Goal: Task Accomplishment & Management: Use online tool/utility

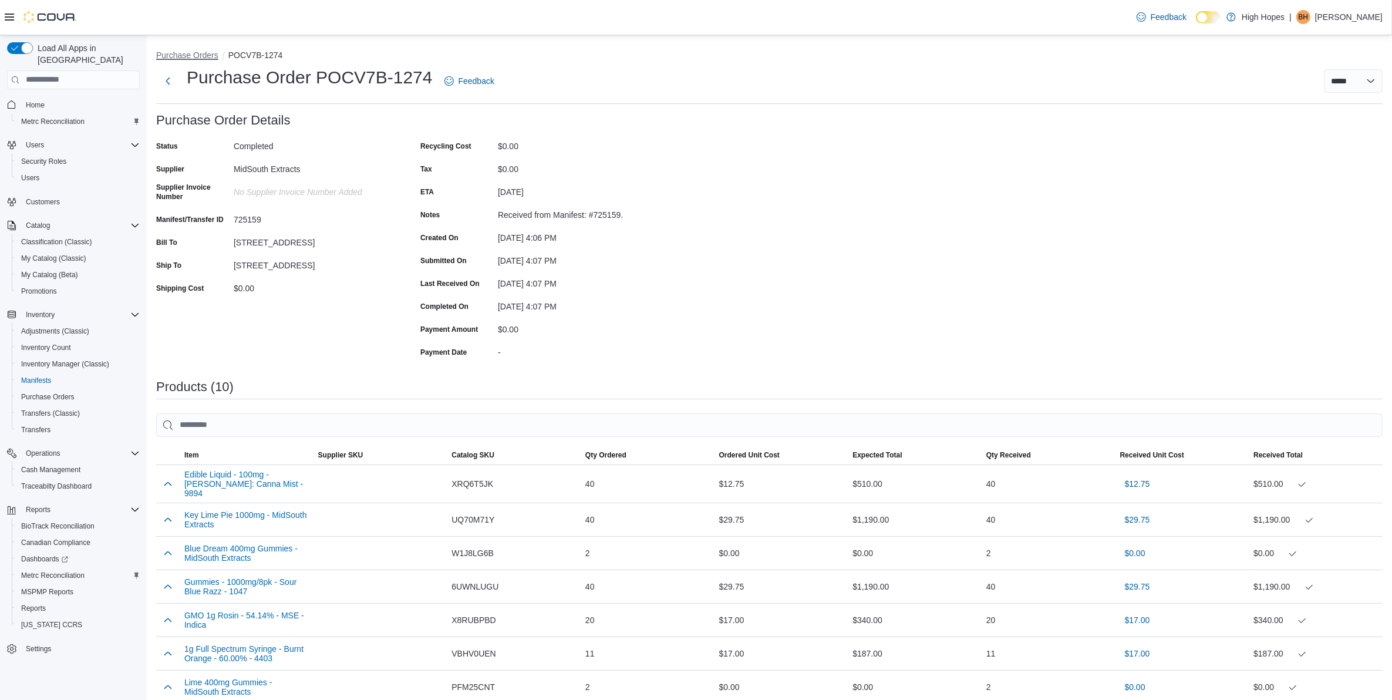
click at [197, 56] on button "Purchase Orders" at bounding box center [187, 54] width 62 height 9
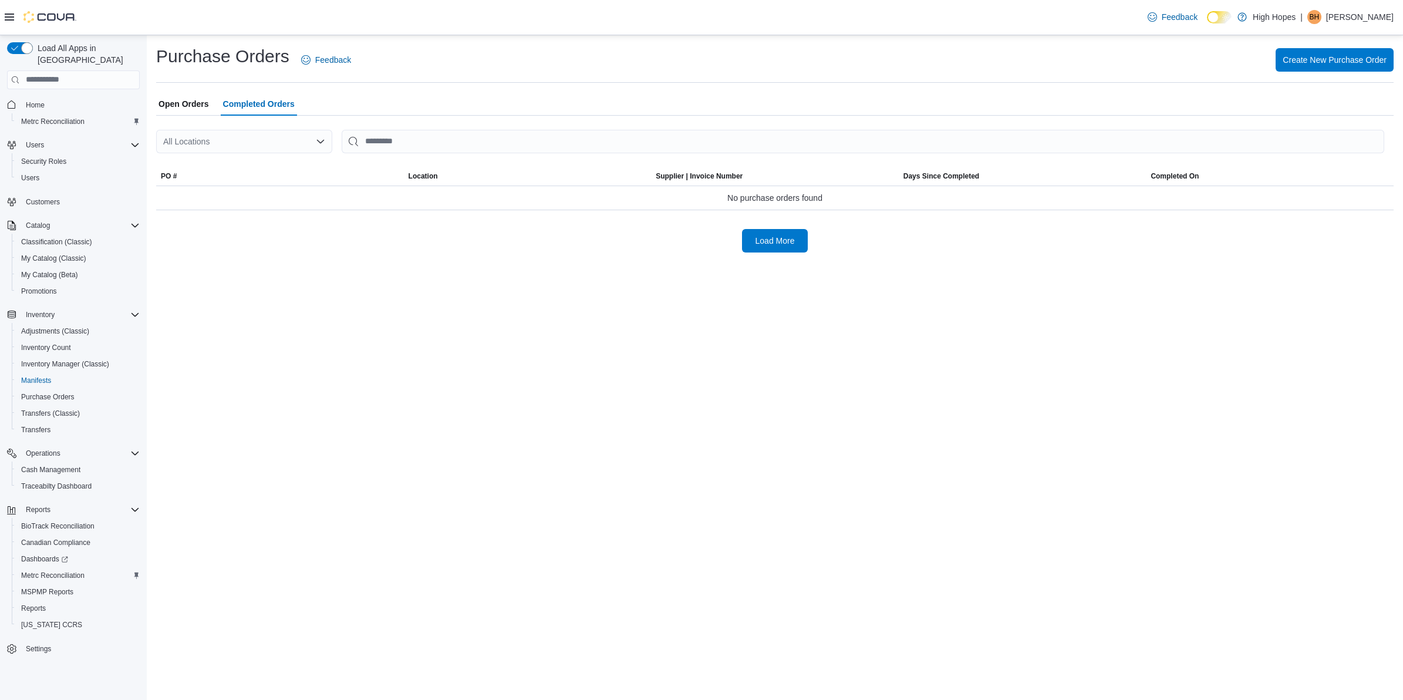
click at [186, 106] on span "Open Orders" at bounding box center [184, 103] width 50 height 23
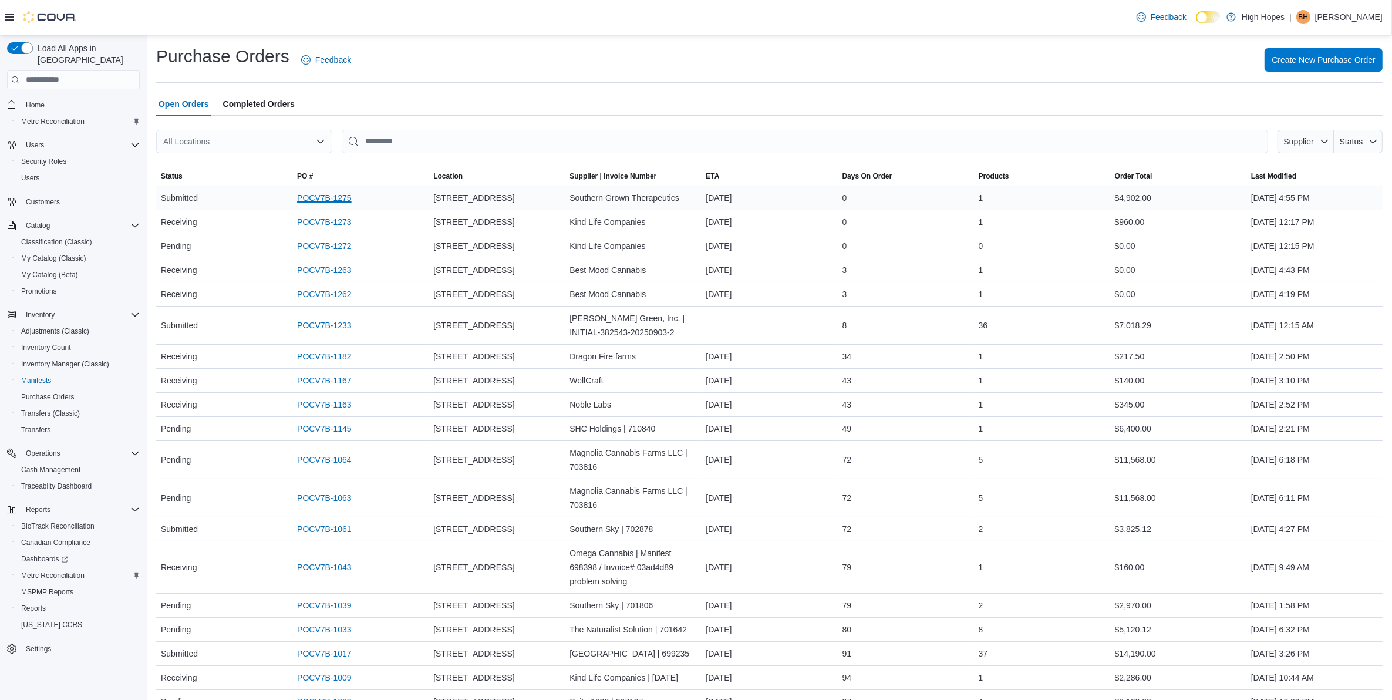
click at [335, 198] on link "POCV7B-1275" at bounding box center [324, 198] width 55 height 14
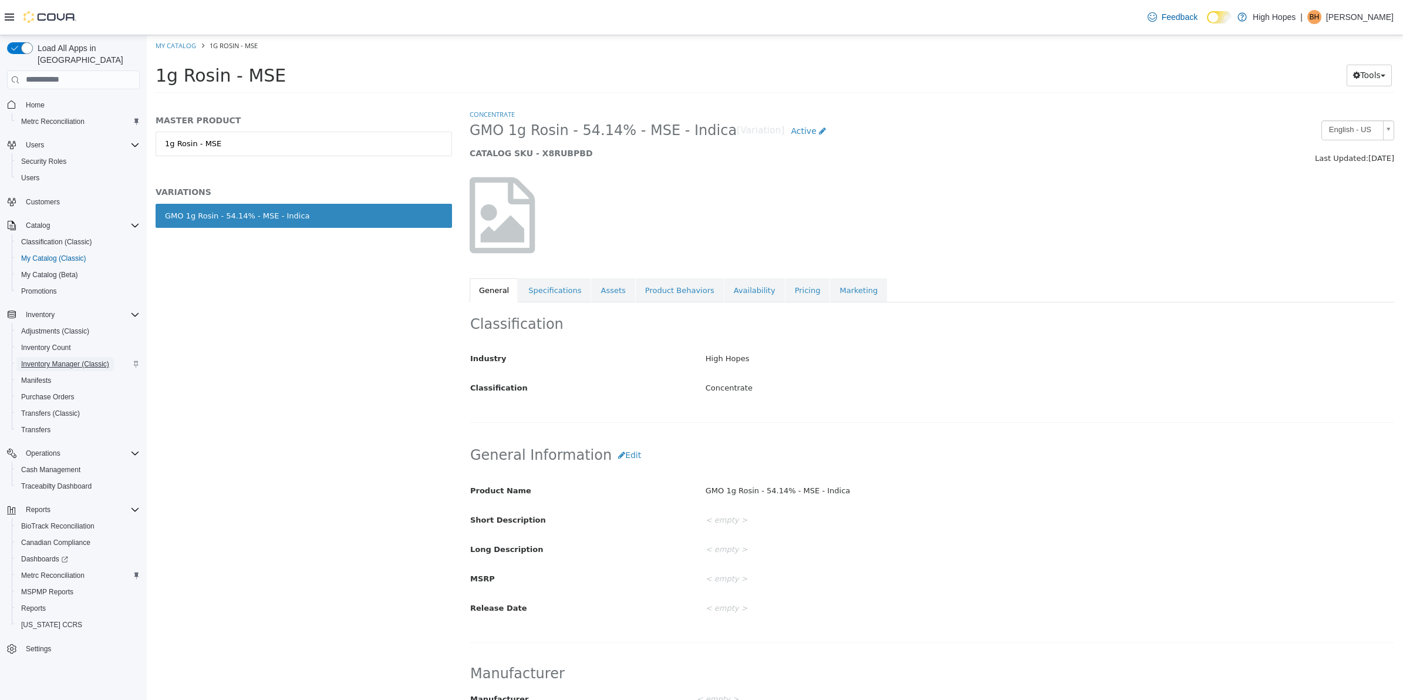
click at [77, 359] on span "Inventory Manager (Classic)" at bounding box center [65, 363] width 88 height 9
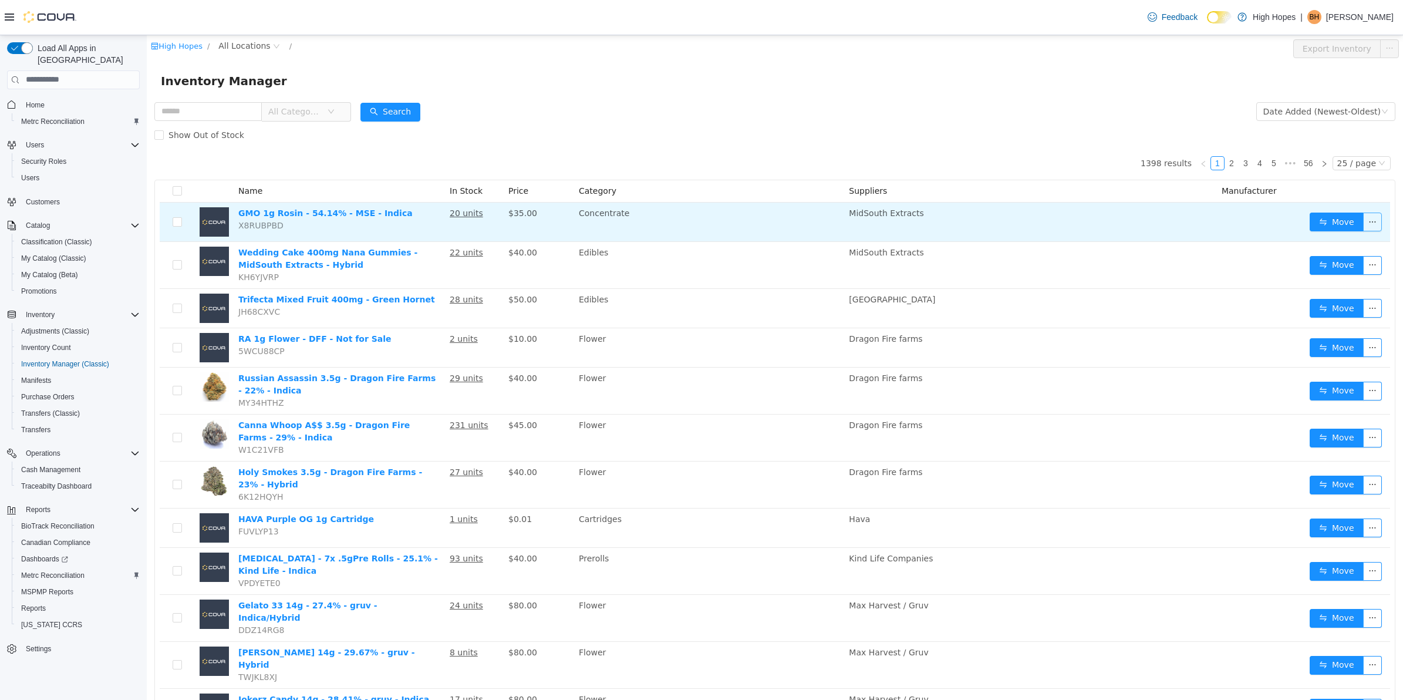
click at [1363, 225] on button "button" at bounding box center [1372, 221] width 19 height 19
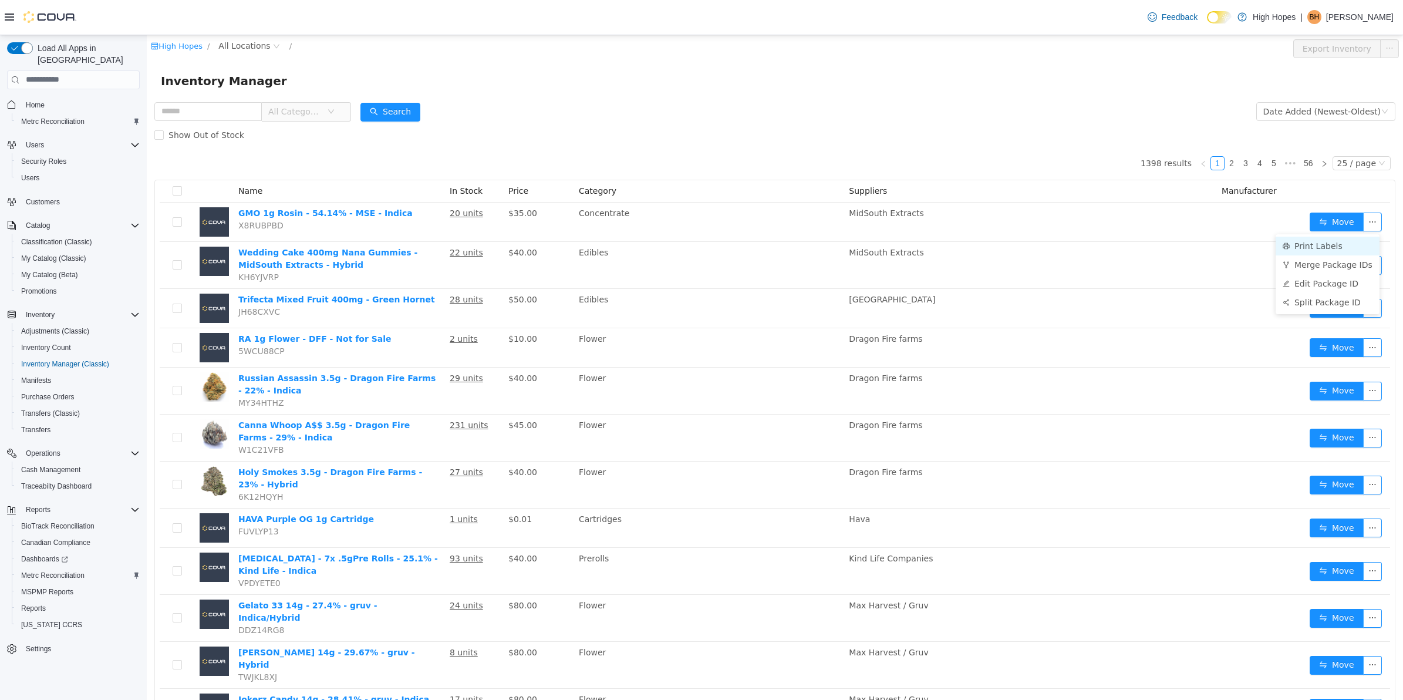
click at [1330, 250] on li "Print Labels" at bounding box center [1328, 245] width 104 height 19
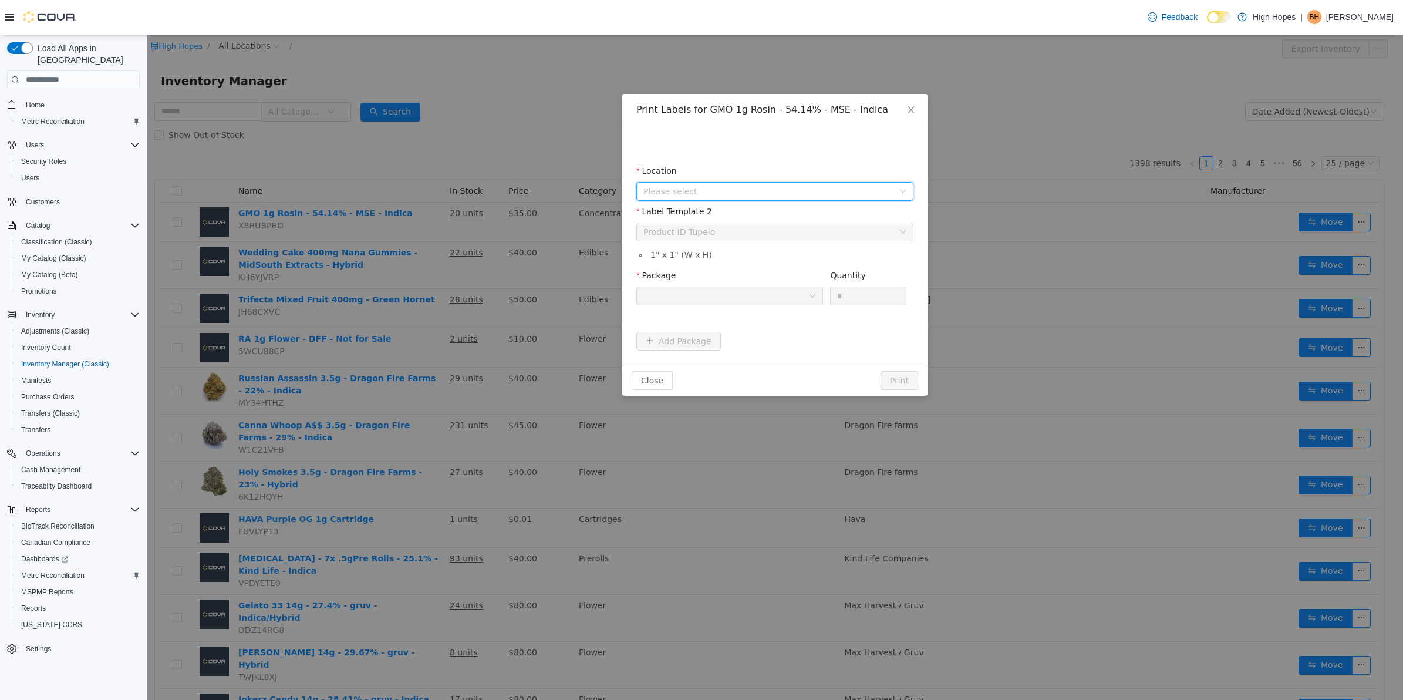
click at [793, 193] on span "Please select" at bounding box center [768, 191] width 250 height 12
click at [766, 278] on span "1201 N Gloster St" at bounding box center [787, 277] width 248 height 16
click at [800, 234] on div "Please select a label template Product ID Tupelo" at bounding box center [770, 232] width 255 height 18
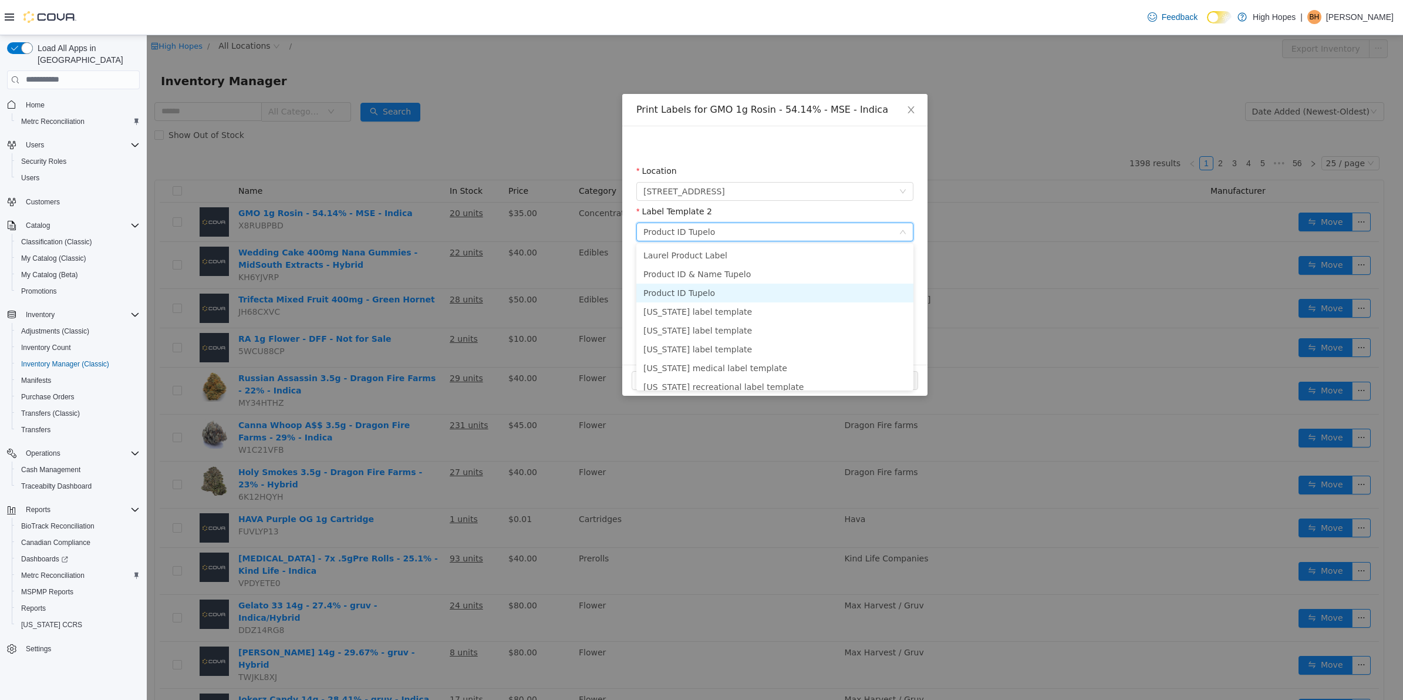
click at [772, 291] on li "Product ID Tupelo" at bounding box center [774, 292] width 277 height 19
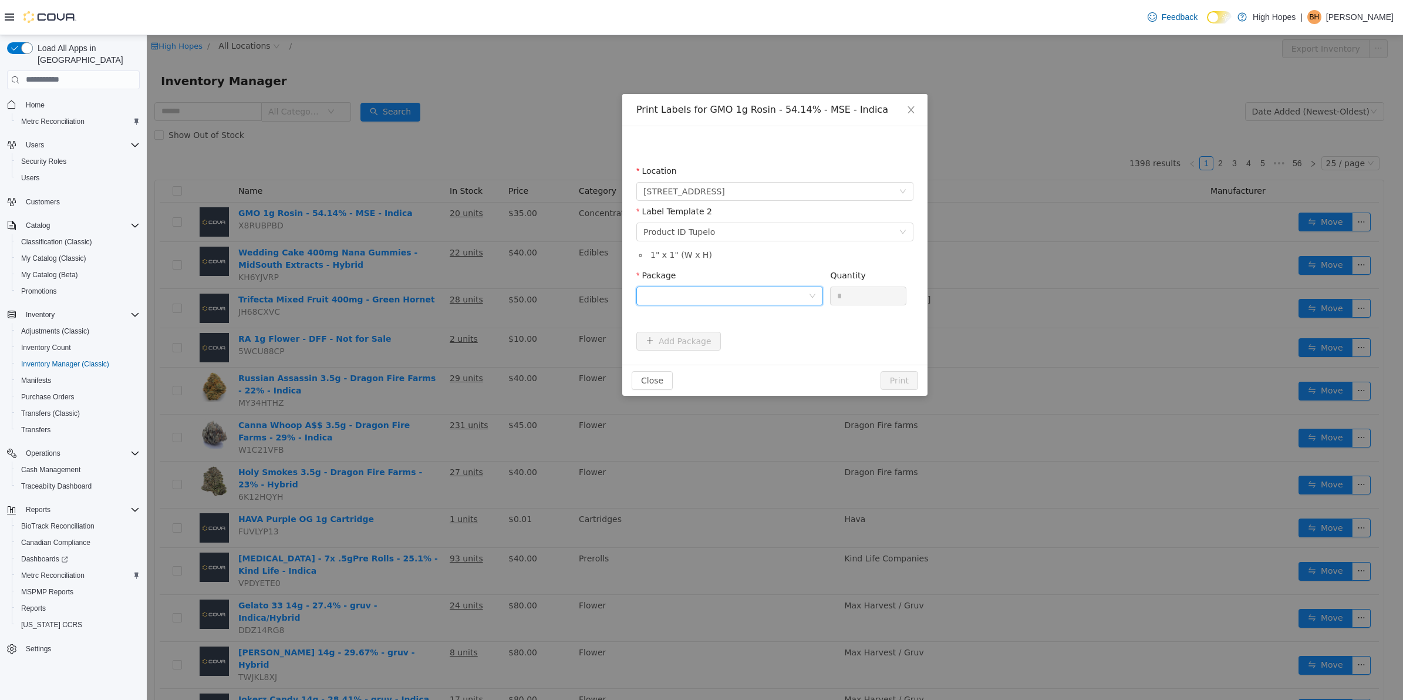
click at [774, 299] on div at bounding box center [725, 296] width 165 height 18
click at [770, 344] on li "1A42301000033F5000042739" at bounding box center [729, 337] width 187 height 19
click at [875, 292] on input "*" at bounding box center [868, 296] width 75 height 18
type input "**"
click at [881, 370] on button "Print" at bounding box center [900, 379] width 38 height 19
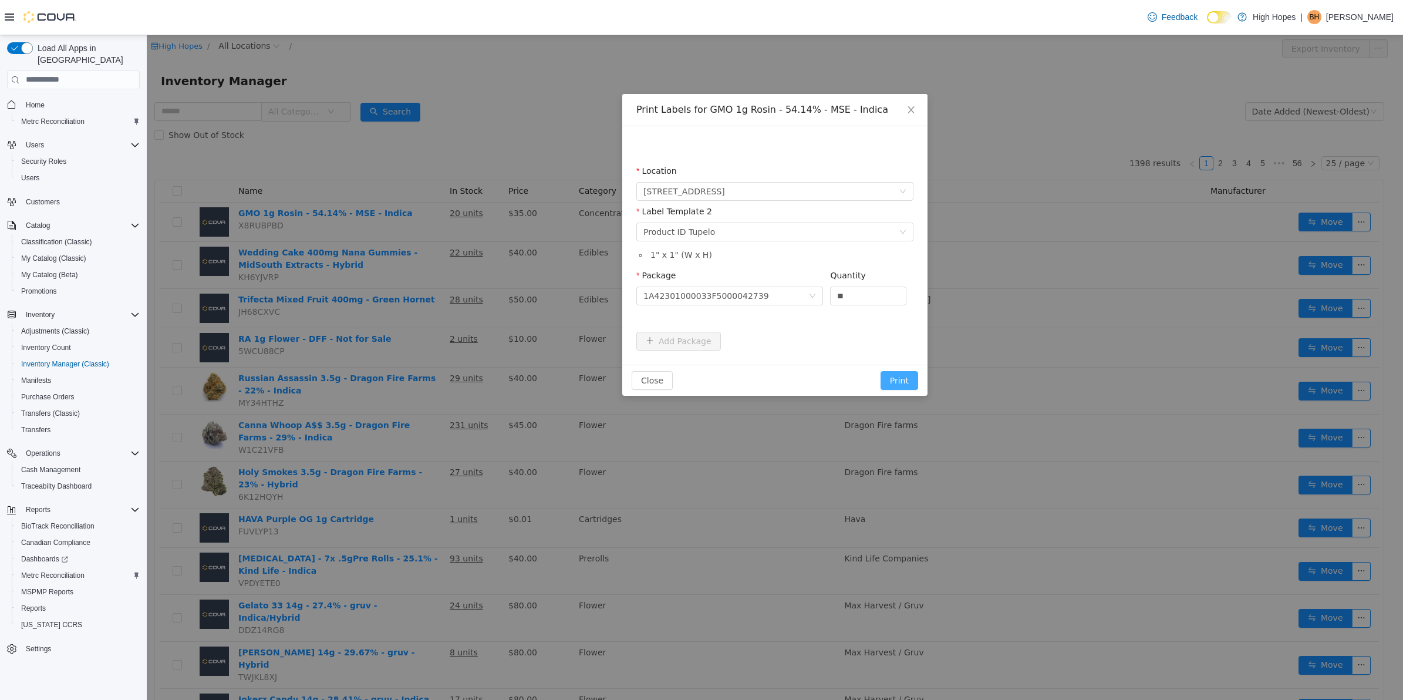
click at [896, 381] on button "Print" at bounding box center [900, 379] width 38 height 19
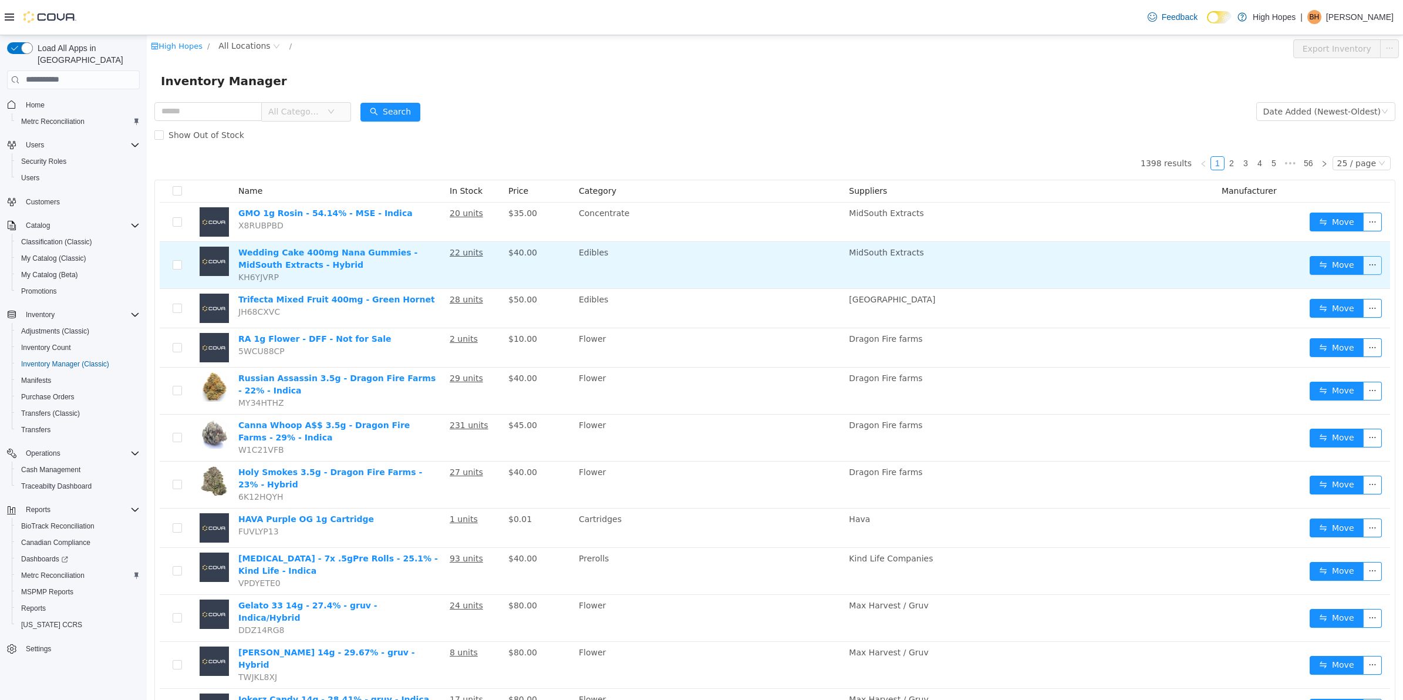
click at [1366, 265] on button "button" at bounding box center [1372, 264] width 19 height 19
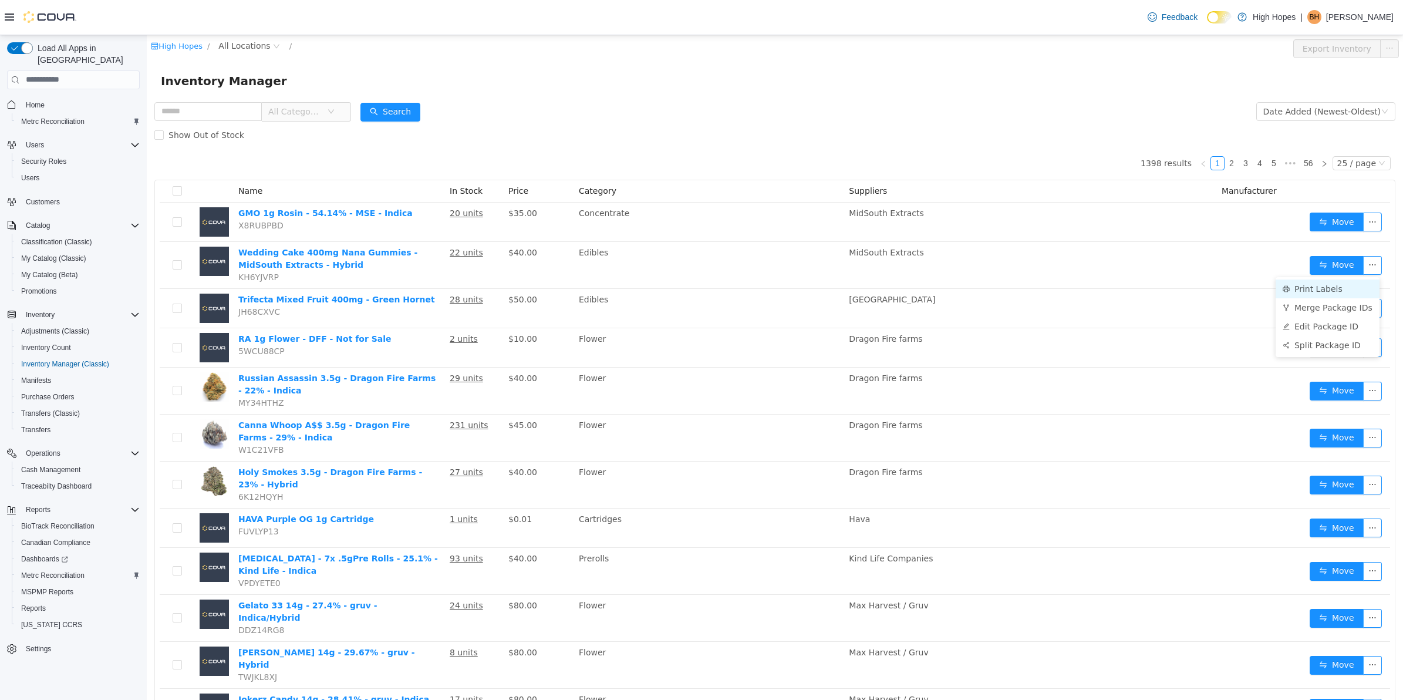
click at [1330, 287] on li "Print Labels" at bounding box center [1328, 288] width 104 height 19
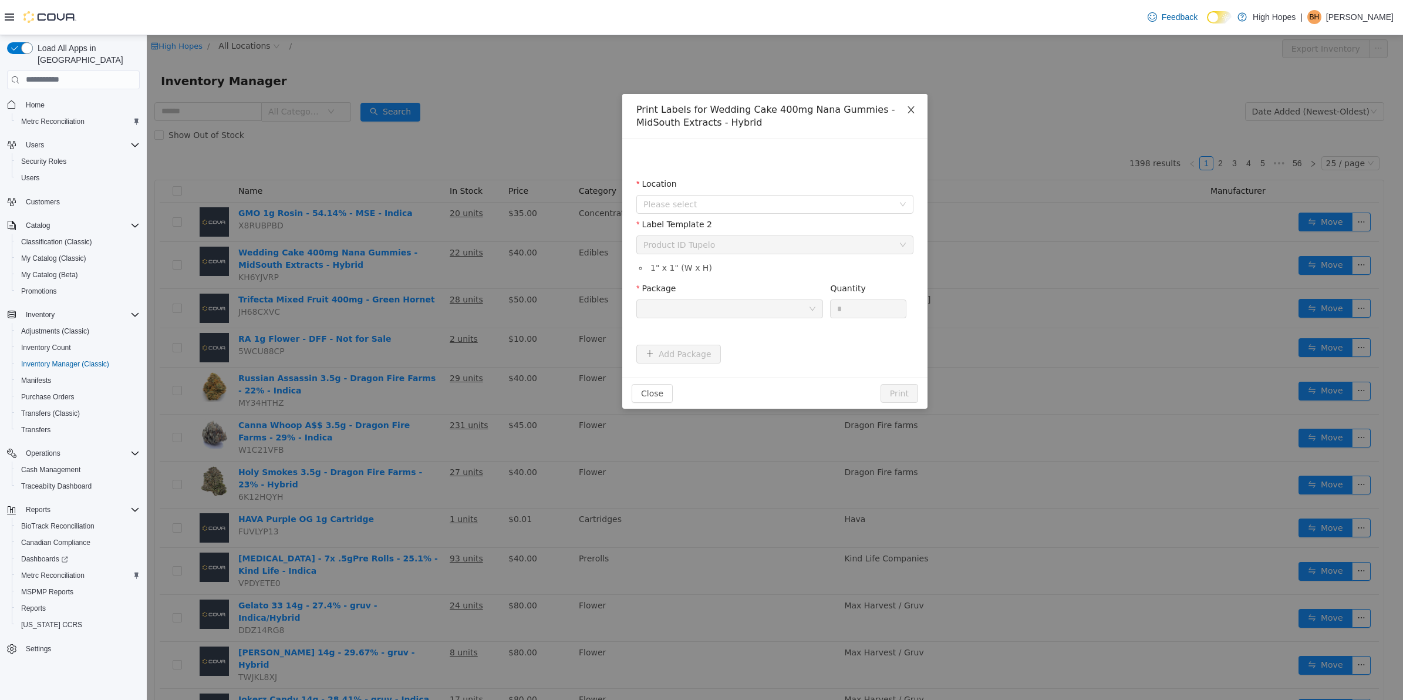
click at [910, 111] on icon "icon: close" at bounding box center [911, 109] width 6 height 7
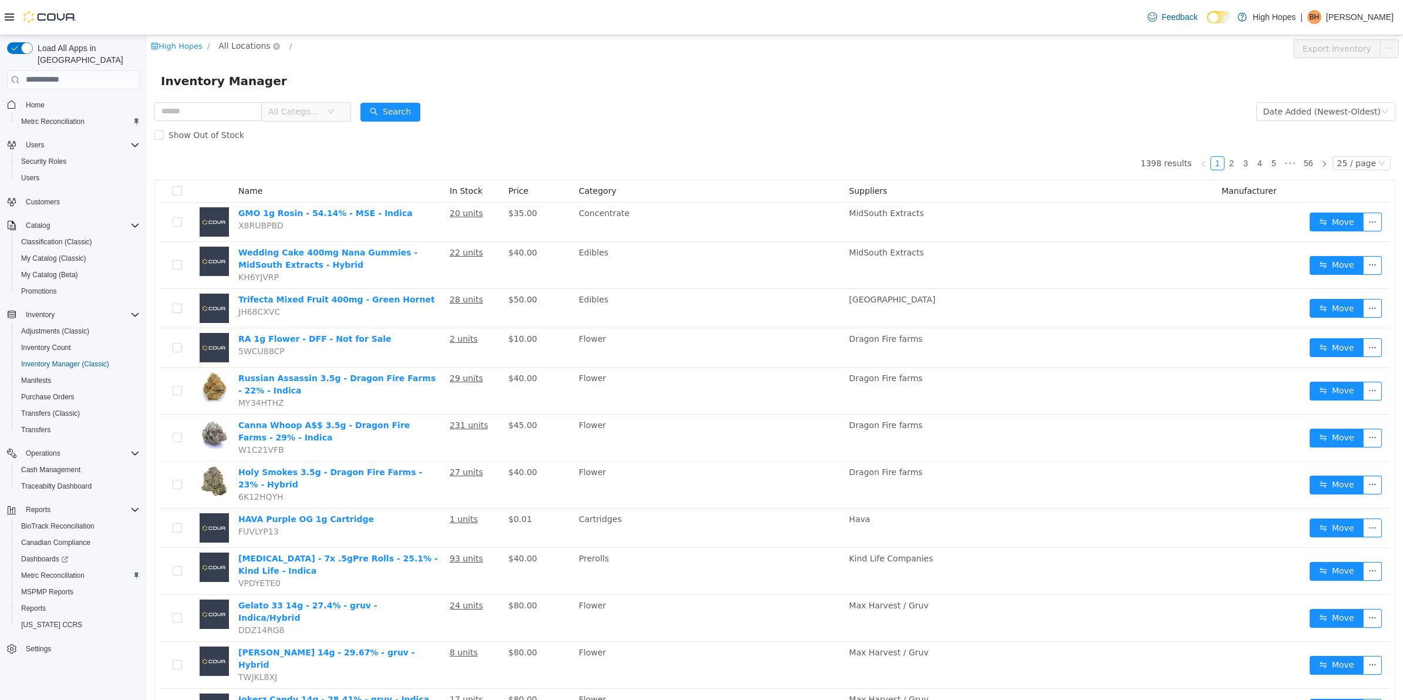
click at [250, 44] on span "All Locations" at bounding box center [244, 45] width 52 height 13
click at [279, 132] on span "[STREET_ADDRESS]" at bounding box center [284, 128] width 82 height 9
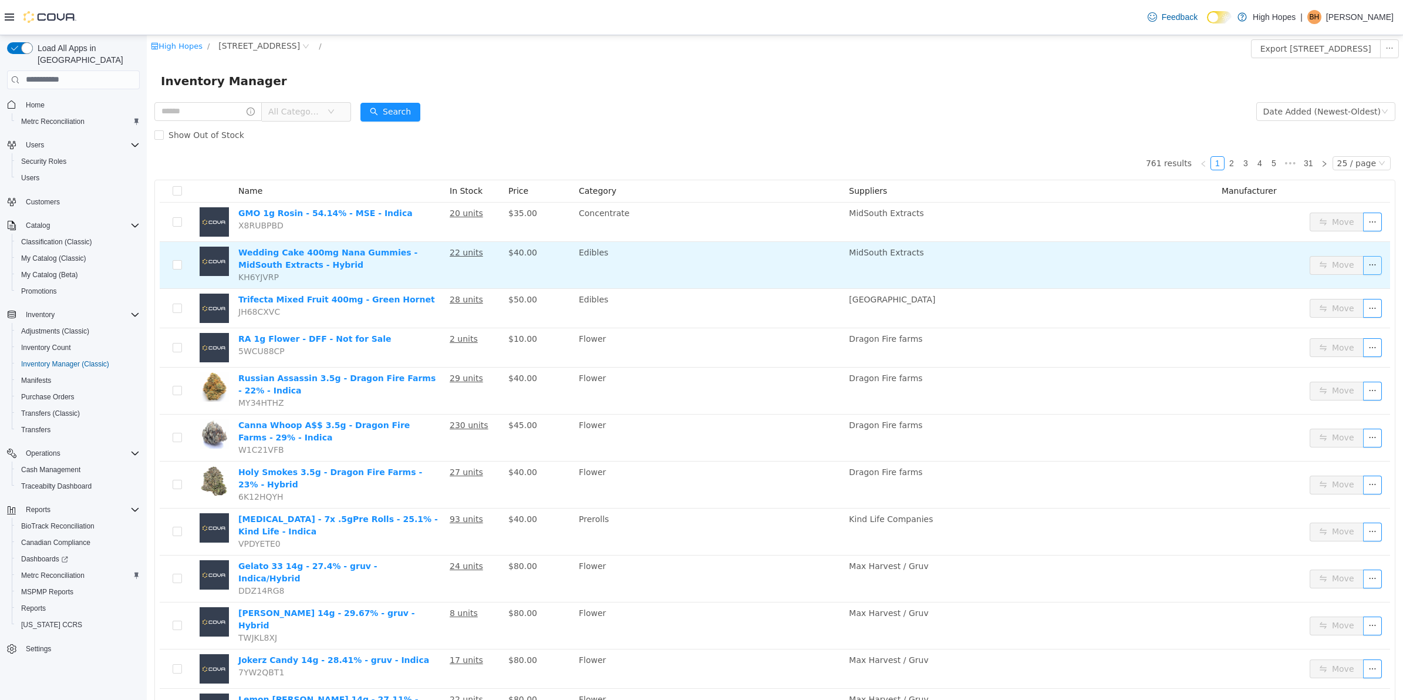
click at [1363, 266] on button "button" at bounding box center [1372, 264] width 19 height 19
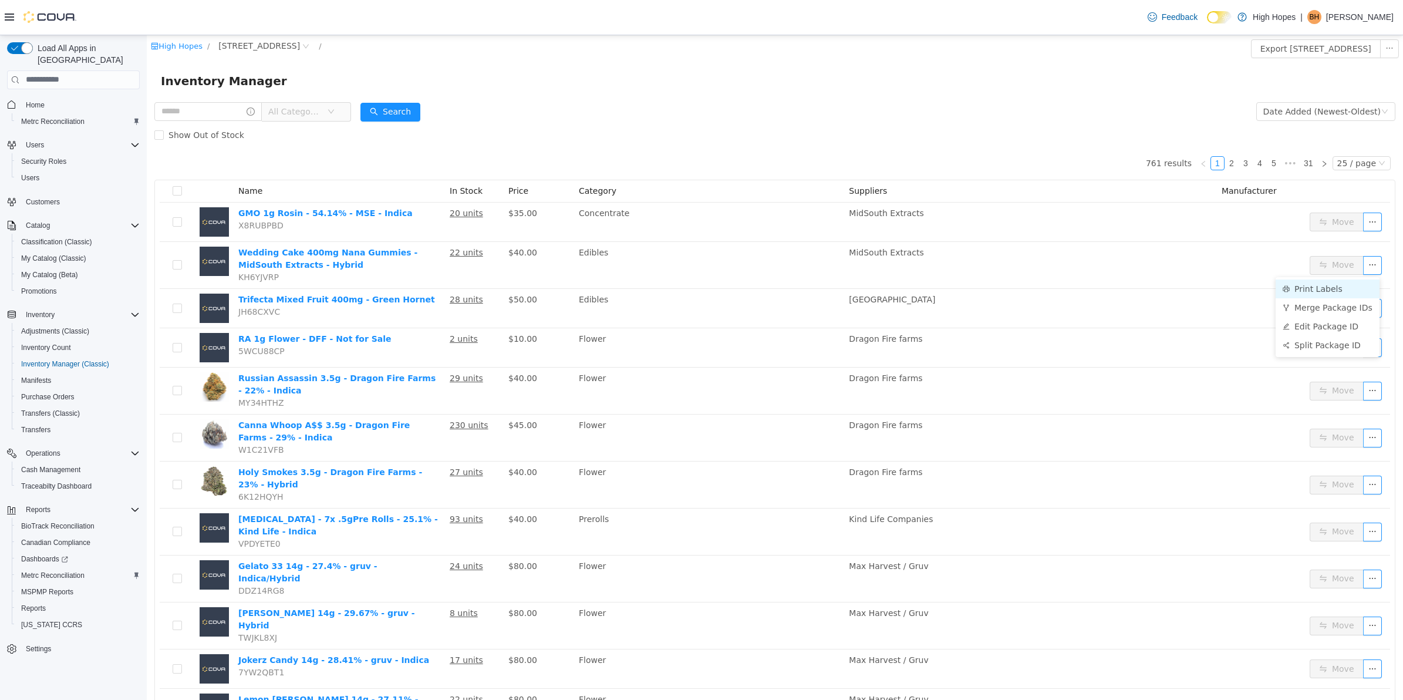
click at [1328, 290] on li "Print Labels" at bounding box center [1328, 288] width 104 height 19
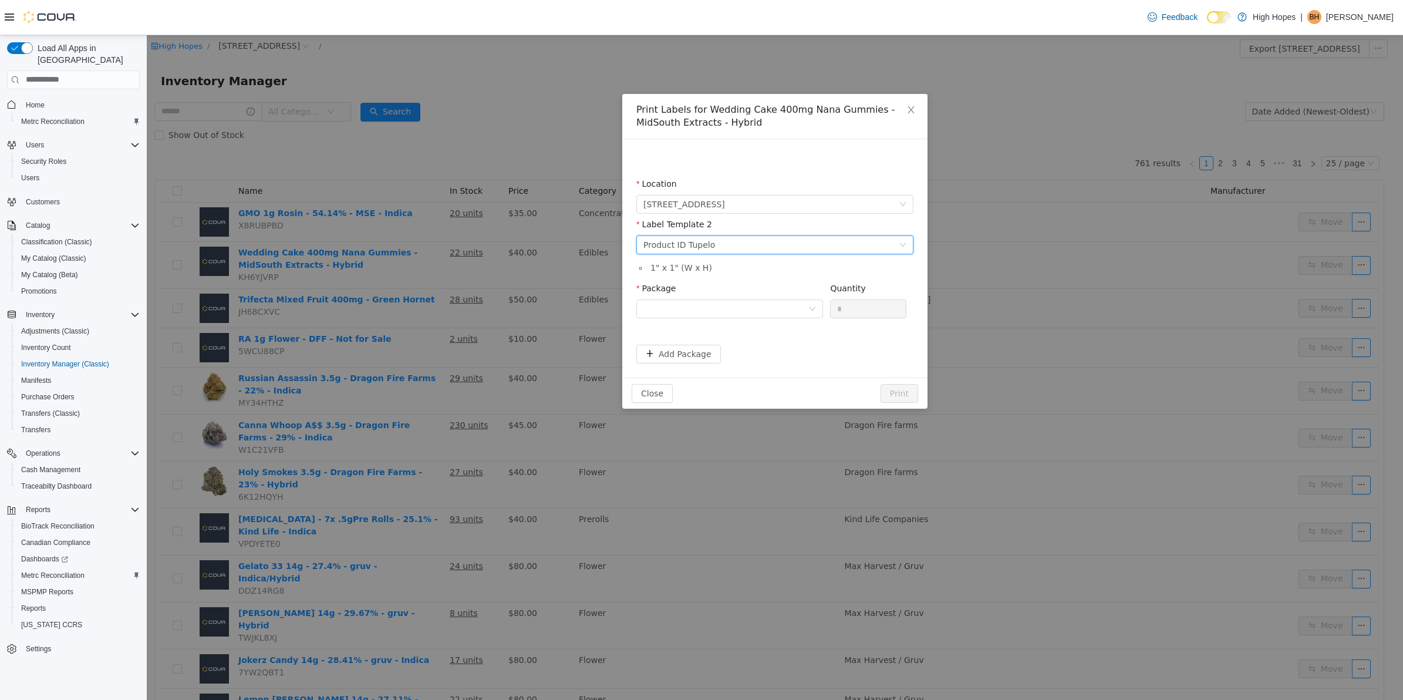
click at [797, 243] on div "Please select a label template Product ID Tupelo" at bounding box center [770, 244] width 255 height 18
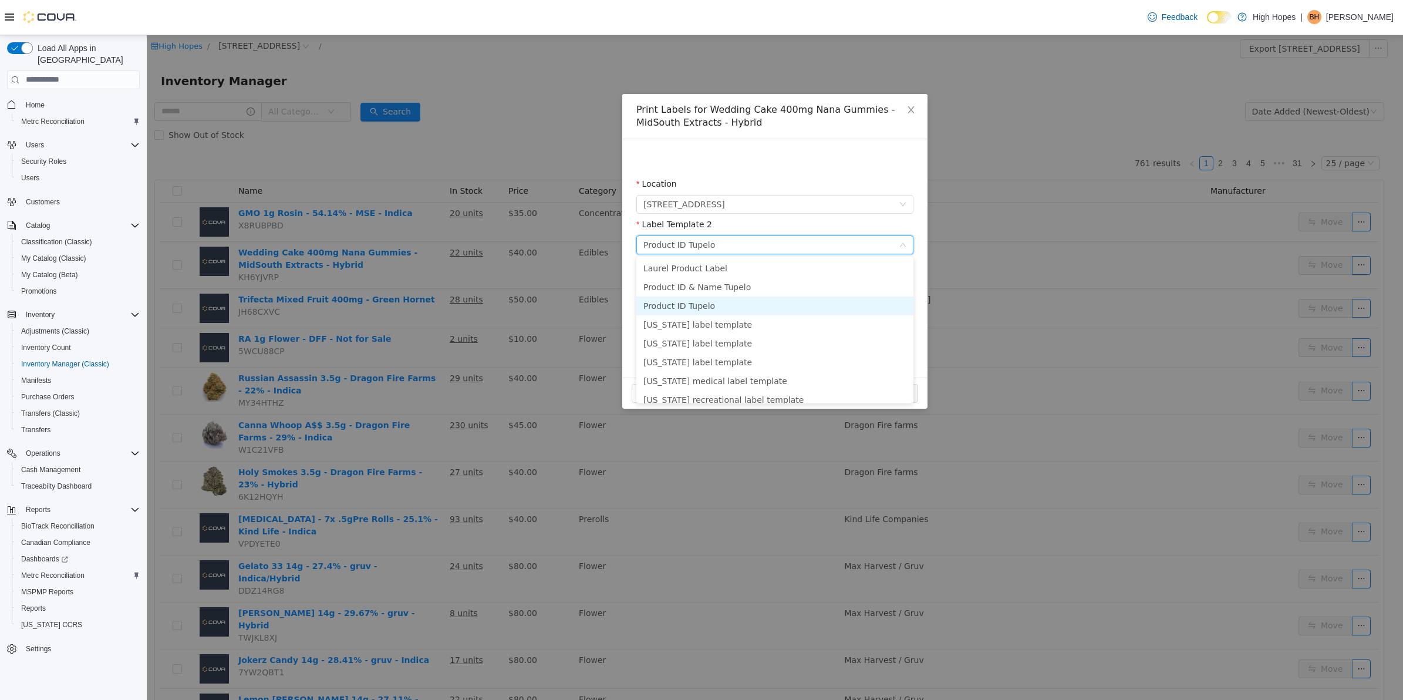
click at [756, 305] on li "Product ID Tupelo" at bounding box center [774, 305] width 277 height 19
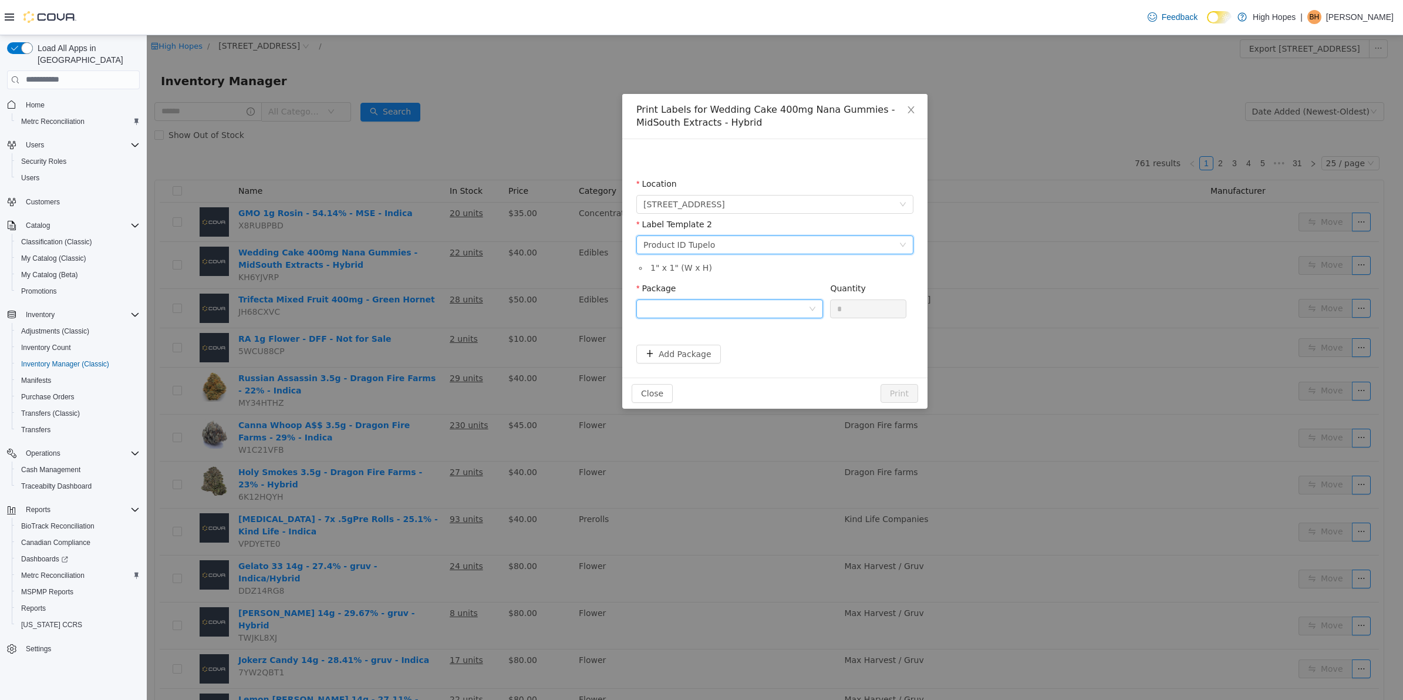
click at [757, 309] on div at bounding box center [725, 308] width 165 height 18
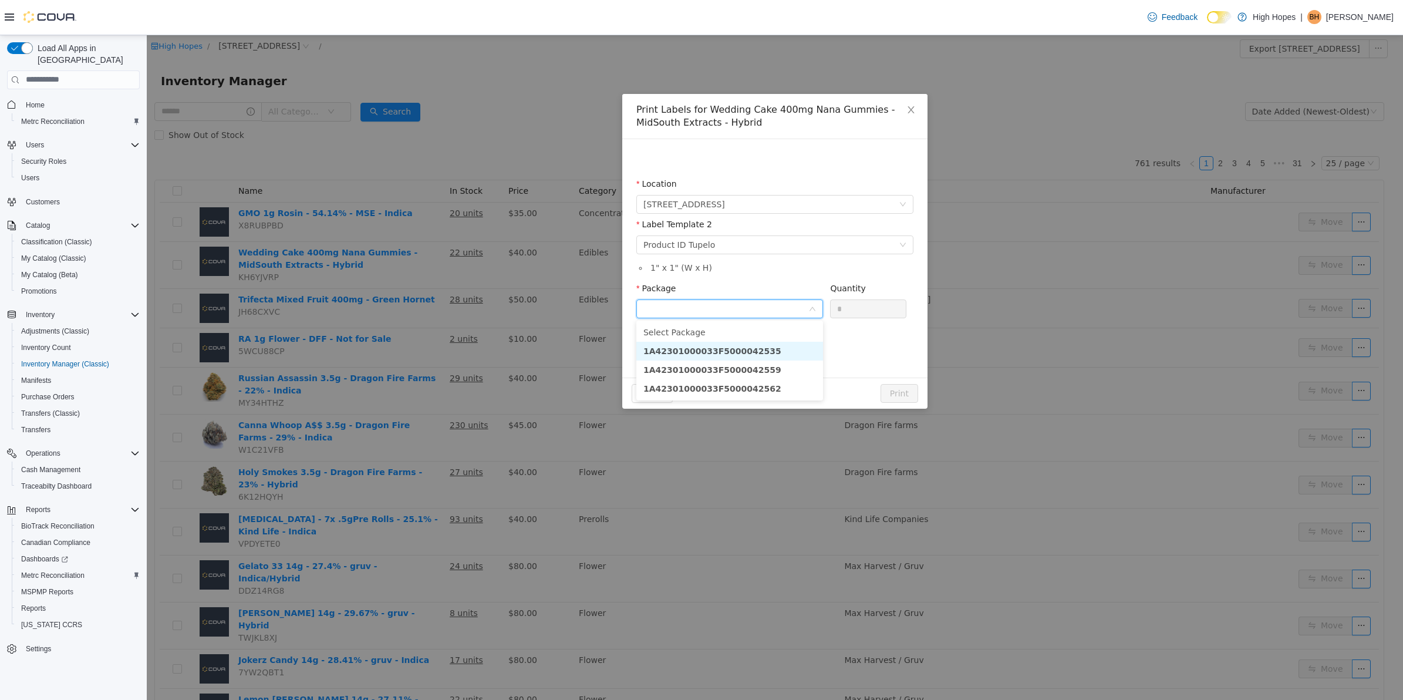
click at [761, 357] on li "1A42301000033F5000042535" at bounding box center [729, 350] width 187 height 19
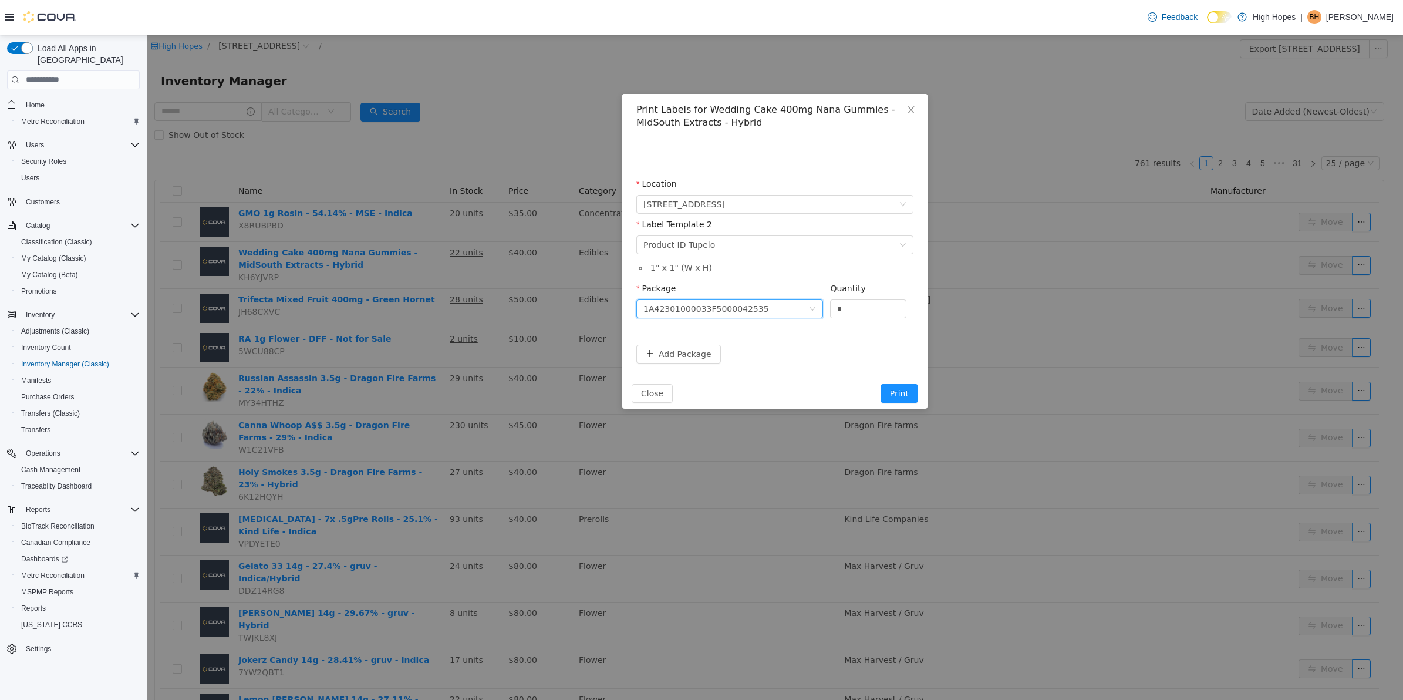
click at [797, 309] on div "1A42301000033F5000042535" at bounding box center [725, 308] width 165 height 18
click at [786, 391] on li "1A42301000033F5000042562" at bounding box center [729, 388] width 187 height 19
click at [680, 357] on button "Add Package" at bounding box center [678, 353] width 85 height 19
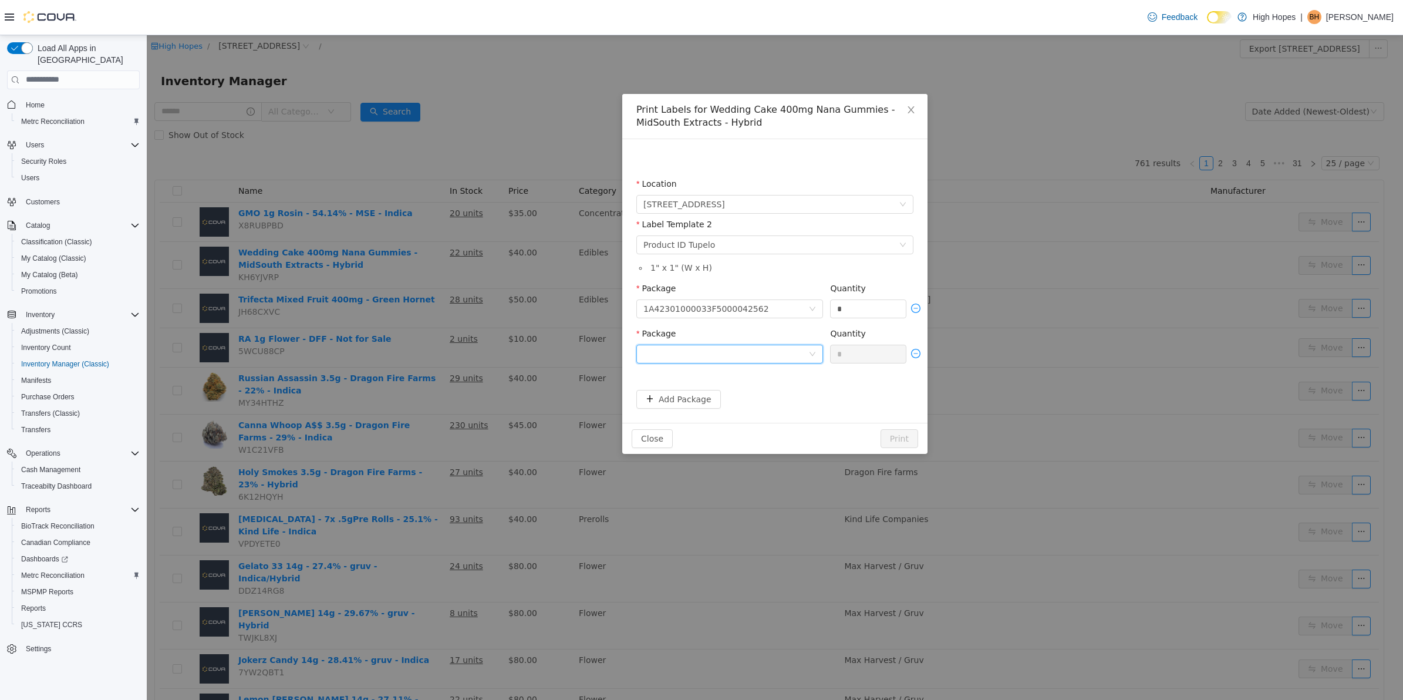
click at [804, 355] on div at bounding box center [725, 354] width 165 height 18
click at [772, 417] on li "1A42301000033F5000042559" at bounding box center [729, 414] width 187 height 19
click at [693, 402] on button "Add Package" at bounding box center [678, 398] width 85 height 19
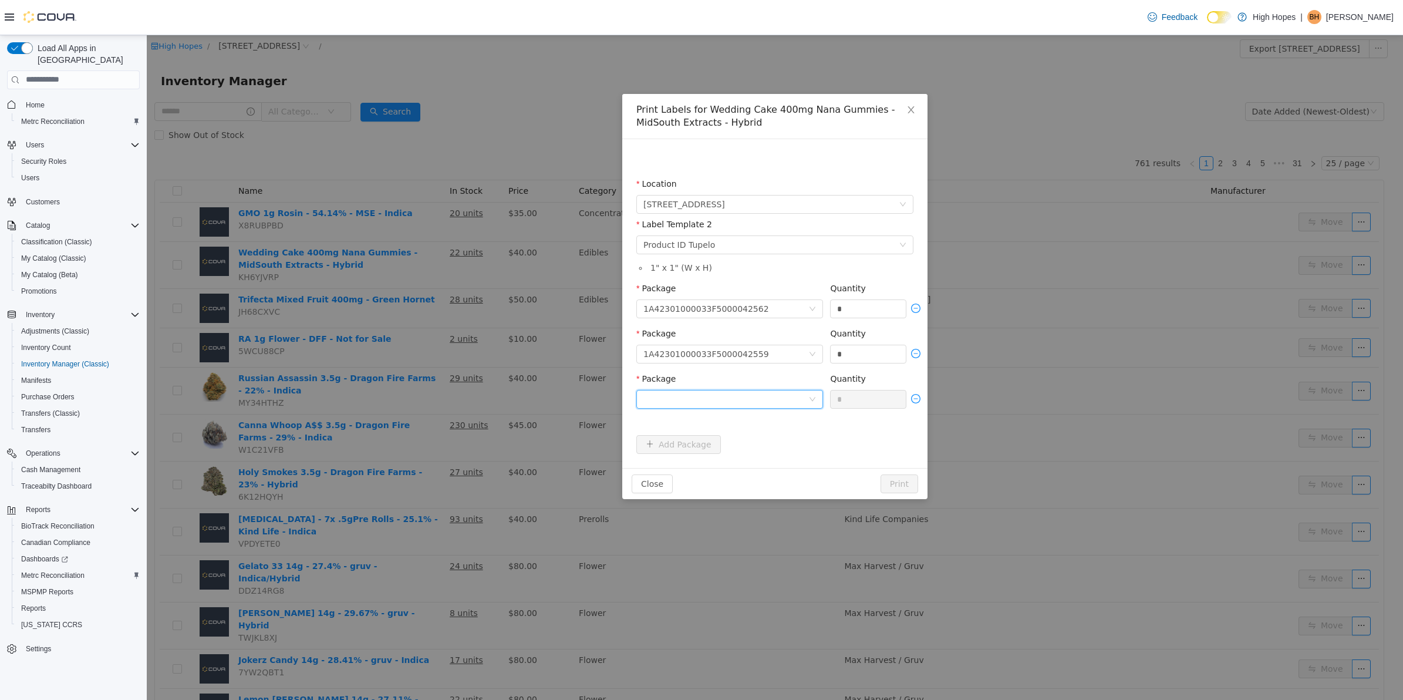
click at [740, 402] on div at bounding box center [725, 399] width 165 height 18
click at [763, 446] on li "1A42301000033F5000042535" at bounding box center [729, 441] width 187 height 19
click at [868, 401] on input "*" at bounding box center [868, 399] width 75 height 18
type input "**"
click at [898, 484] on button "Print" at bounding box center [900, 483] width 38 height 19
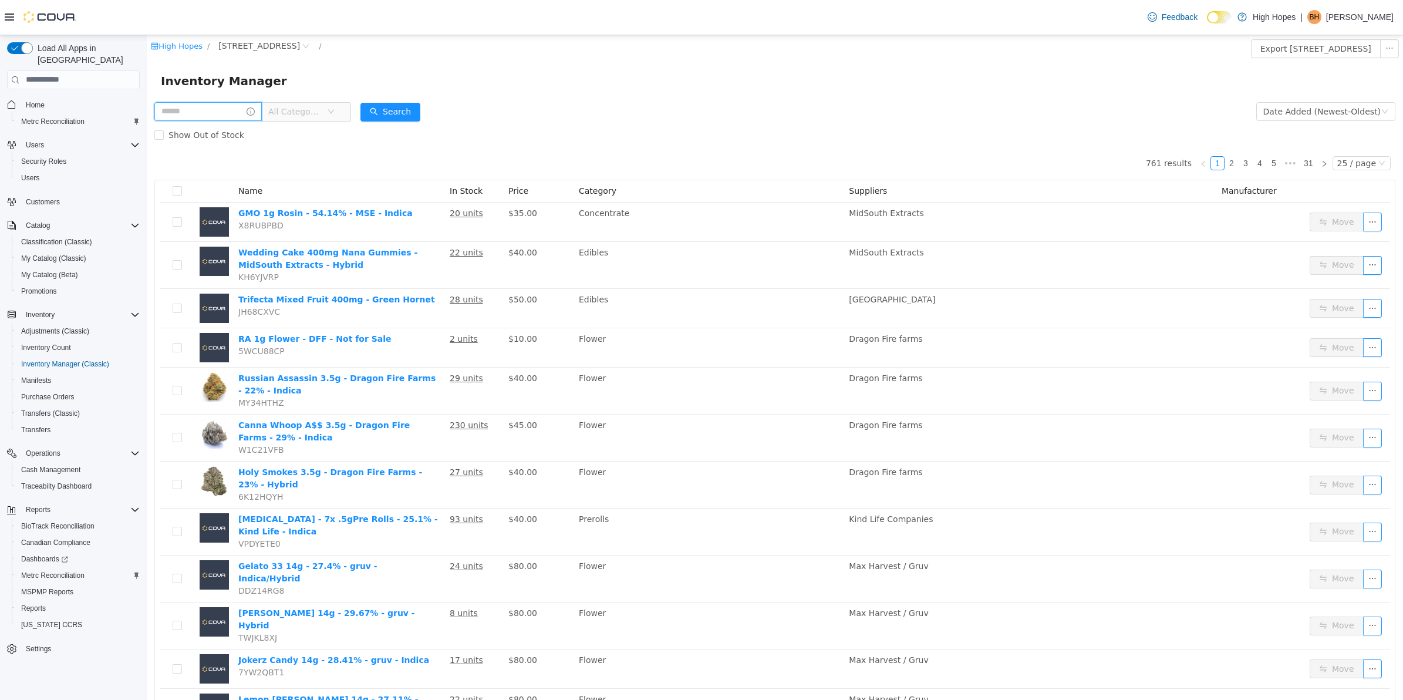
click at [218, 106] on input "text" at bounding box center [207, 111] width 107 height 19
type input "******"
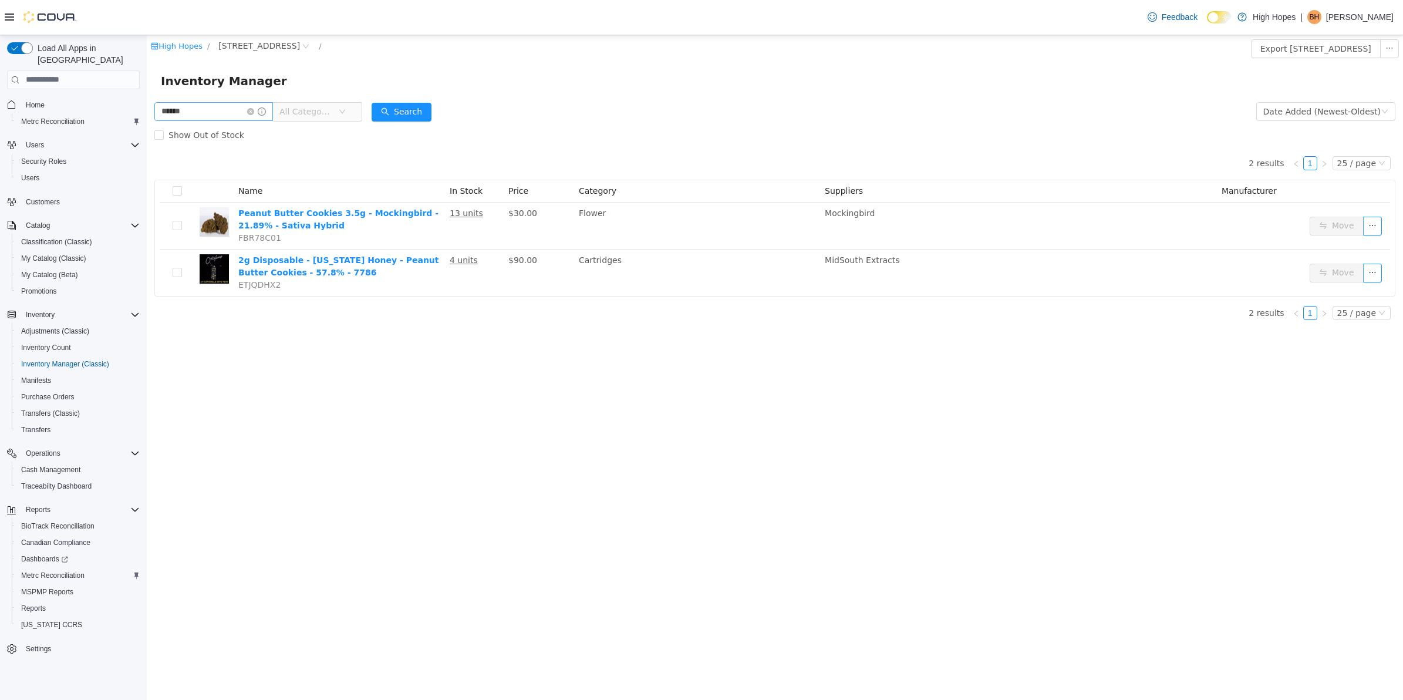
click at [259, 114] on span at bounding box center [256, 111] width 19 height 8
click at [1368, 14] on p "[PERSON_NAME]" at bounding box center [1360, 17] width 68 height 14
click at [1330, 119] on span "Sign Out" at bounding box center [1318, 119] width 32 height 12
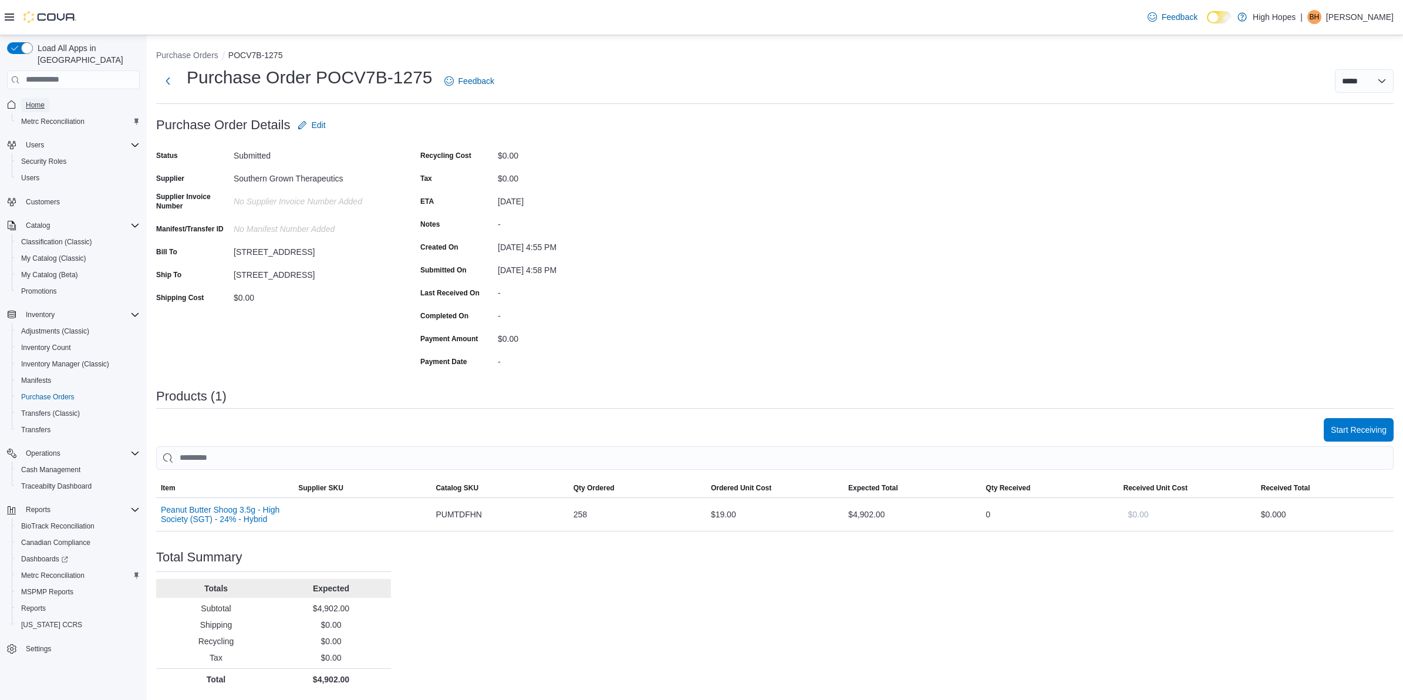
click at [41, 100] on span "Home" at bounding box center [35, 104] width 19 height 9
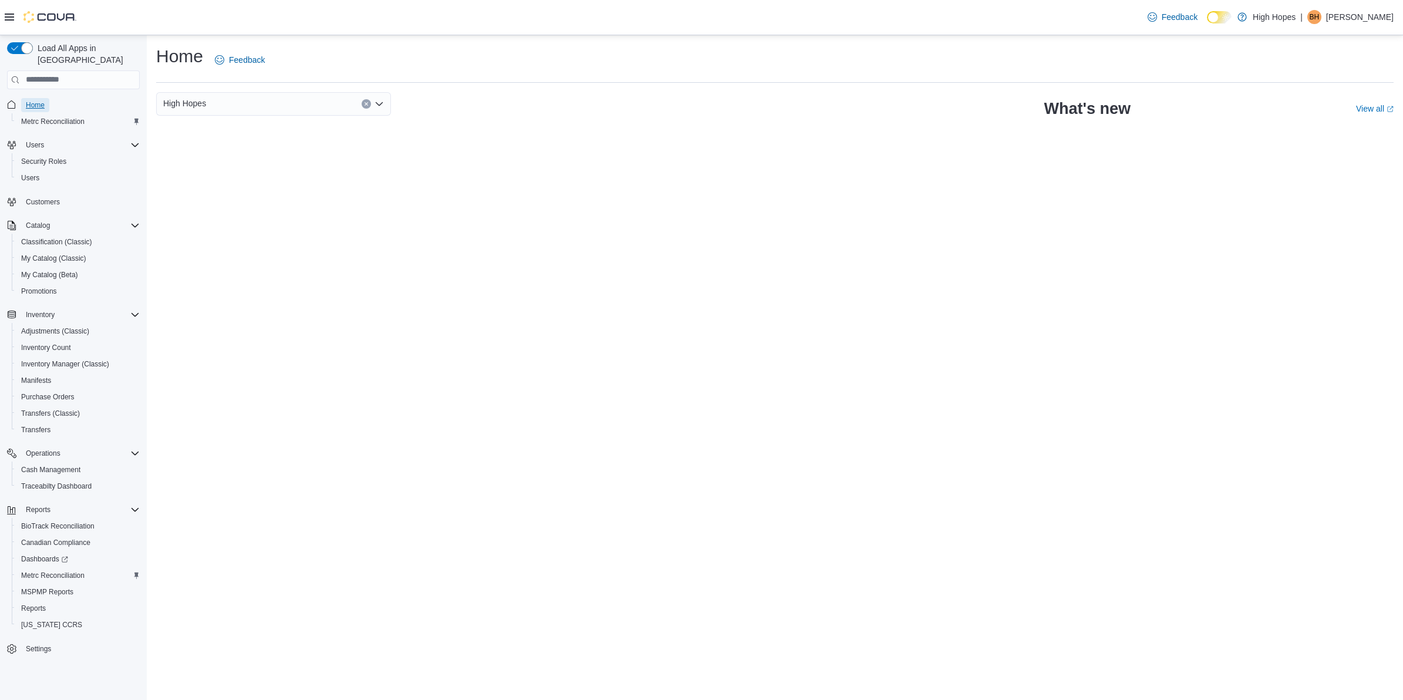
click at [40, 100] on span "Home" at bounding box center [35, 104] width 19 height 9
click at [369, 103] on button "Clear input" at bounding box center [366, 103] width 9 height 9
click at [215, 124] on span "High Hopes" at bounding box center [211, 124] width 43 height 12
click at [37, 100] on span "Home" at bounding box center [35, 104] width 19 height 9
click at [61, 556] on icon "Complex example" at bounding box center [64, 559] width 7 height 7
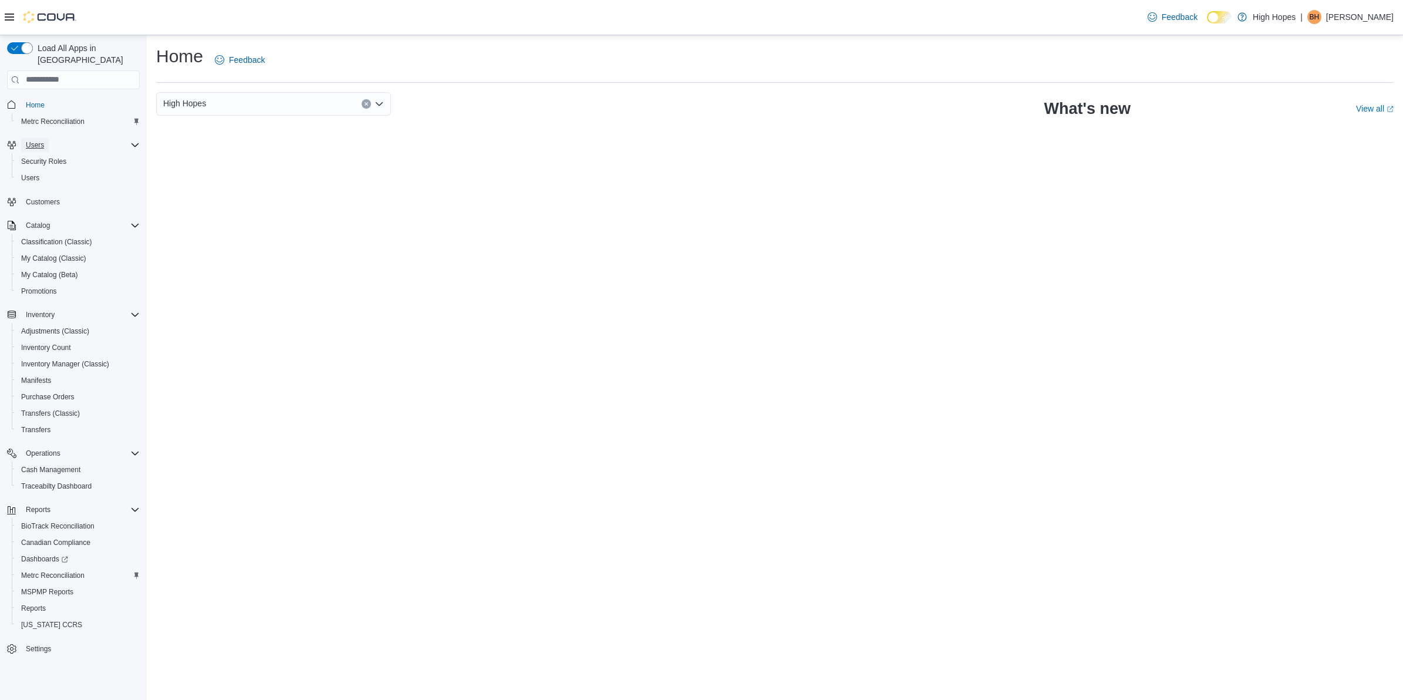
click at [40, 140] on span "Users" at bounding box center [35, 144] width 18 height 9
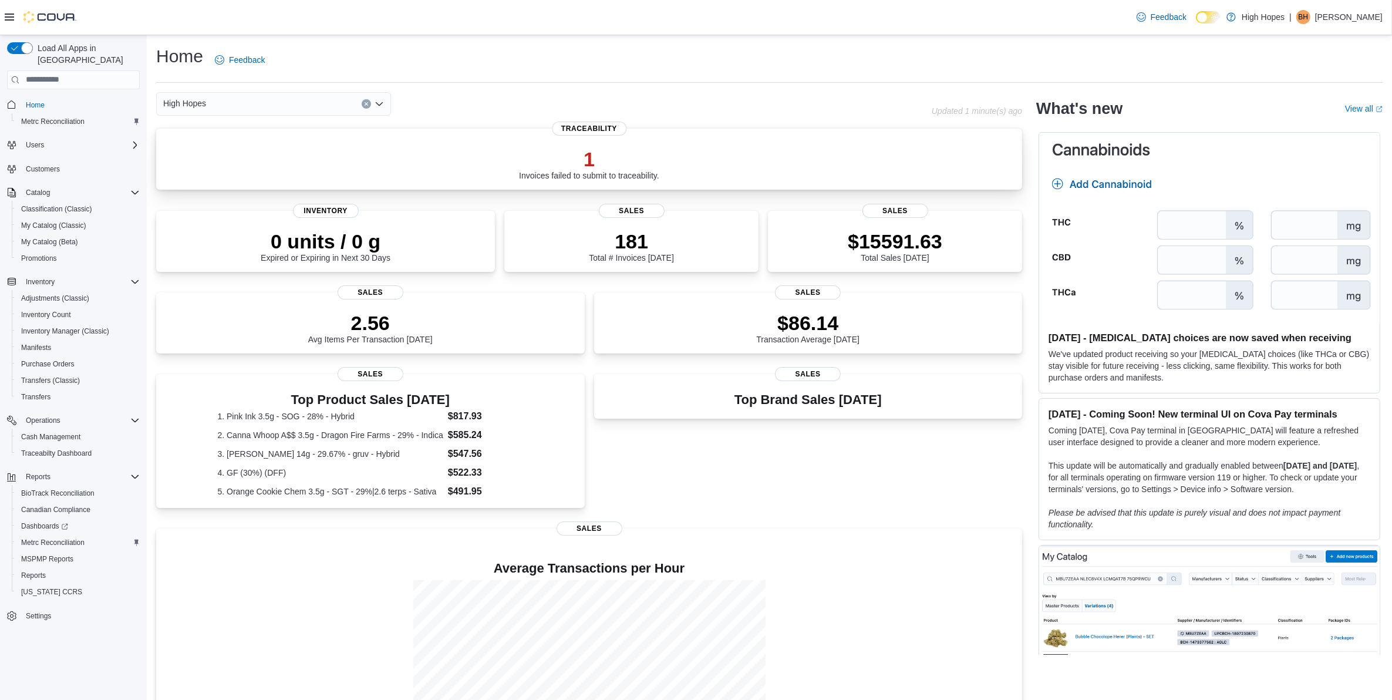
click at [615, 159] on p "1" at bounding box center [589, 158] width 140 height 23
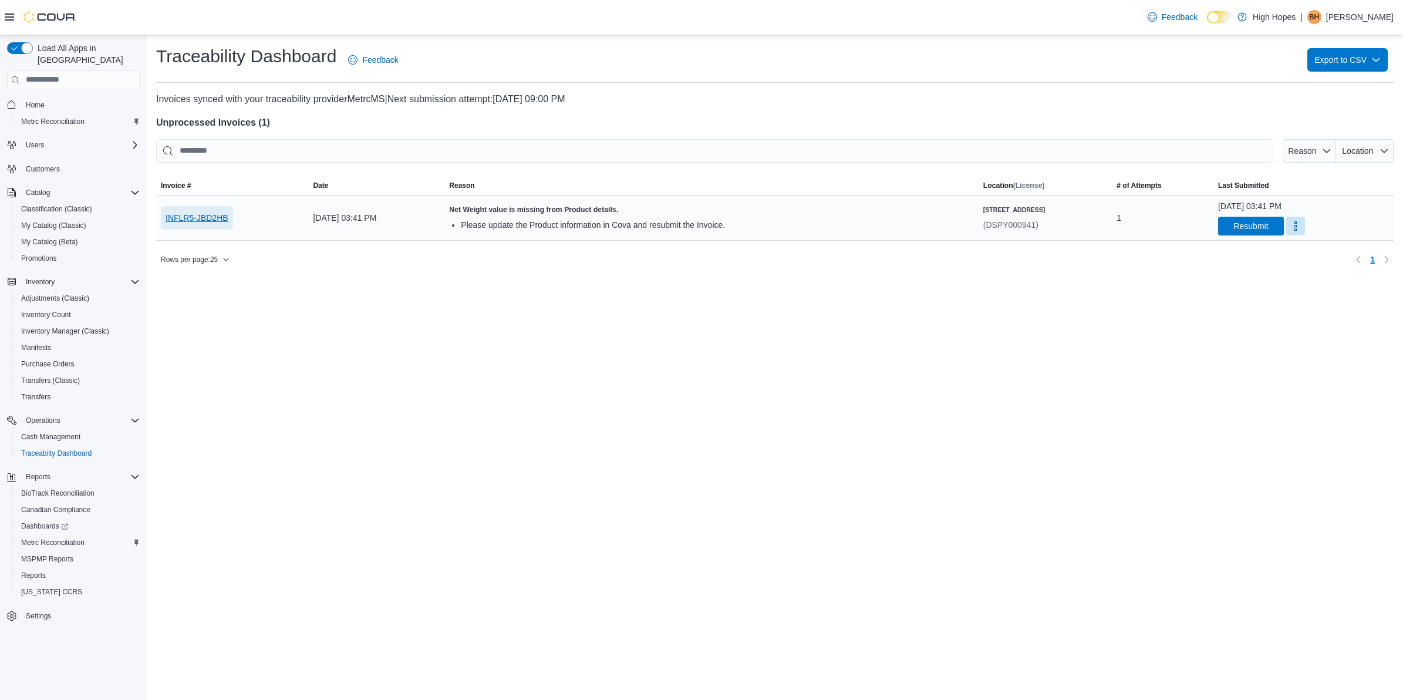
click at [191, 220] on span "INFLR5-JBD2HB" at bounding box center [197, 218] width 63 height 12
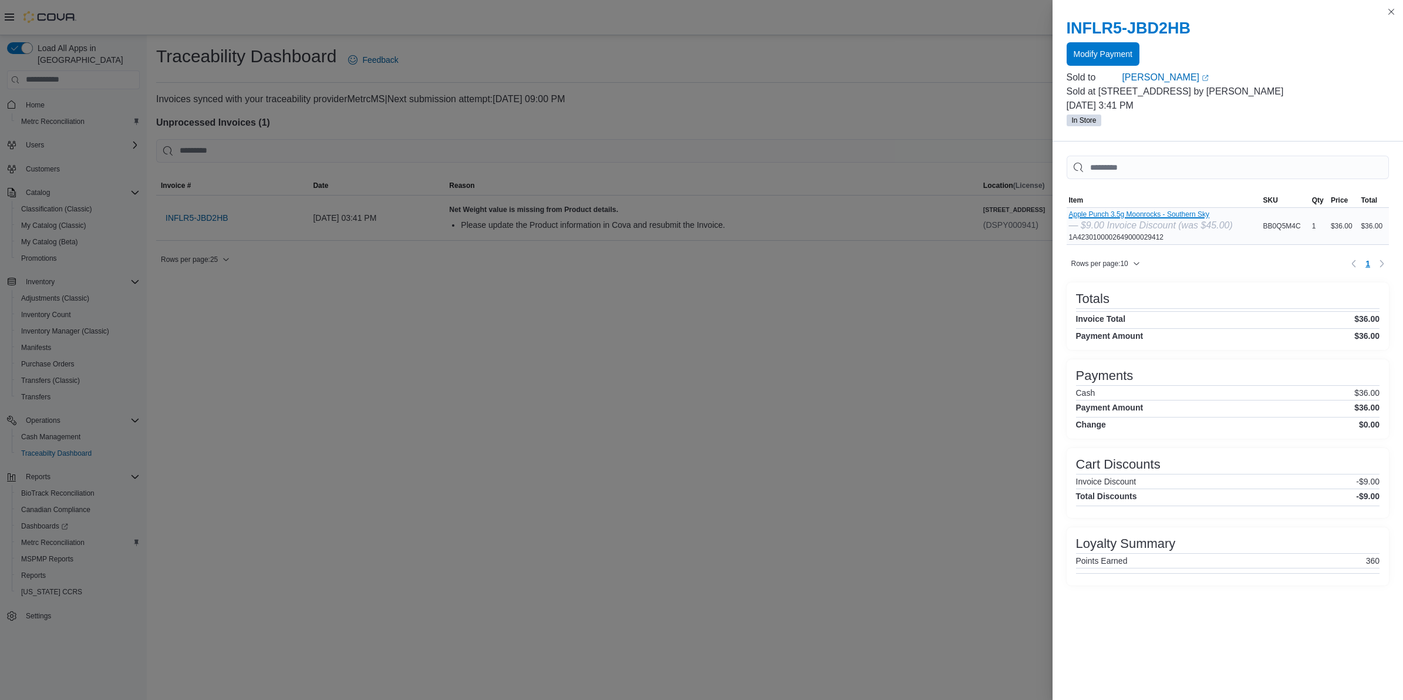
click at [1148, 217] on button "Apple Punch 3.5g Moonrocks - Southern Sky" at bounding box center [1151, 214] width 164 height 8
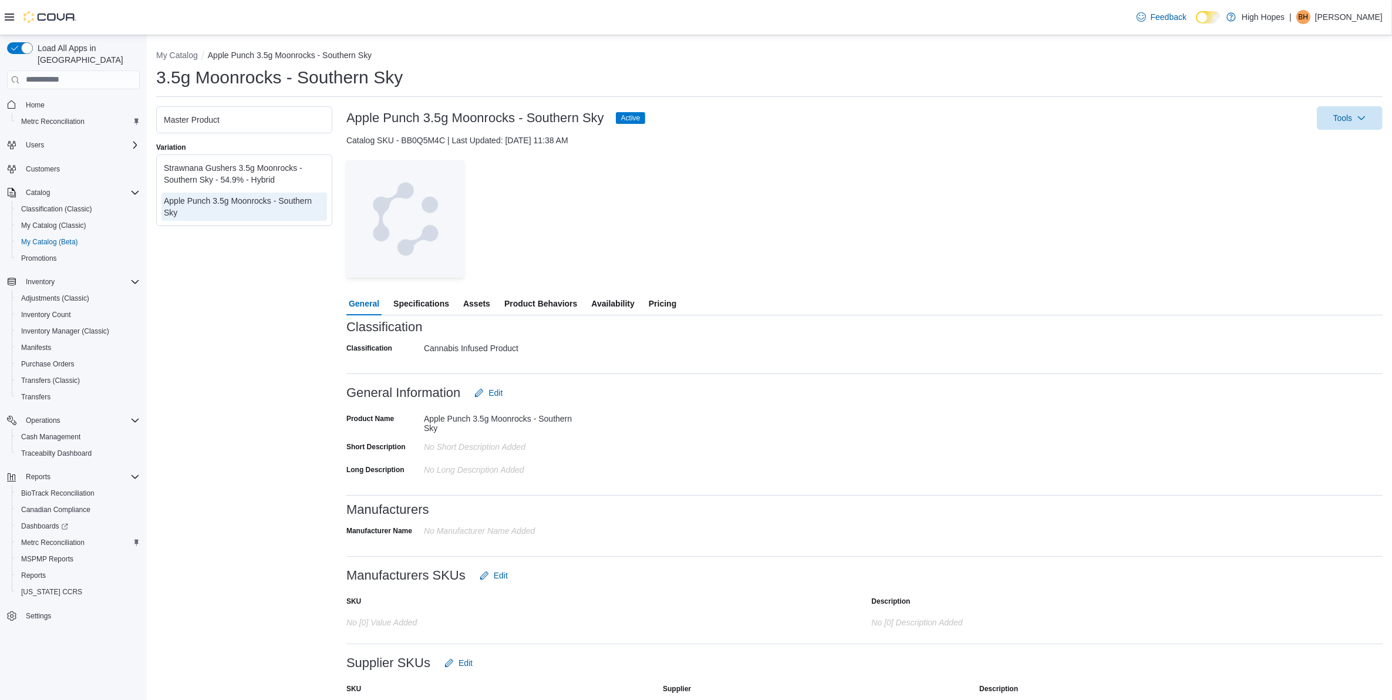
click at [433, 301] on span "Specifications" at bounding box center [421, 303] width 56 height 23
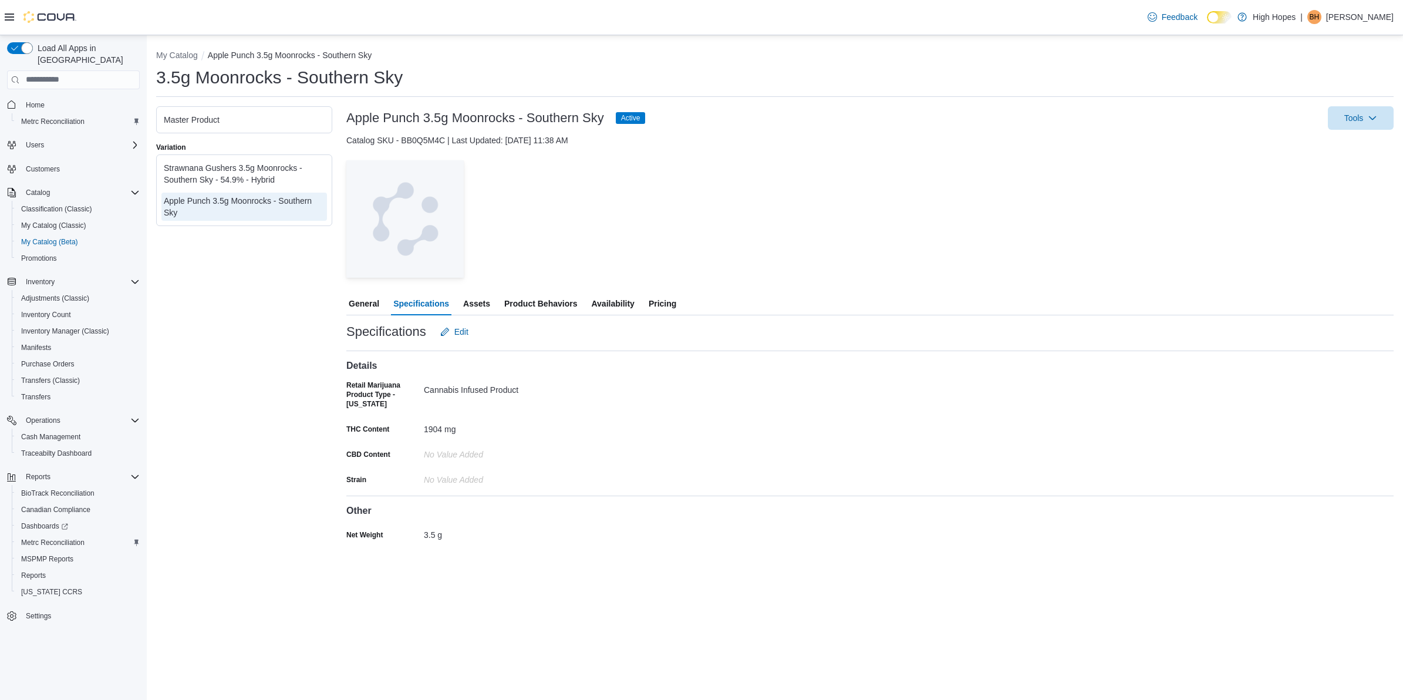
click at [608, 303] on span "Availability" at bounding box center [612, 303] width 43 height 23
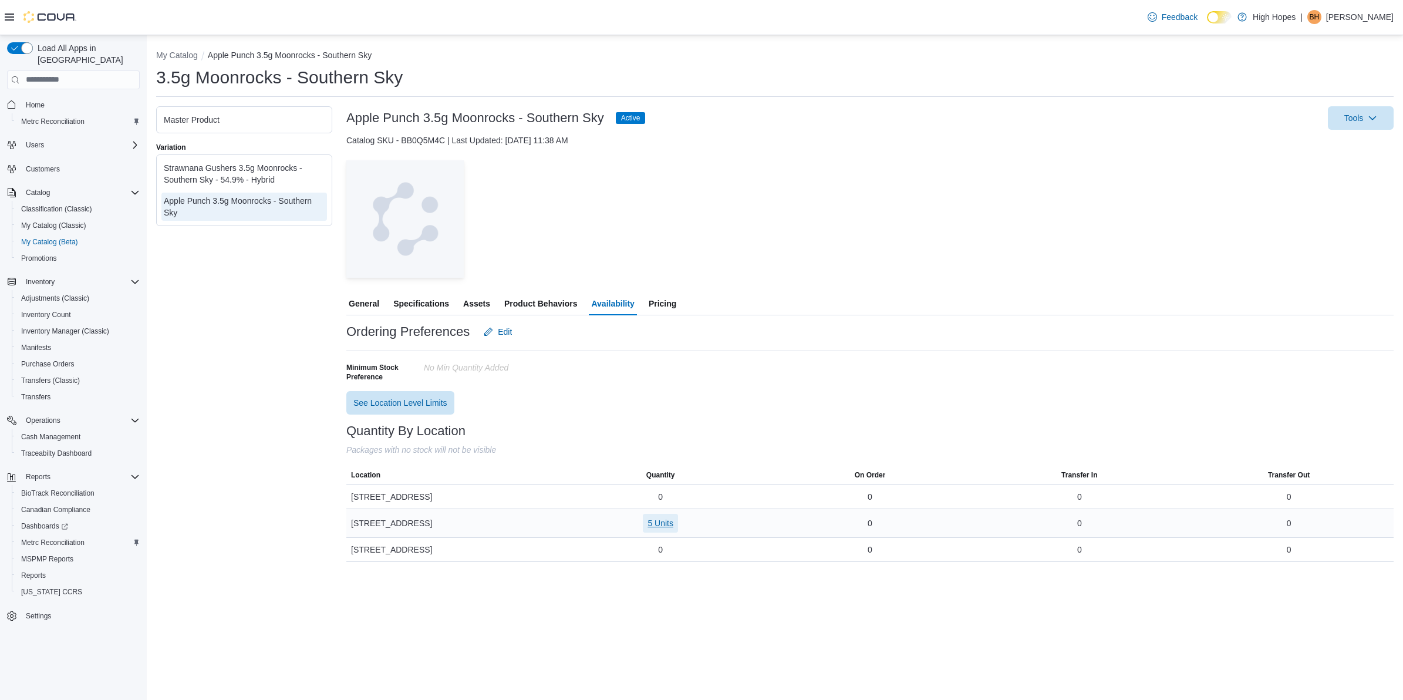
click at [661, 523] on span "5 Units" at bounding box center [661, 523] width 26 height 12
click at [650, 599] on span "1A4230100002649000029412" at bounding box center [642, 602] width 110 height 12
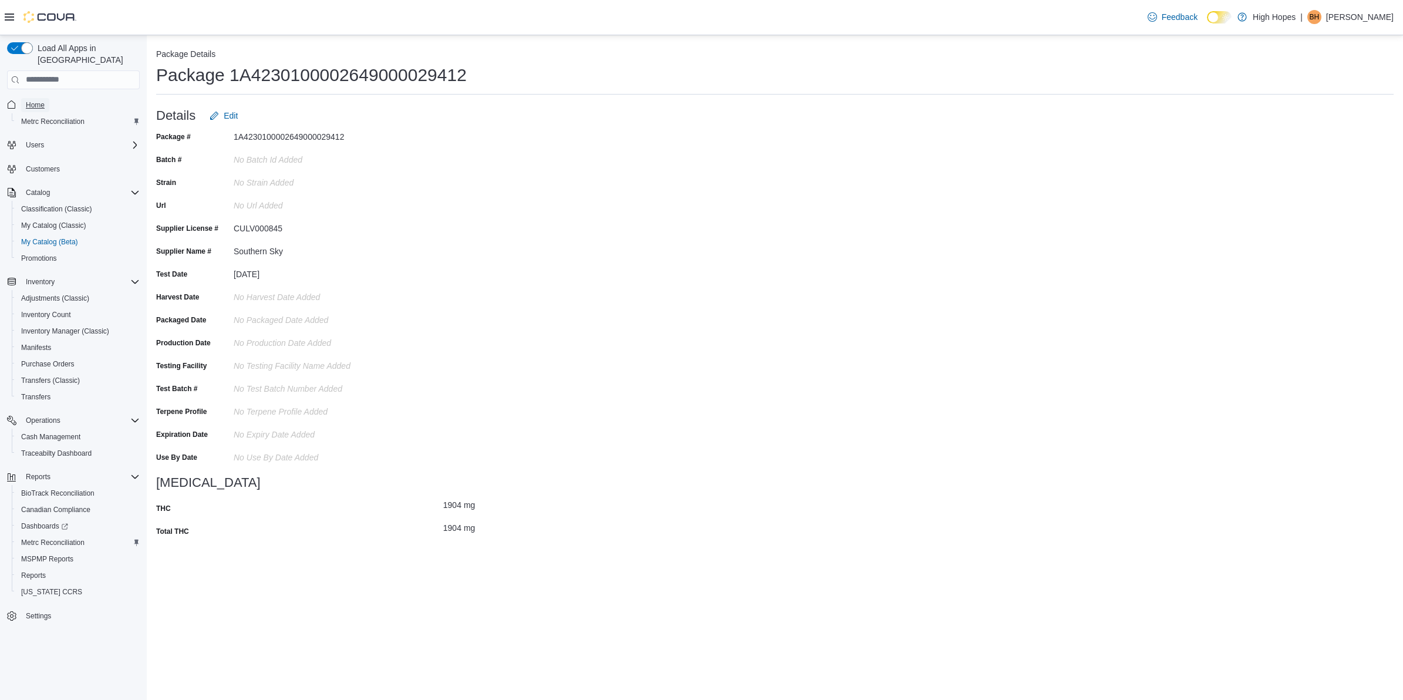
click at [39, 100] on span "Home" at bounding box center [35, 104] width 19 height 9
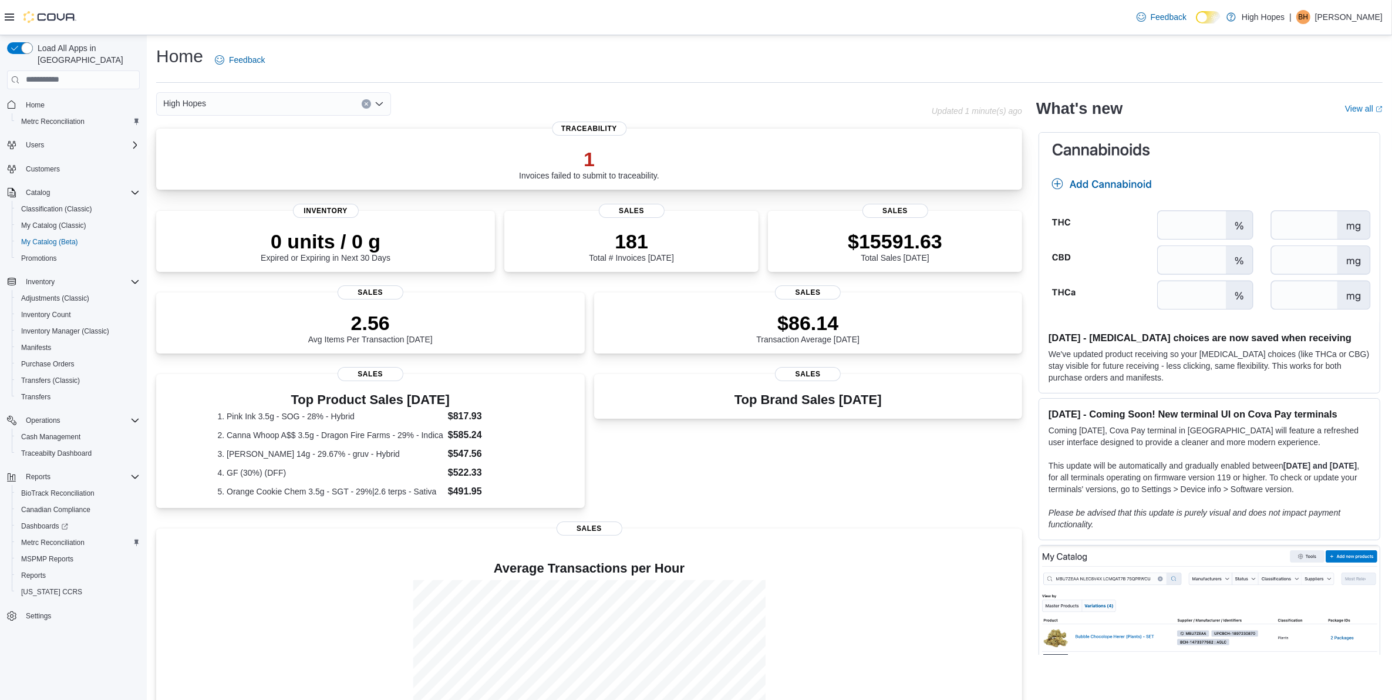
click at [637, 160] on p "1" at bounding box center [589, 158] width 140 height 23
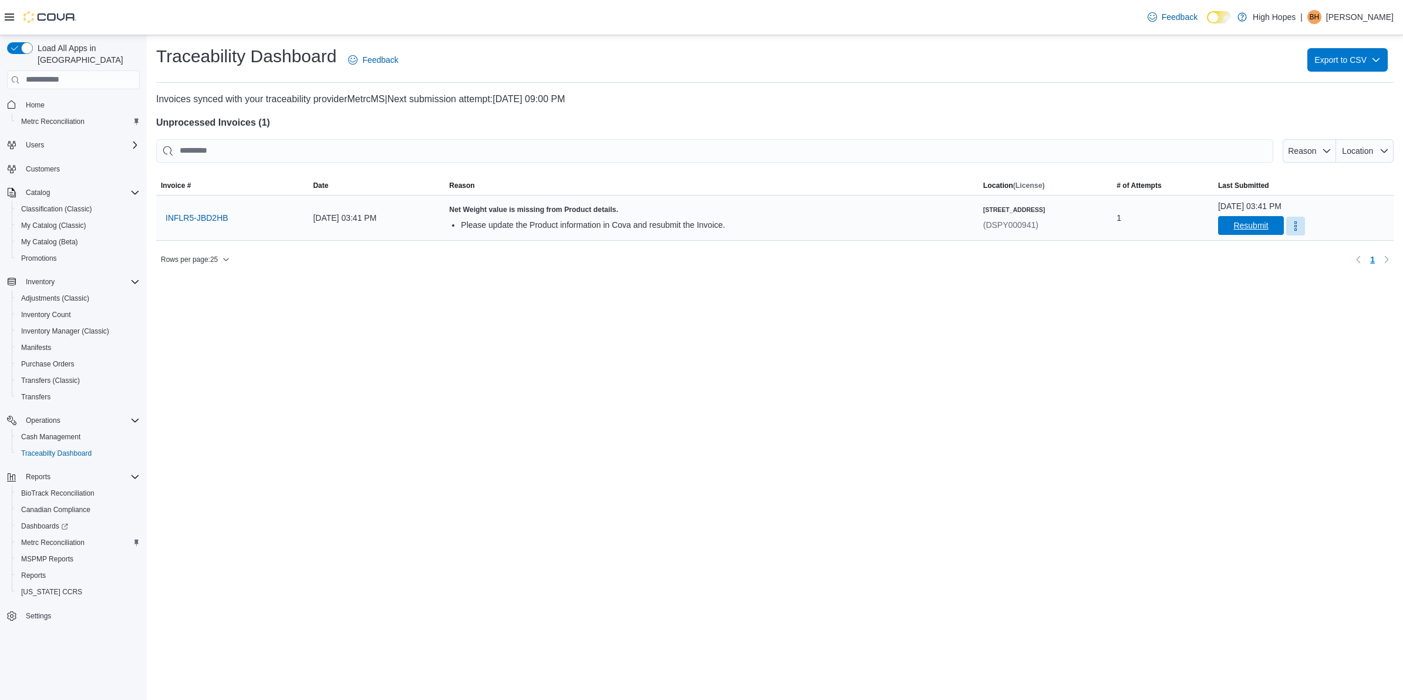
click at [1234, 224] on span "Resubmit" at bounding box center [1251, 226] width 35 height 12
click at [56, 326] on span "Inventory Manager (Classic)" at bounding box center [65, 330] width 88 height 9
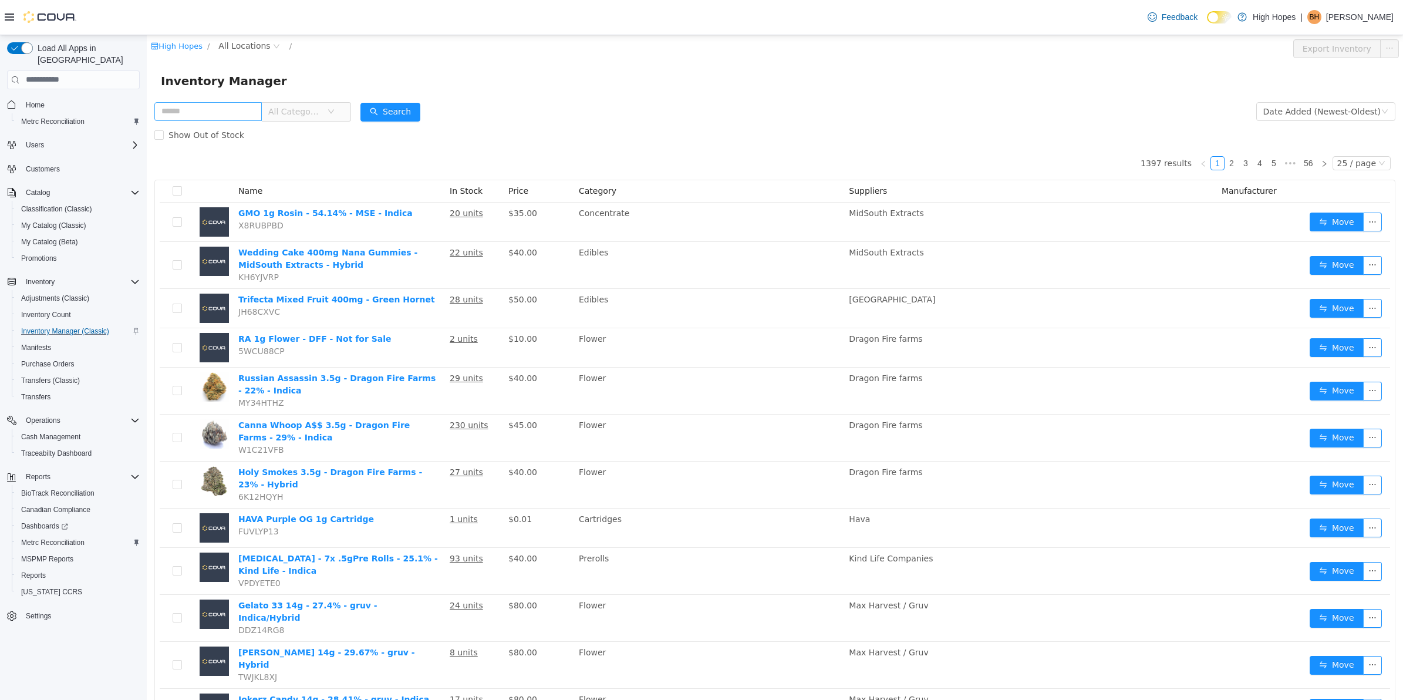
click at [184, 106] on input "text" at bounding box center [207, 111] width 107 height 19
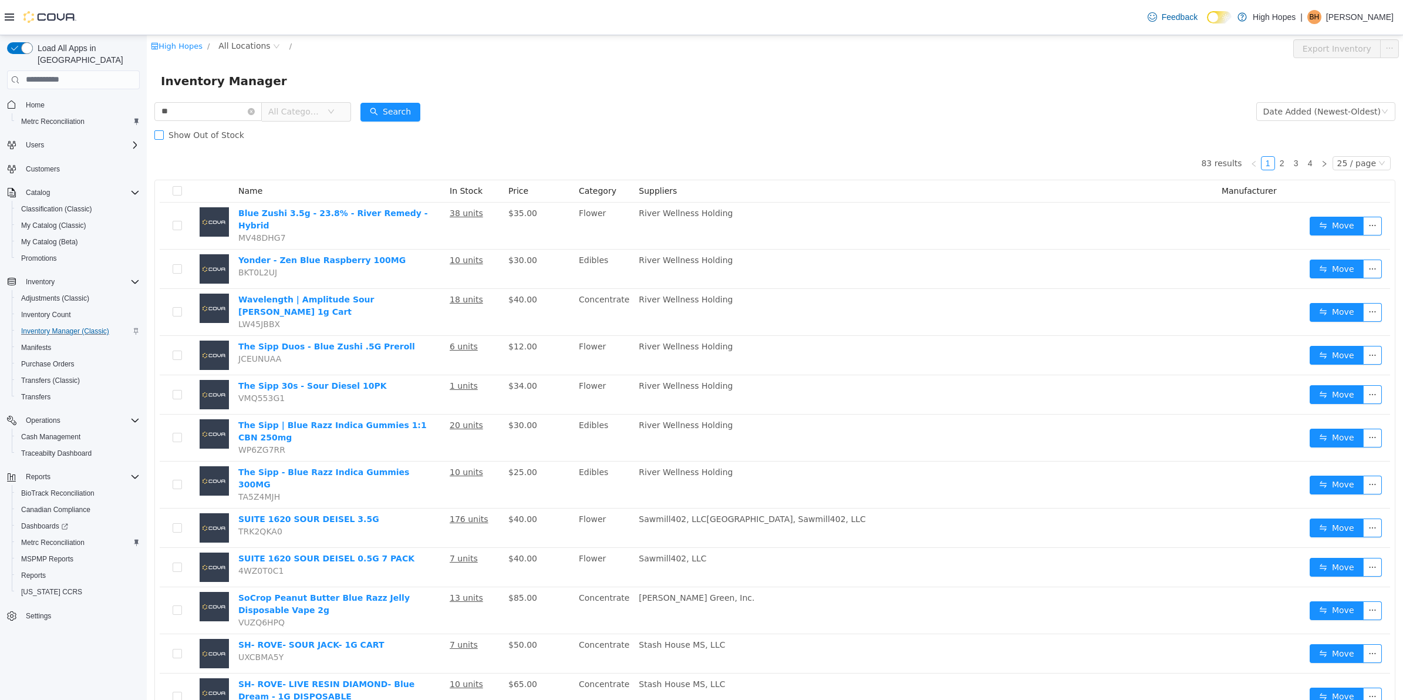
type input "*"
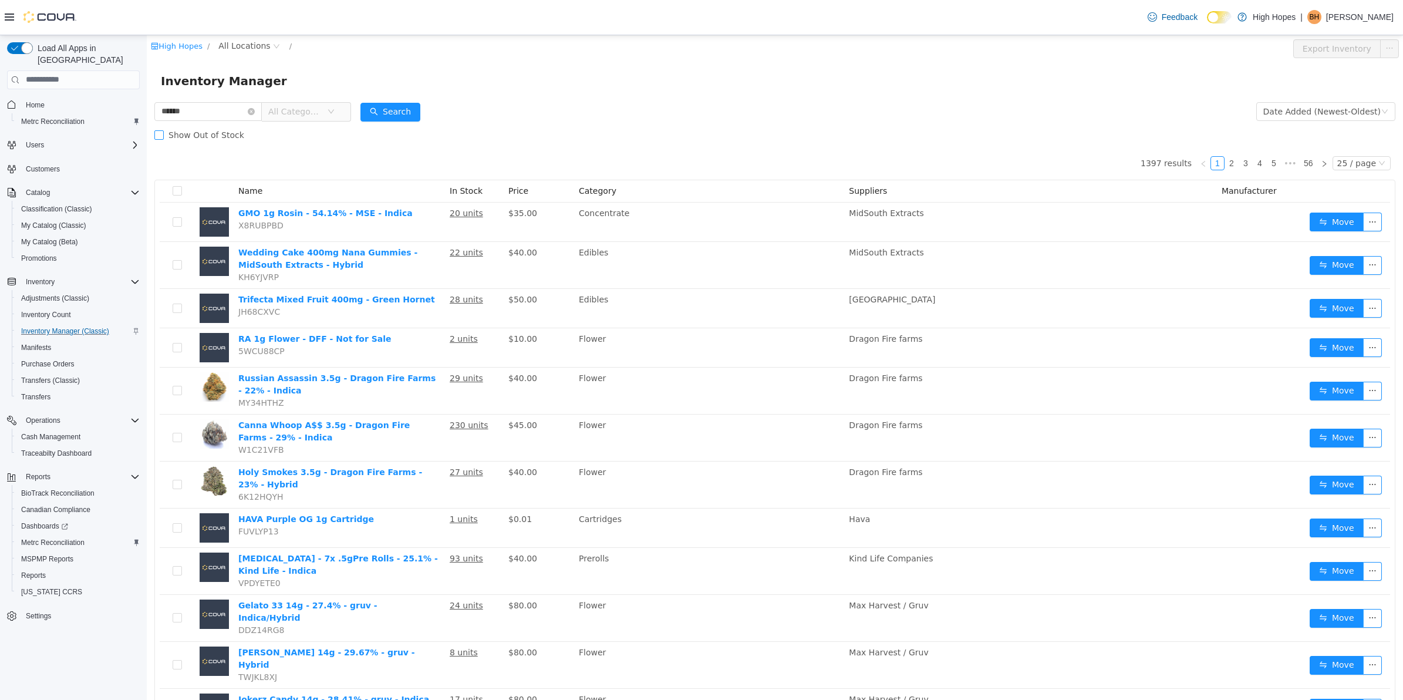
type input "******"
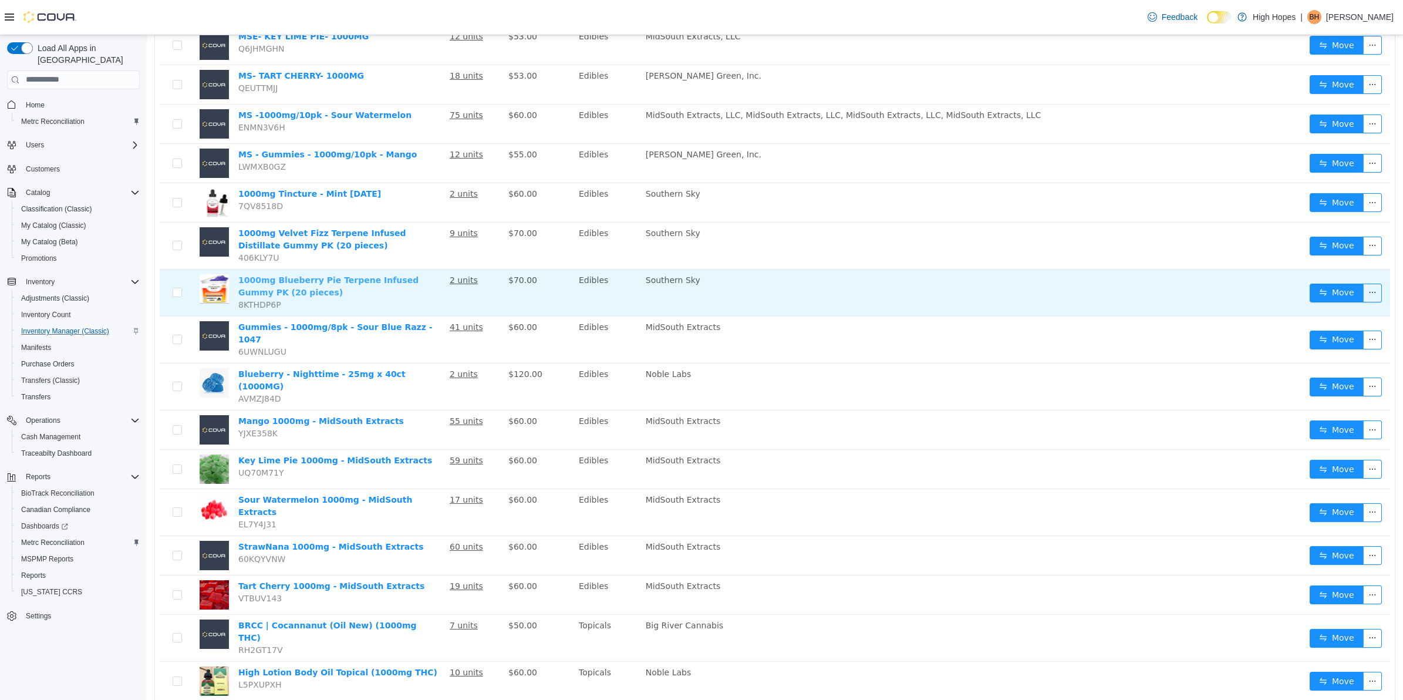
scroll to position [380, 0]
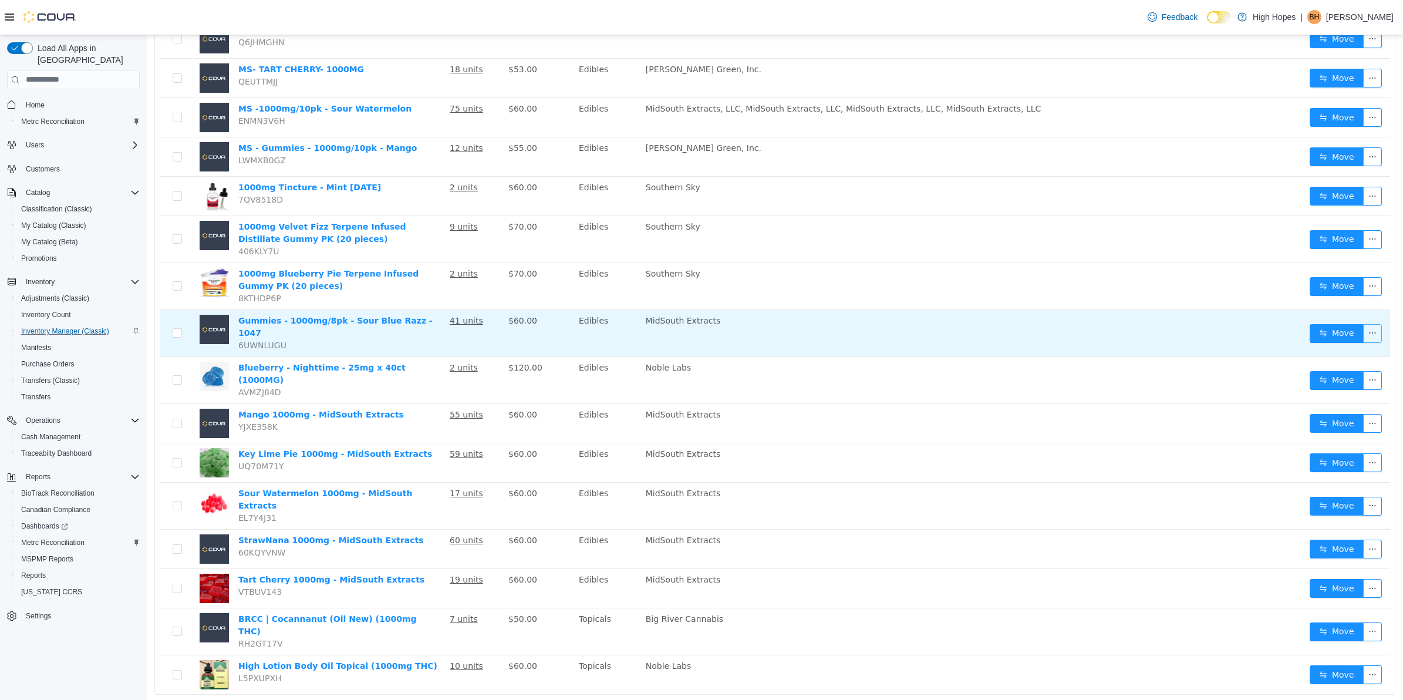
click at [1363, 329] on button "button" at bounding box center [1372, 333] width 19 height 19
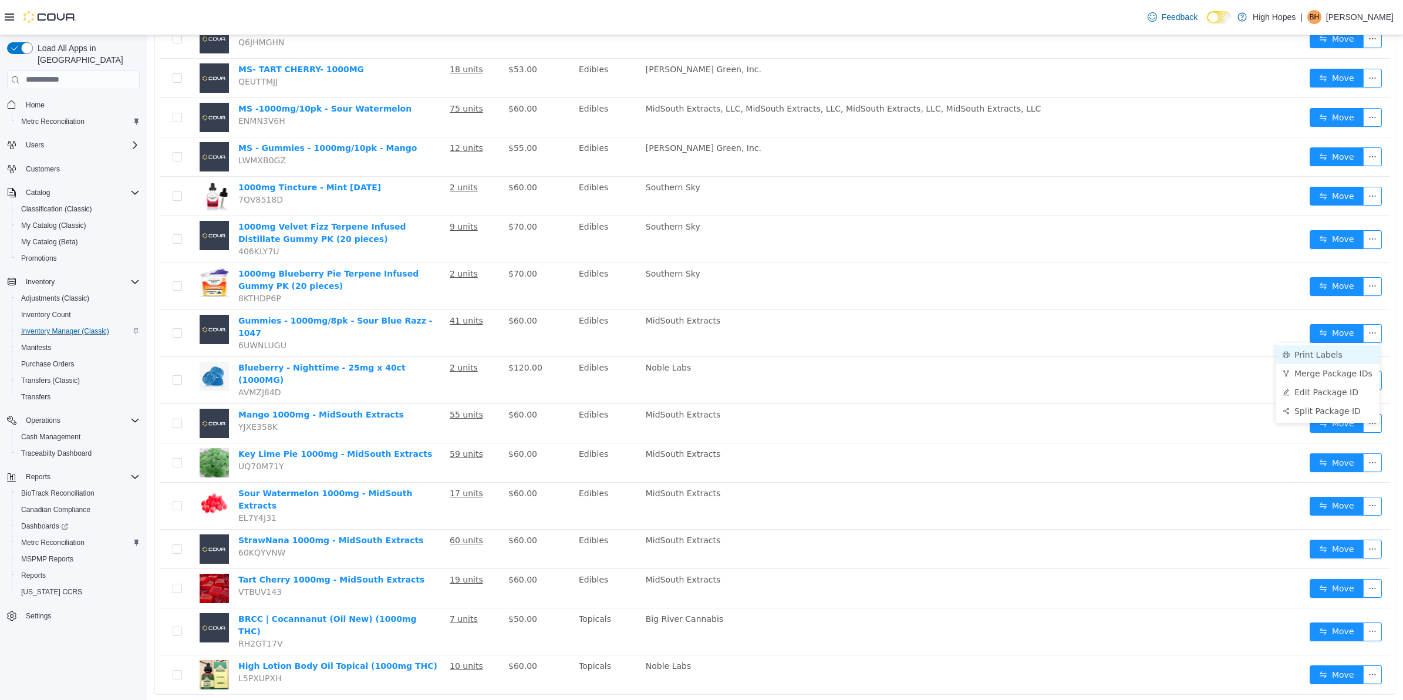
click at [1326, 356] on li "Print Labels" at bounding box center [1328, 354] width 104 height 19
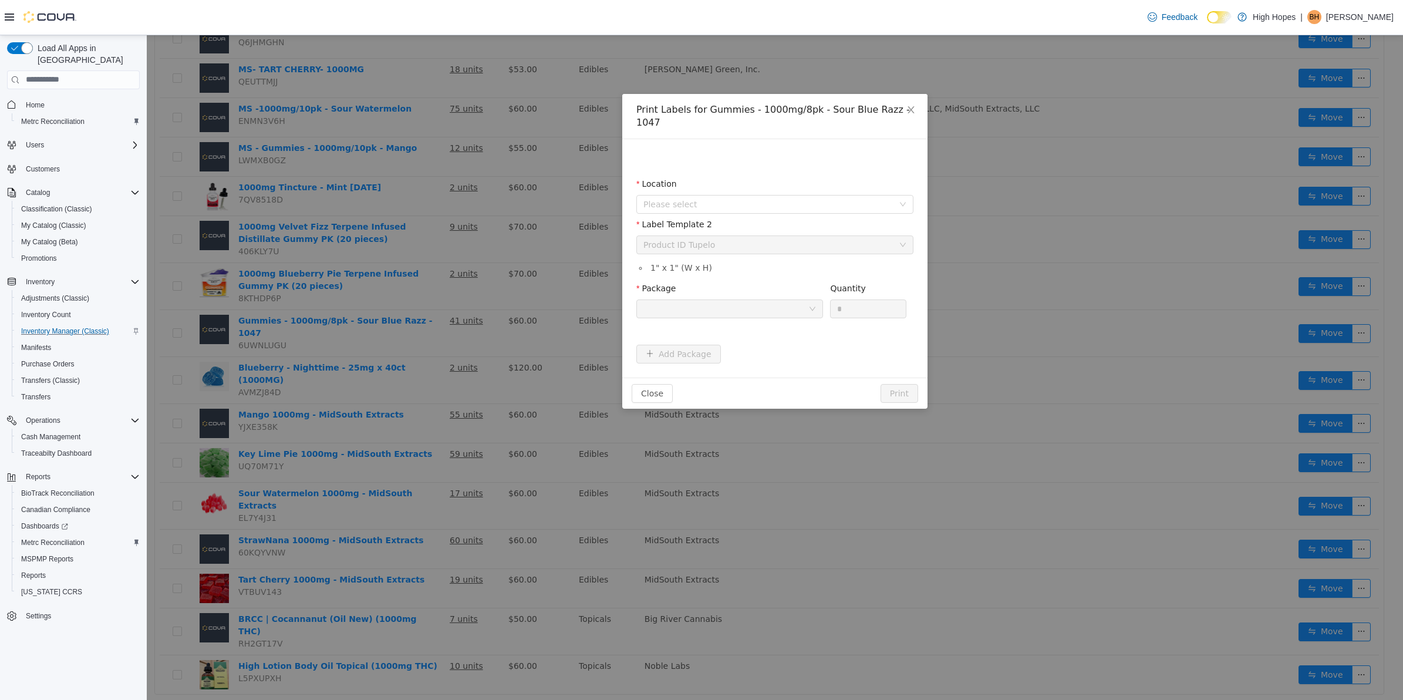
click at [785, 299] on div at bounding box center [725, 308] width 165 height 18
click at [812, 198] on span "Please select" at bounding box center [768, 204] width 250 height 12
click at [720, 277] on span "[STREET_ADDRESS]" at bounding box center [707, 276] width 82 height 9
click at [769, 235] on div "Please select a label template Product ID Tupelo" at bounding box center [770, 244] width 255 height 18
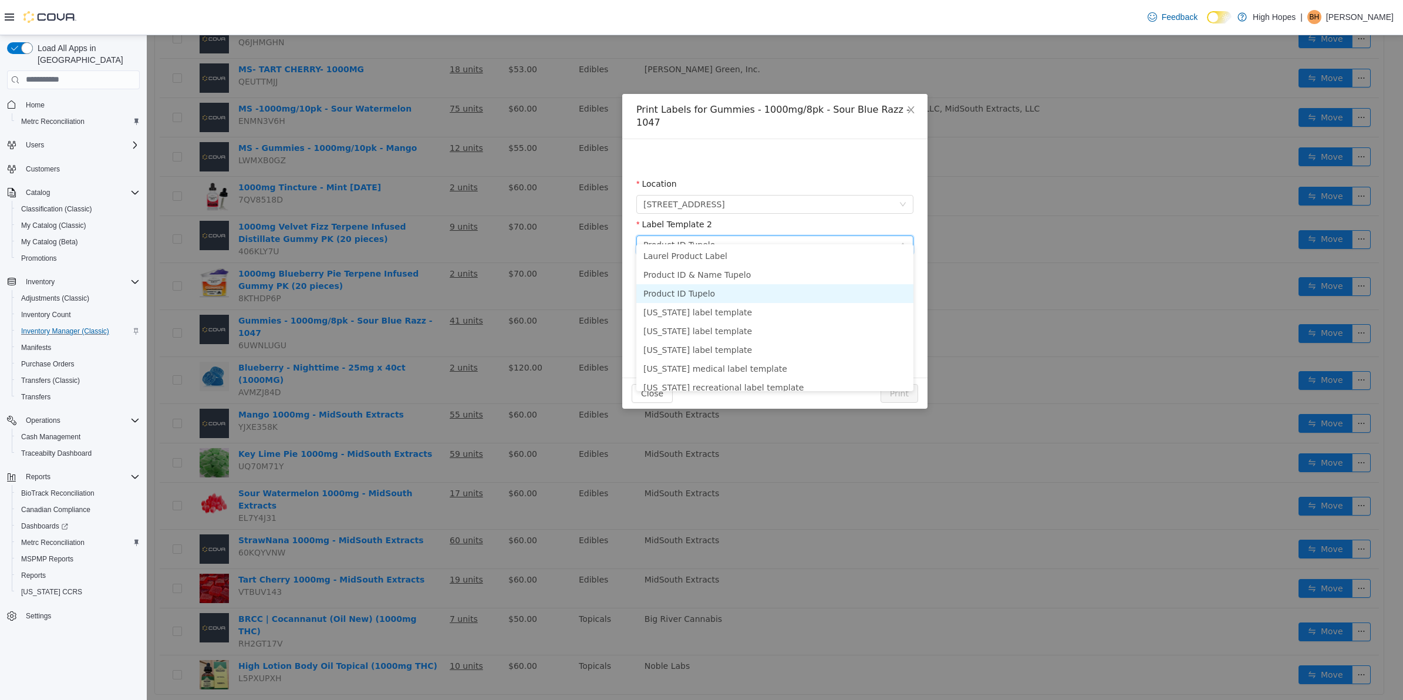
click at [724, 285] on li "Product ID Tupelo" at bounding box center [774, 293] width 277 height 19
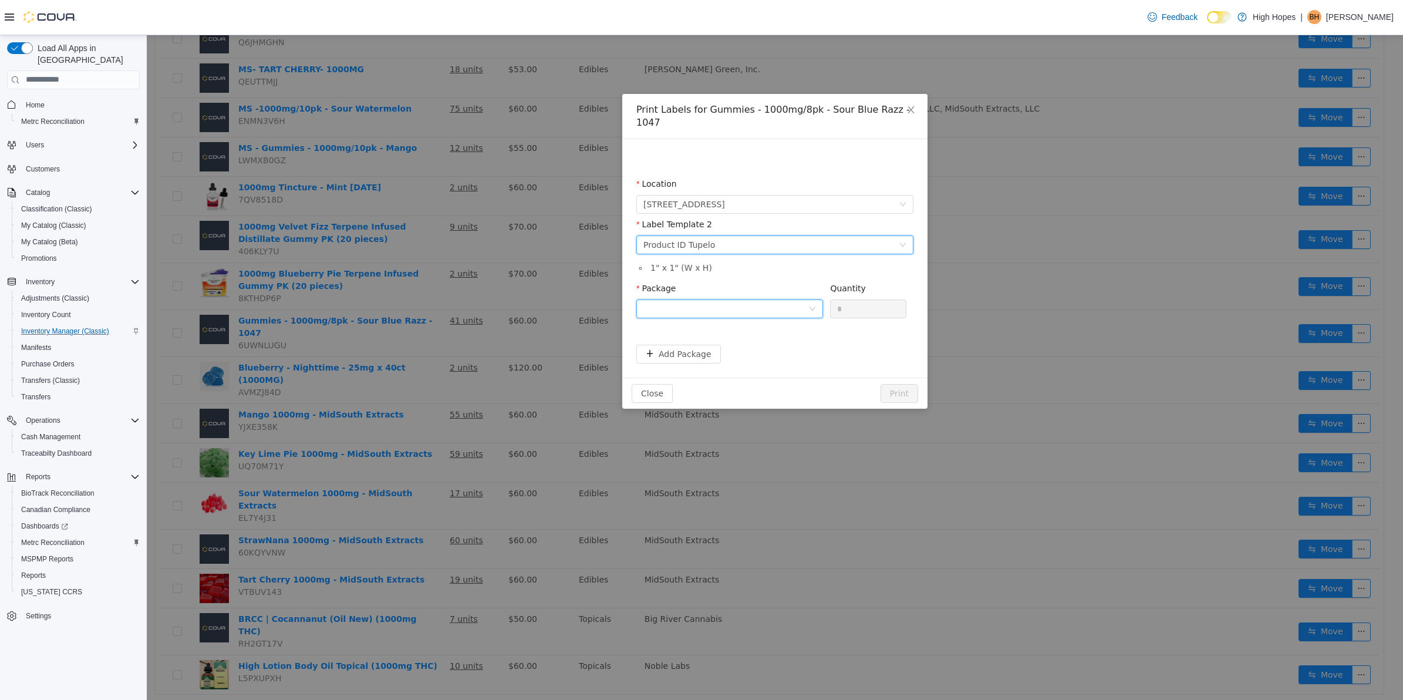
click at [769, 299] on div at bounding box center [725, 308] width 165 height 18
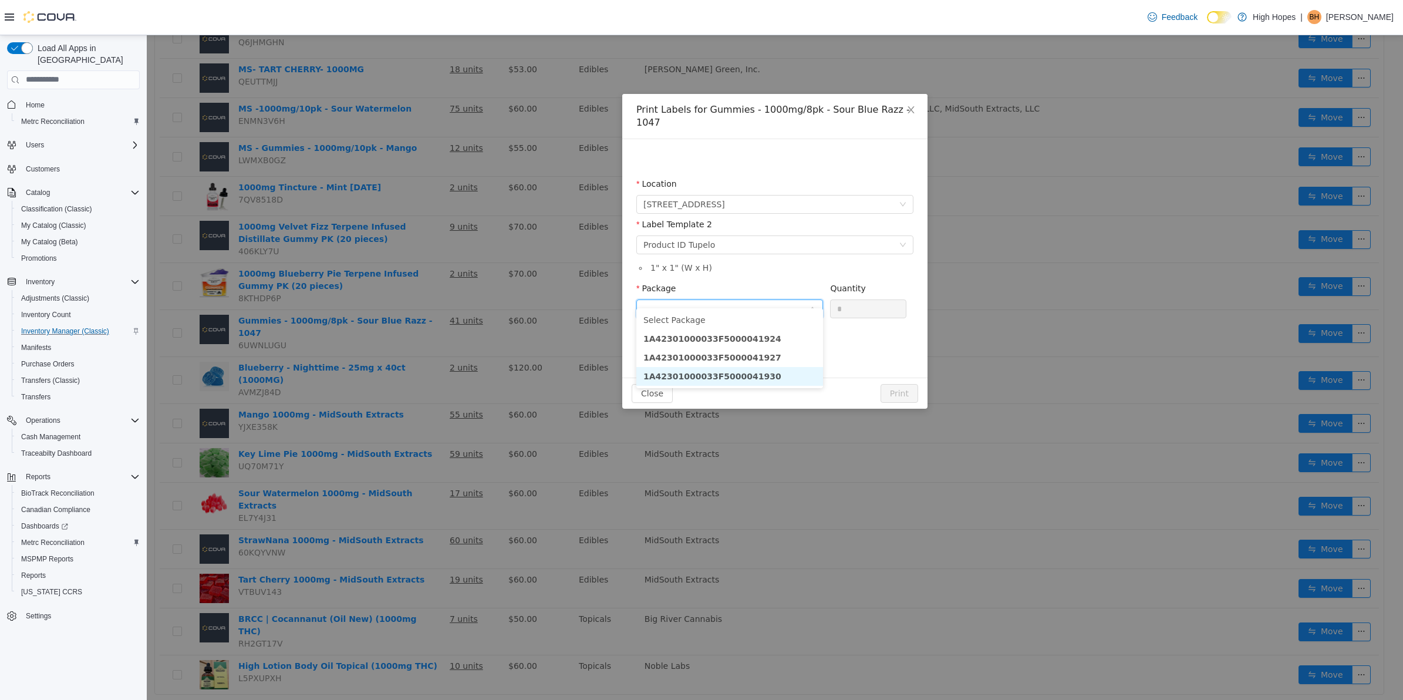
click at [787, 372] on li "1A42301000033F5000041930" at bounding box center [729, 375] width 187 height 19
drag, startPoint x: 850, startPoint y: 296, endPoint x: 809, endPoint y: 297, distance: 41.1
click at [809, 292] on span "Package 1A42301000033F5000041930 Quantity *" at bounding box center [771, 287] width 270 height 9
type input "**"
click at [691, 344] on button "Add Package" at bounding box center [678, 353] width 85 height 19
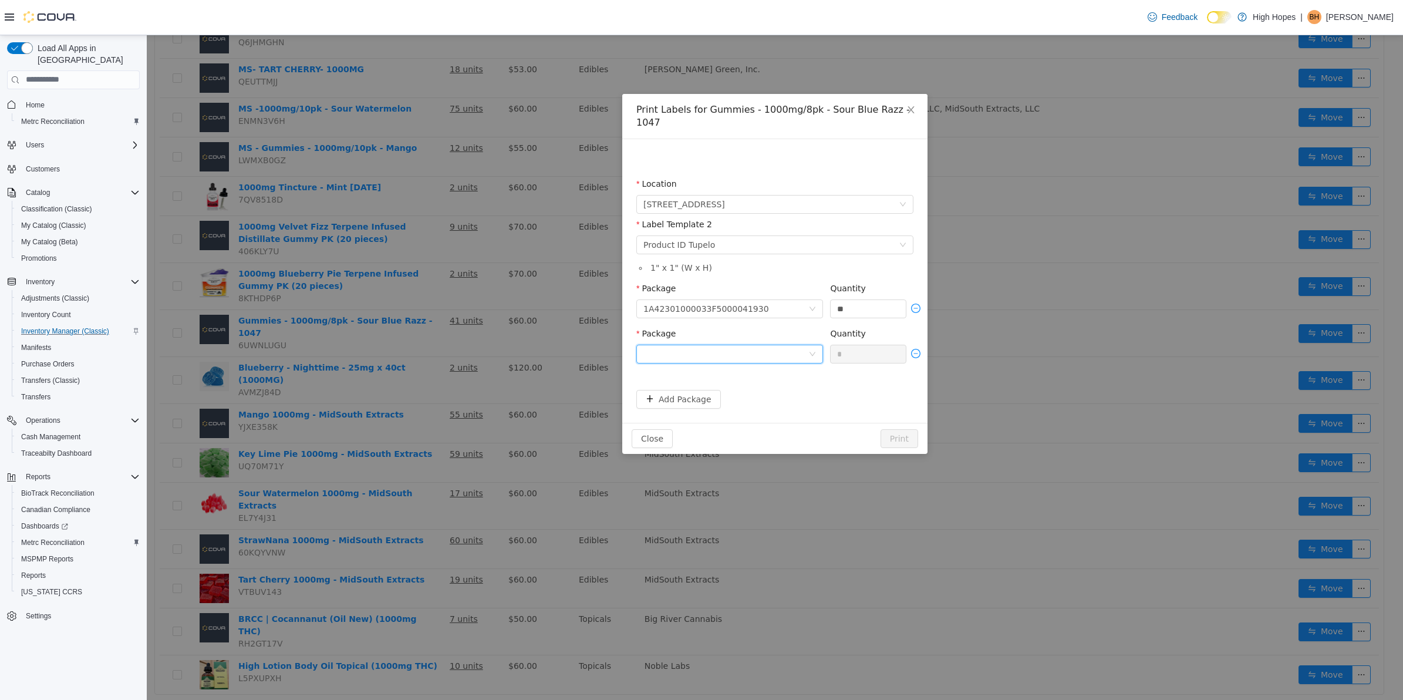
click at [758, 345] on div at bounding box center [725, 354] width 165 height 18
drag, startPoint x: 770, startPoint y: 400, endPoint x: 825, endPoint y: 363, distance: 66.9
click at [770, 399] on li "1A42301000033F5000041927" at bounding box center [729, 402] width 187 height 19
drag, startPoint x: 858, startPoint y: 332, endPoint x: 815, endPoint y: 338, distance: 43.9
click at [815, 338] on span "Package 1A42301000033F5000041927 Quantity *" at bounding box center [774, 332] width 277 height 9
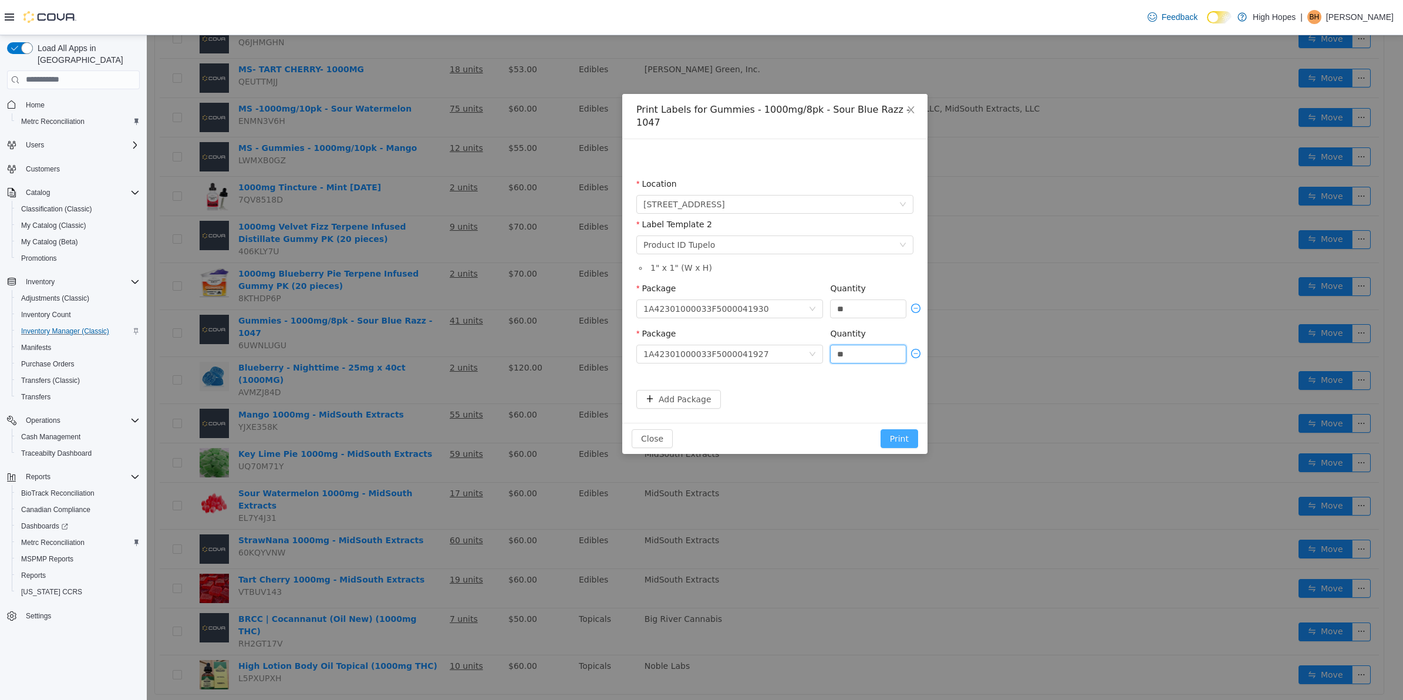
type input "**"
click at [905, 429] on button "Print" at bounding box center [900, 438] width 38 height 19
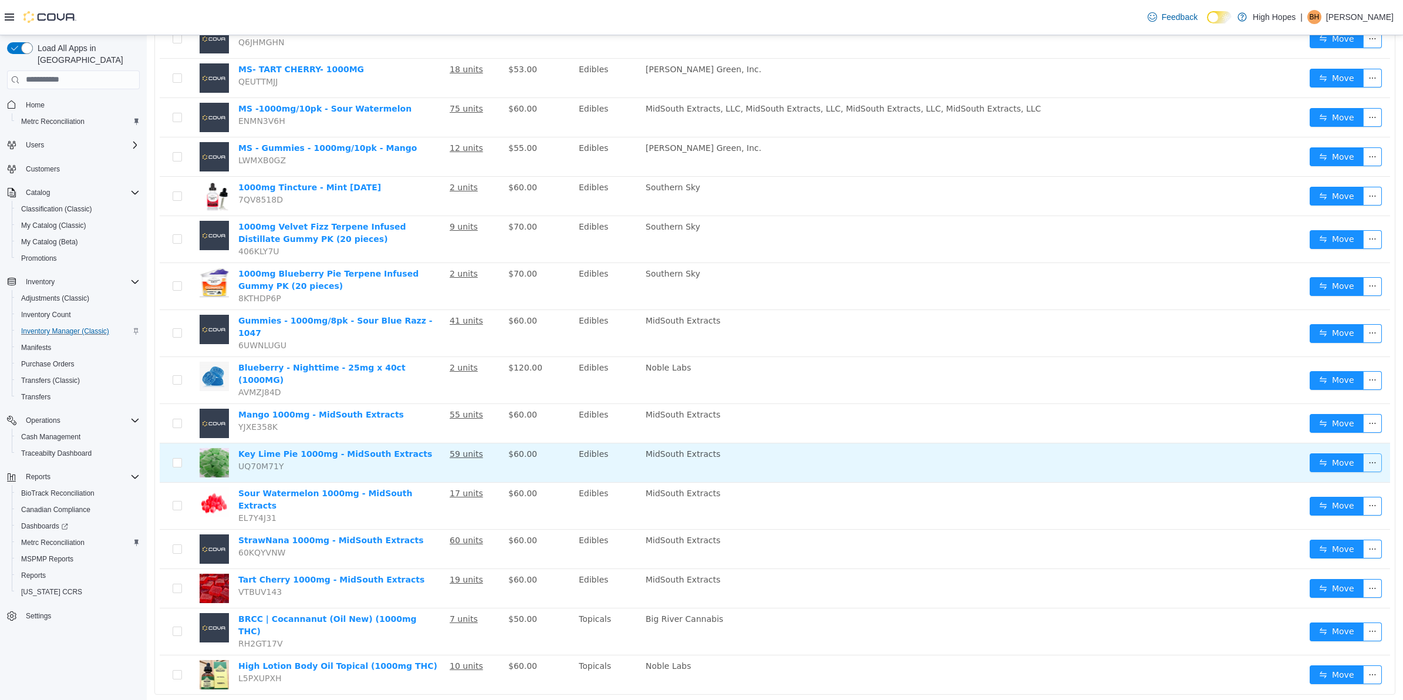
click at [1363, 454] on button "button" at bounding box center [1372, 462] width 19 height 19
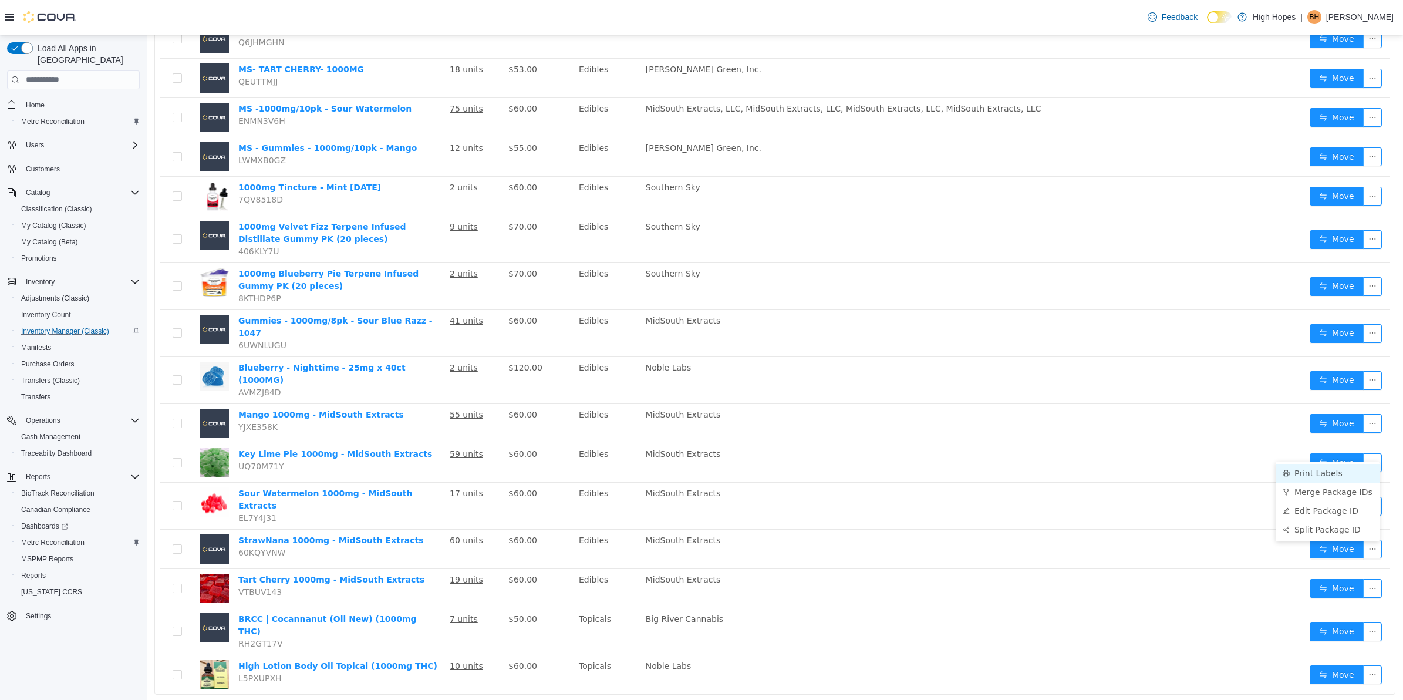
click at [1325, 477] on li "Print Labels" at bounding box center [1328, 472] width 104 height 19
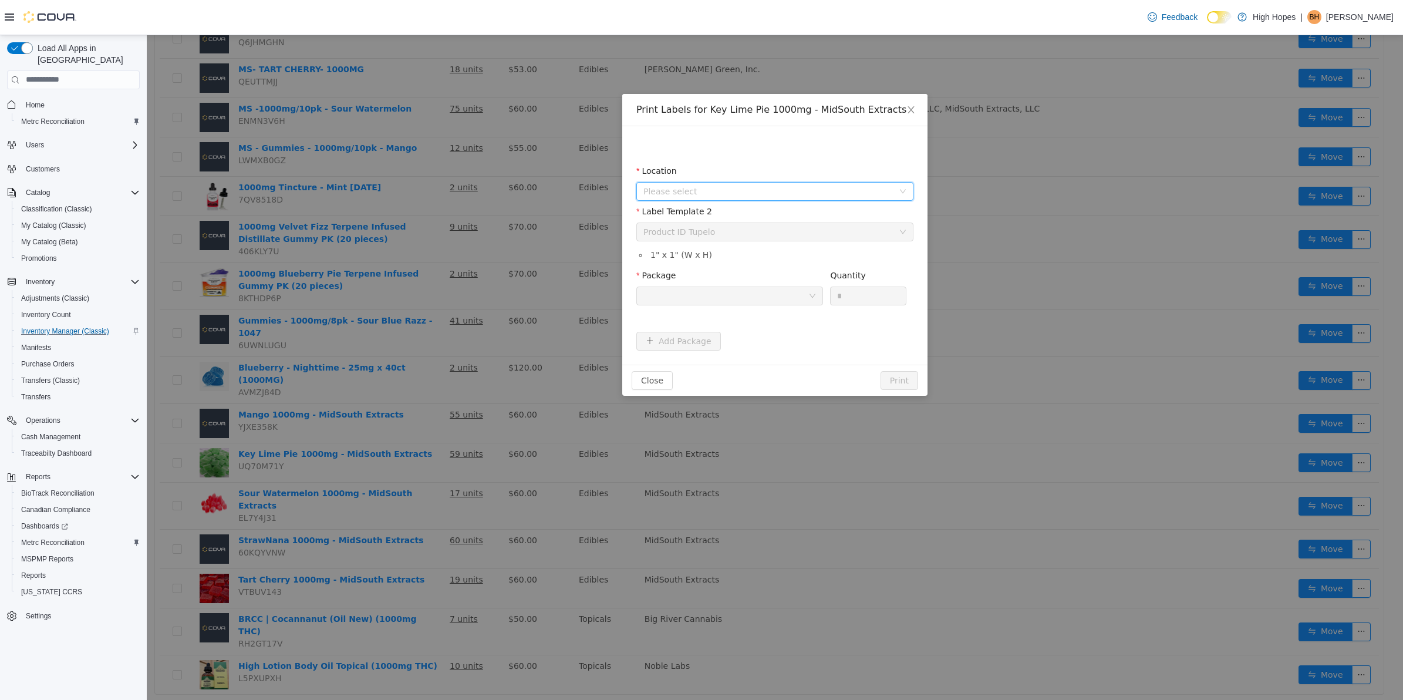
click at [779, 197] on span "Please select" at bounding box center [770, 191] width 255 height 18
click at [750, 282] on span "[STREET_ADDRESS]" at bounding box center [787, 277] width 248 height 16
click at [762, 296] on div at bounding box center [725, 296] width 165 height 18
drag, startPoint x: 775, startPoint y: 346, endPoint x: 853, endPoint y: 302, distance: 88.8
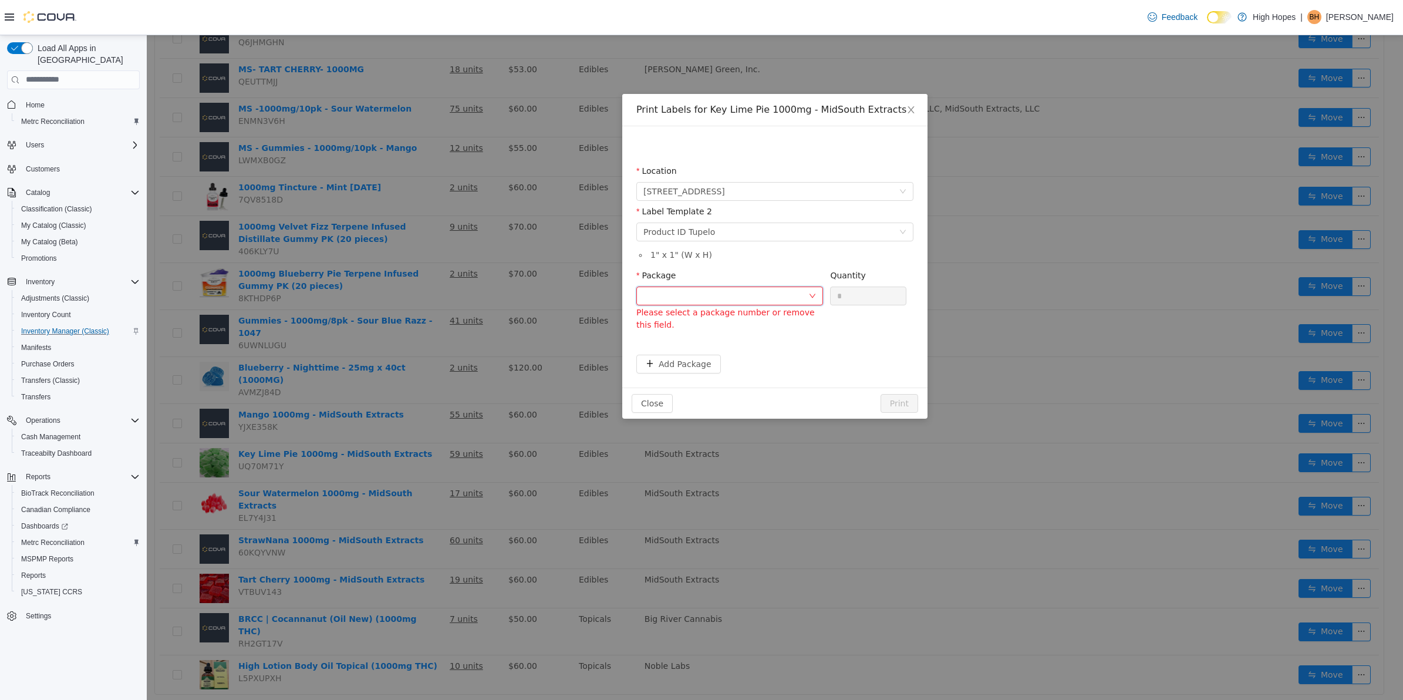
click at [737, 291] on div at bounding box center [725, 296] width 165 height 18
click at [775, 336] on li "ABC2301000033F5000039827" at bounding box center [729, 338] width 187 height 19
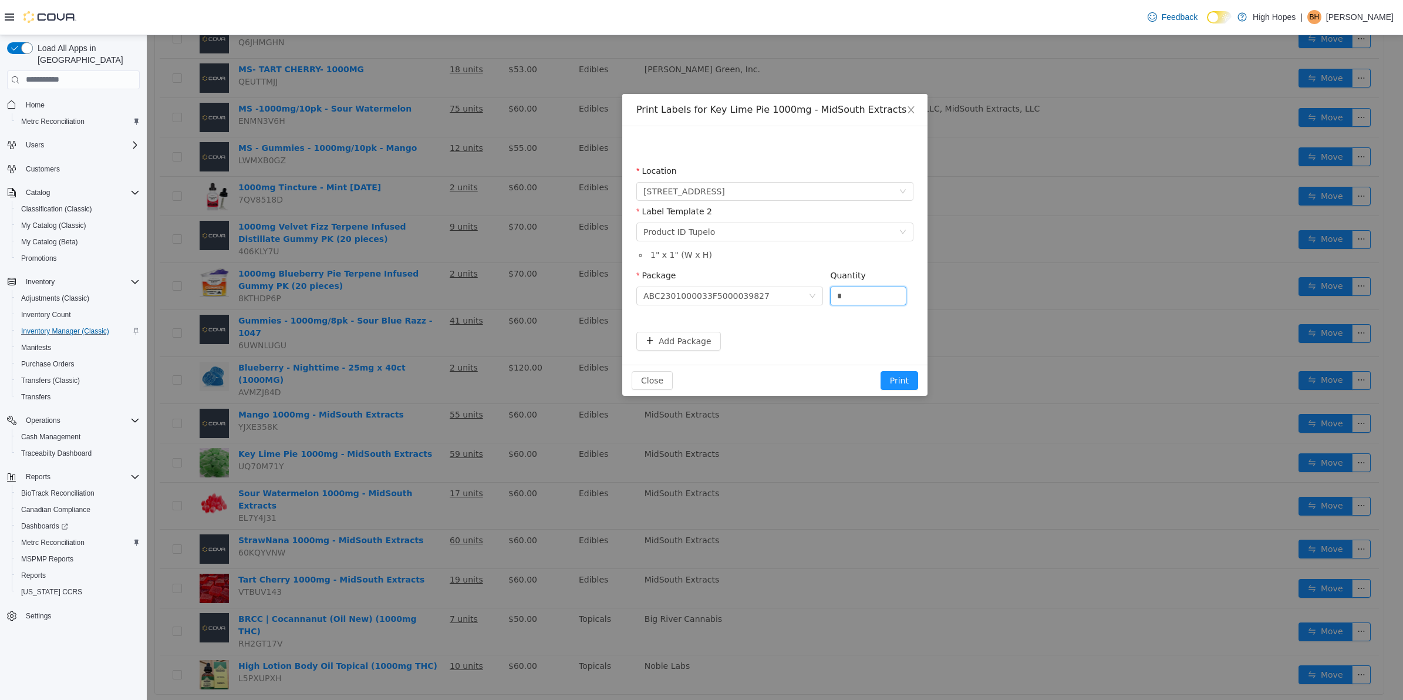
drag, startPoint x: 823, startPoint y: 281, endPoint x: 799, endPoint y: 278, distance: 24.3
click at [799, 278] on span "Package ABC2301000033F5000039827 Quantity *" at bounding box center [771, 274] width 270 height 9
type input "**"
click at [700, 346] on button "Add Package" at bounding box center [678, 340] width 85 height 19
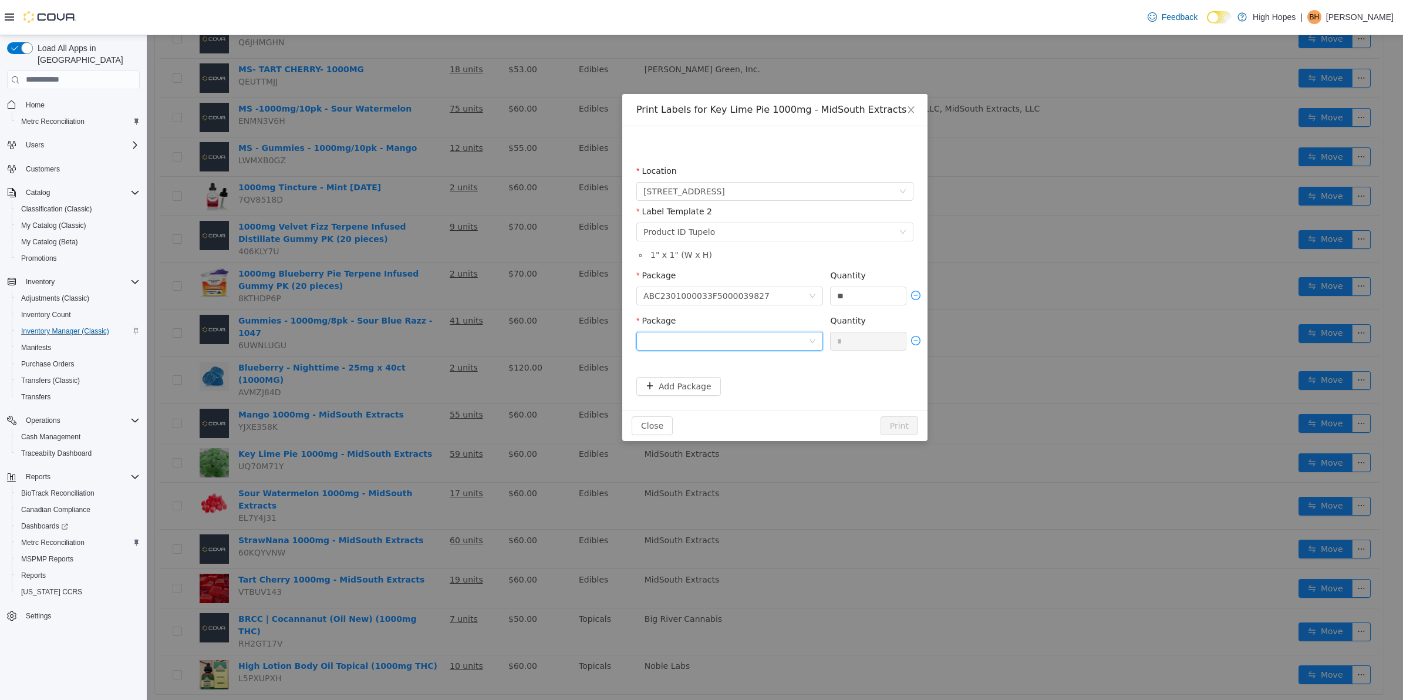
click at [727, 343] on div at bounding box center [725, 341] width 165 height 18
click at [764, 384] on li "ABC2301000033F5000039850" at bounding box center [729, 383] width 187 height 19
drag, startPoint x: 867, startPoint y: 342, endPoint x: 826, endPoint y: 335, distance: 41.2
click at [826, 335] on div "Package ABC2301000033F5000039850 Quantity *" at bounding box center [774, 334] width 277 height 41
type input "**"
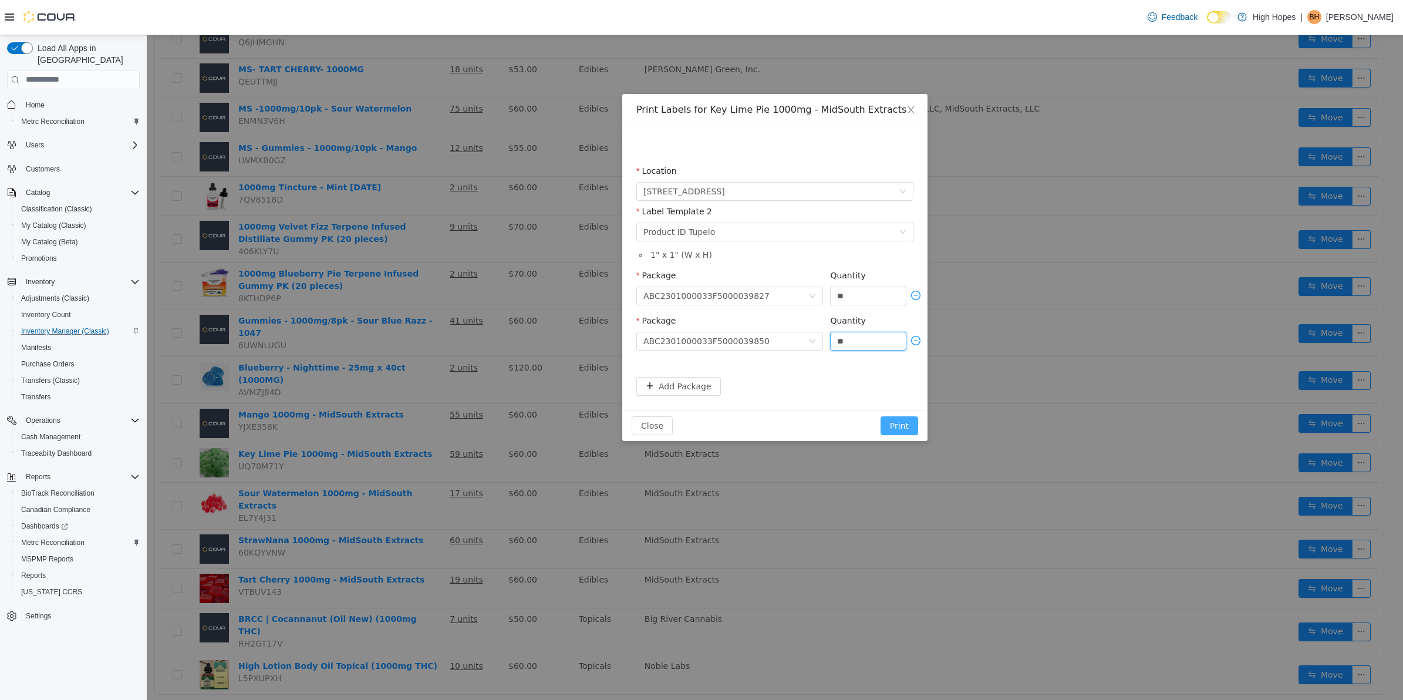
click at [905, 419] on button "Print" at bounding box center [900, 425] width 38 height 19
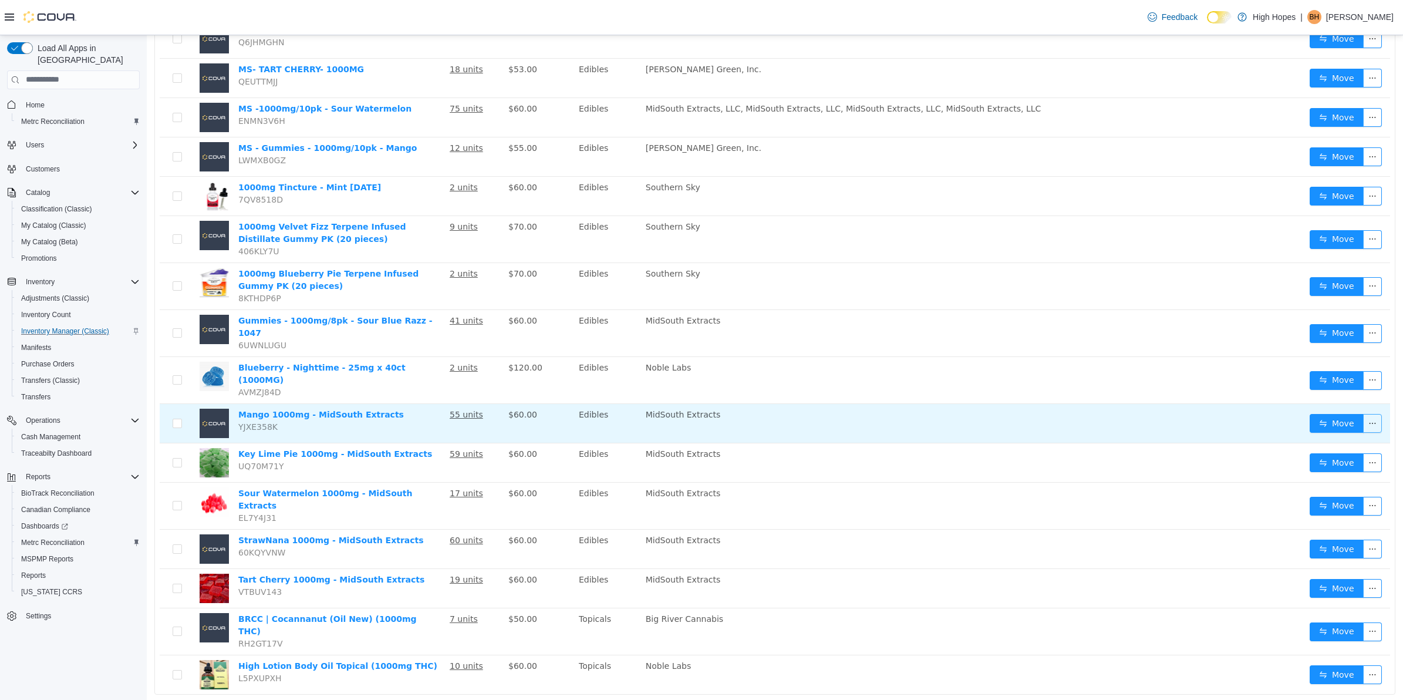
click at [1363, 413] on button "button" at bounding box center [1372, 422] width 19 height 19
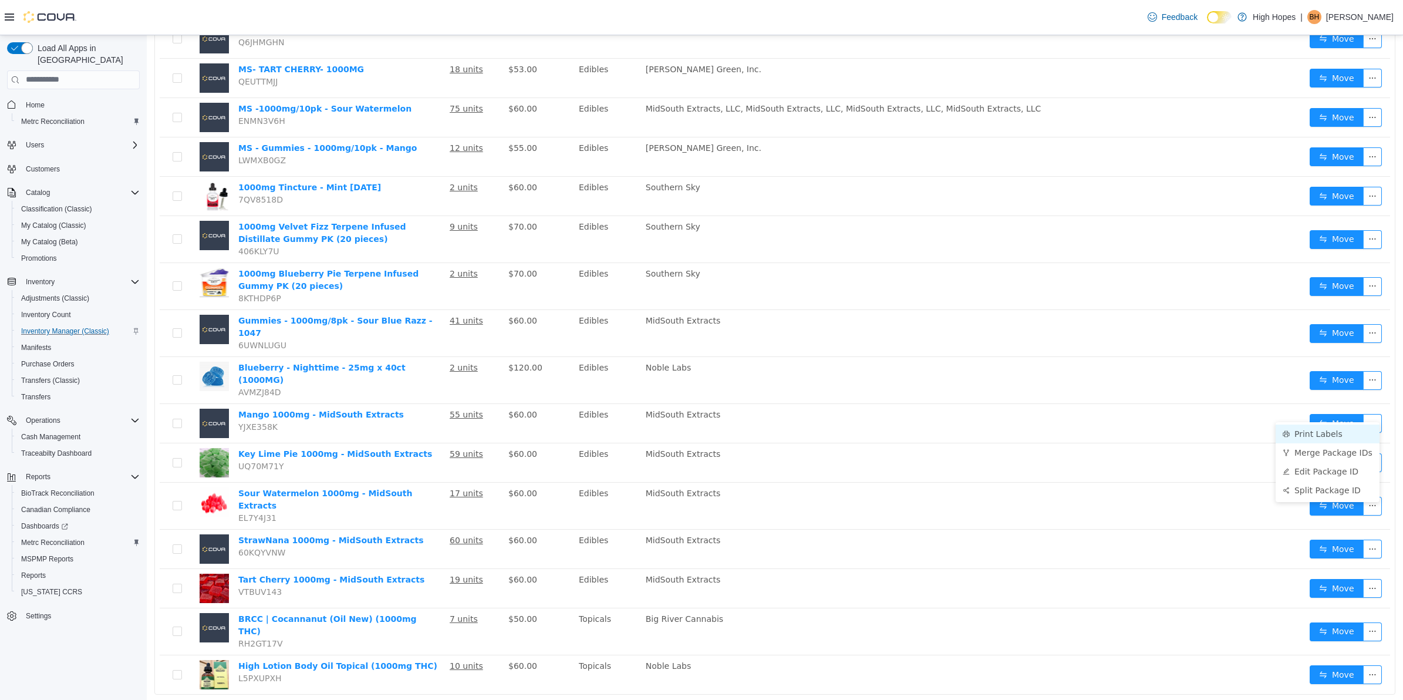
click at [1334, 431] on li "Print Labels" at bounding box center [1328, 433] width 104 height 19
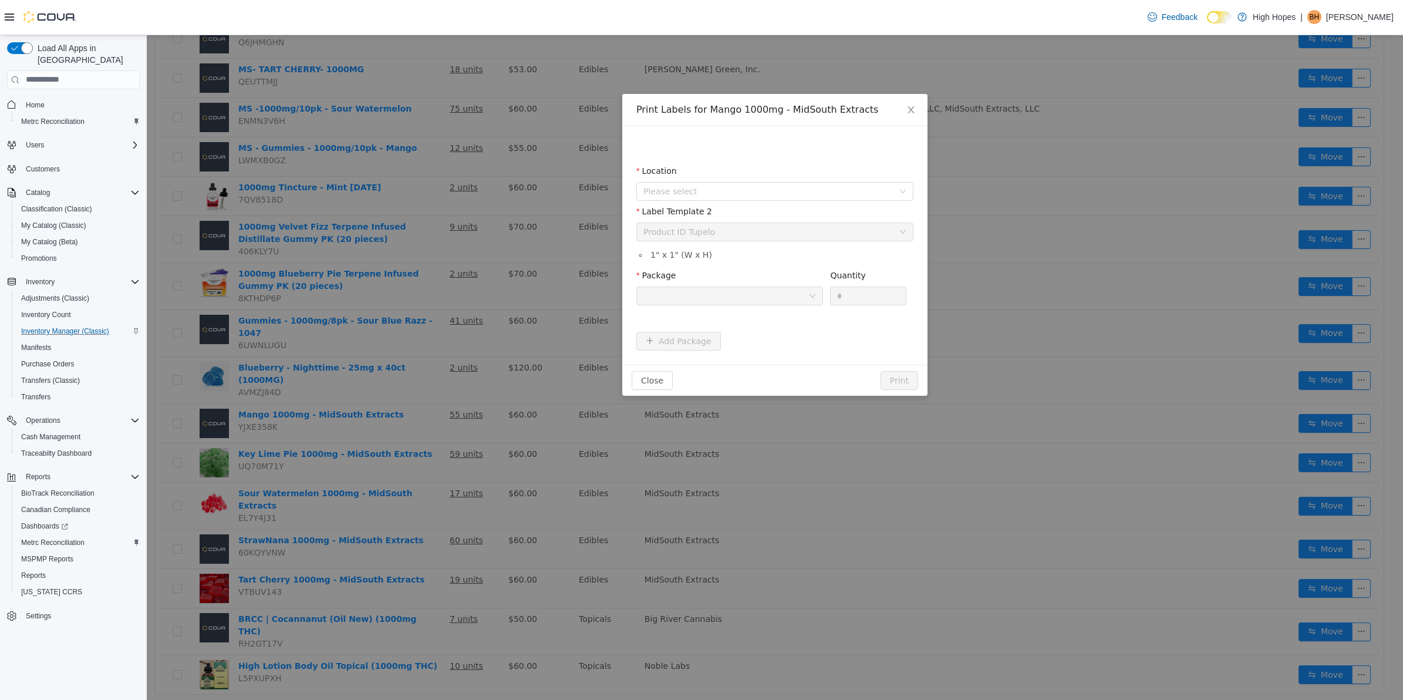
click at [739, 299] on div at bounding box center [725, 296] width 165 height 18
click at [791, 188] on span "Please select" at bounding box center [768, 191] width 250 height 12
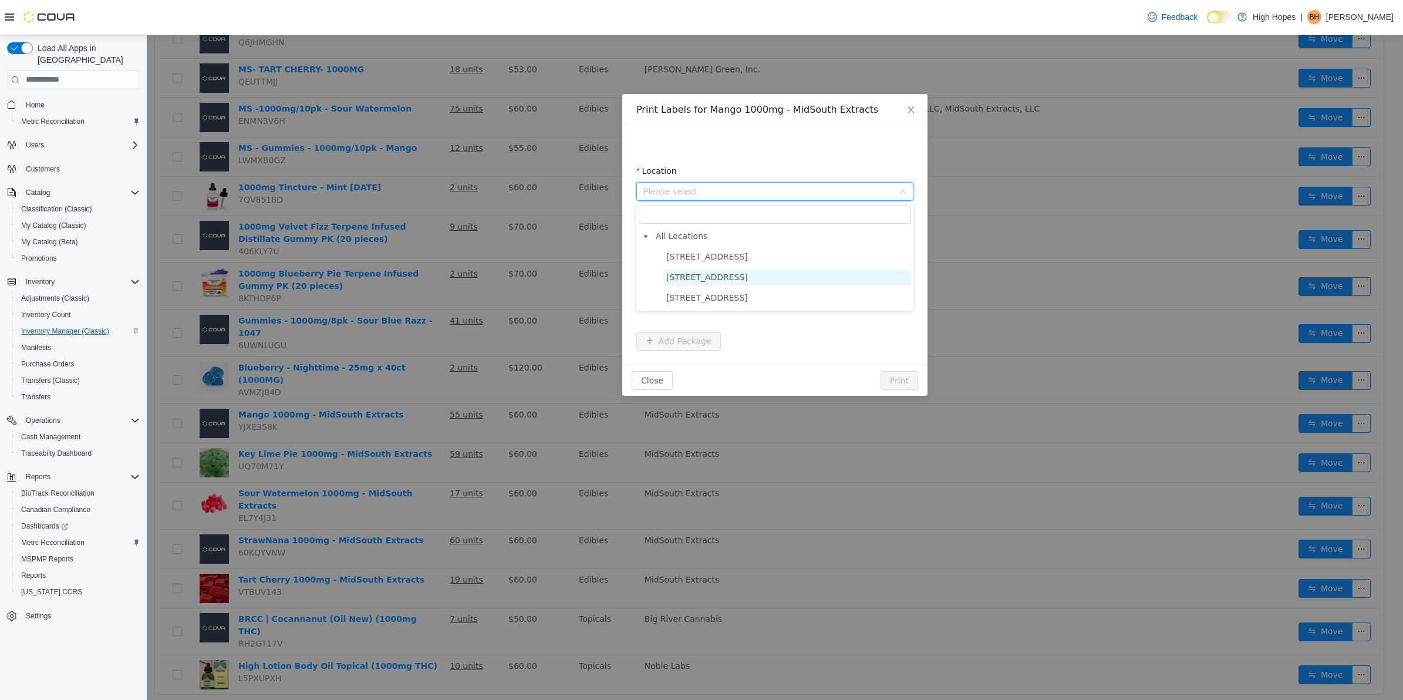
click at [750, 275] on span "[STREET_ADDRESS]" at bounding box center [787, 277] width 248 height 16
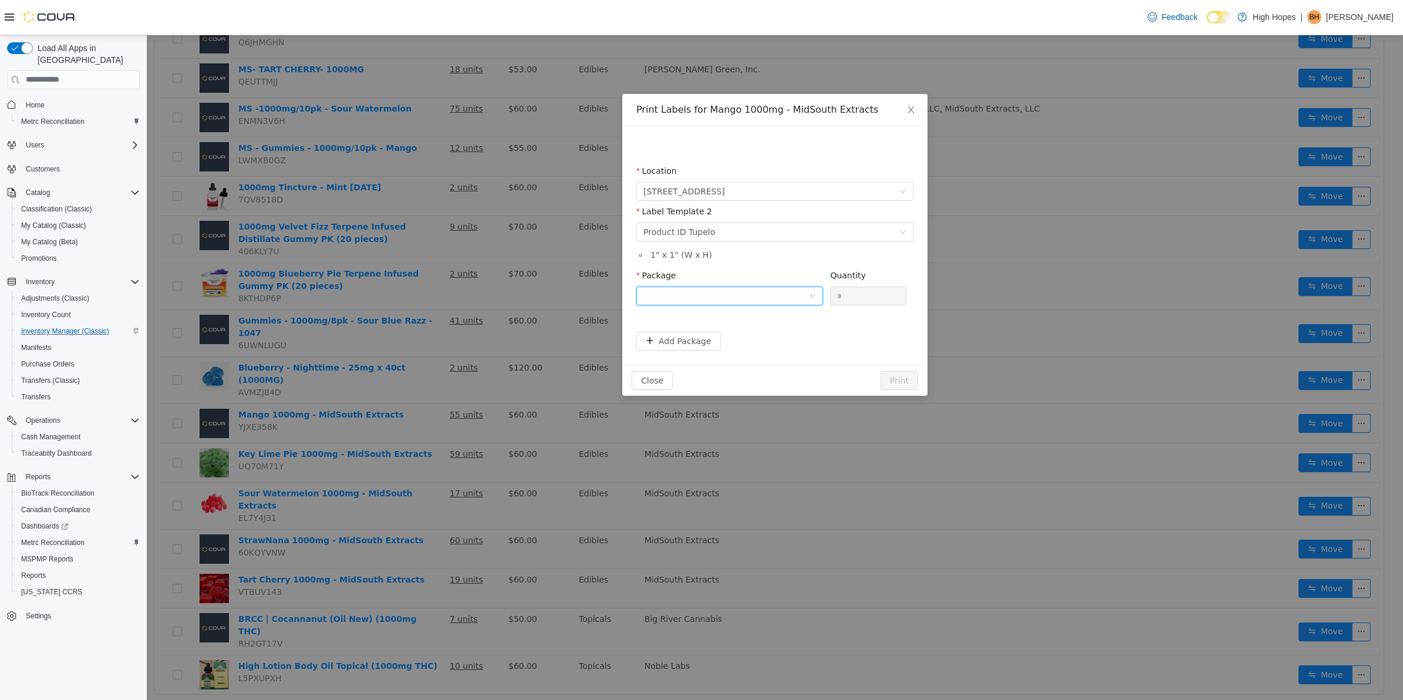
click at [777, 287] on div at bounding box center [725, 296] width 165 height 18
click at [779, 336] on li "ABC2301000033F5000040542" at bounding box center [729, 338] width 187 height 19
drag, startPoint x: 870, startPoint y: 291, endPoint x: 822, endPoint y: 300, distance: 49.1
click at [822, 279] on span "Package ABC2301000033F5000040542 Quantity *" at bounding box center [771, 274] width 270 height 9
type input "**"
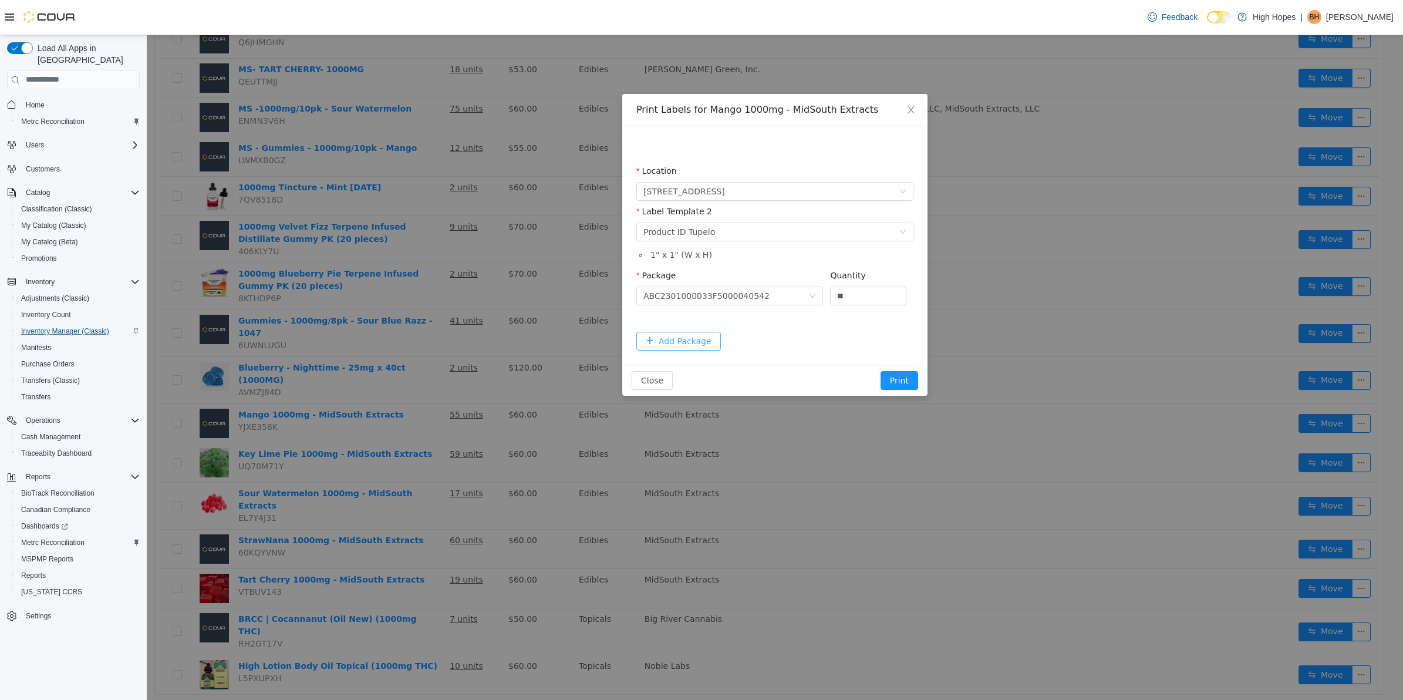
click at [699, 333] on button "Add Package" at bounding box center [678, 340] width 85 height 19
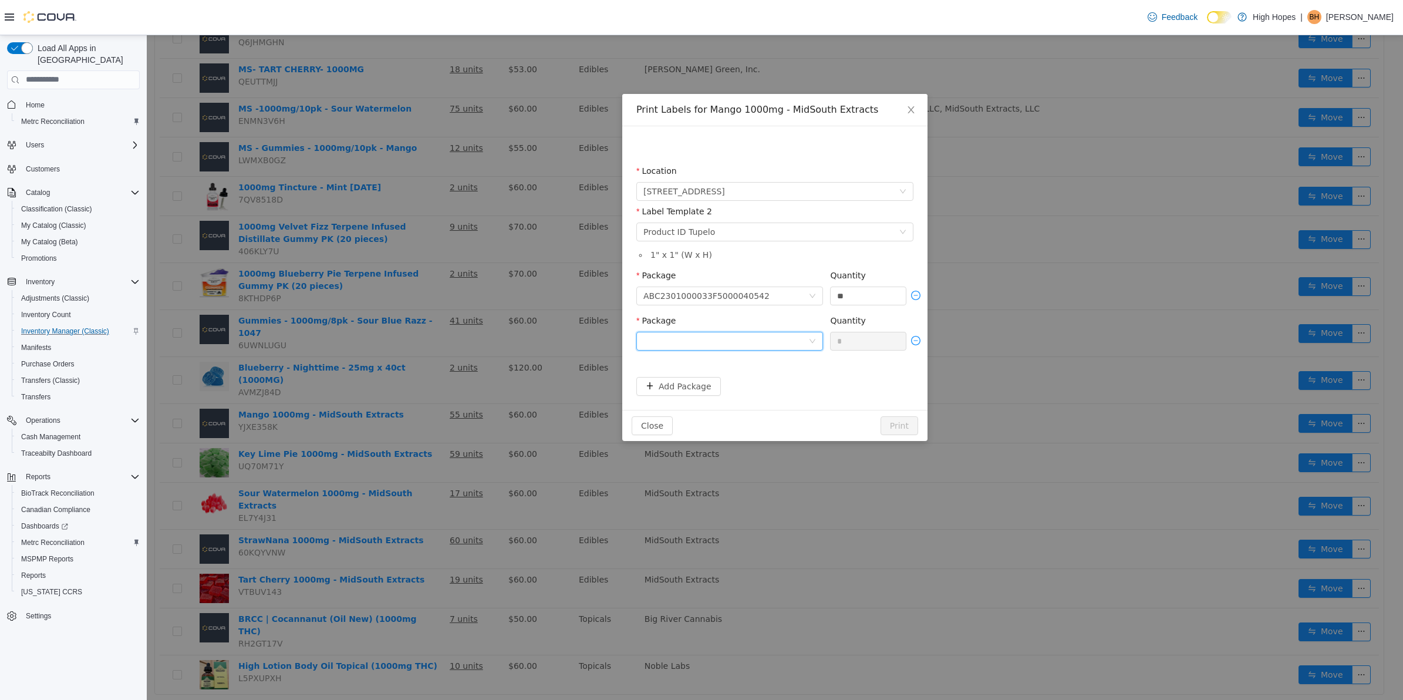
click at [722, 334] on div at bounding box center [725, 341] width 165 height 18
click at [767, 392] on li "ABC2301000033F5000040560" at bounding box center [729, 383] width 187 height 19
drag, startPoint x: 865, startPoint y: 340, endPoint x: 808, endPoint y: 355, distance: 59.0
click at [808, 355] on div "Package ABC2301000033F5000040560 Quantity *" at bounding box center [774, 336] width 277 height 45
type input "**"
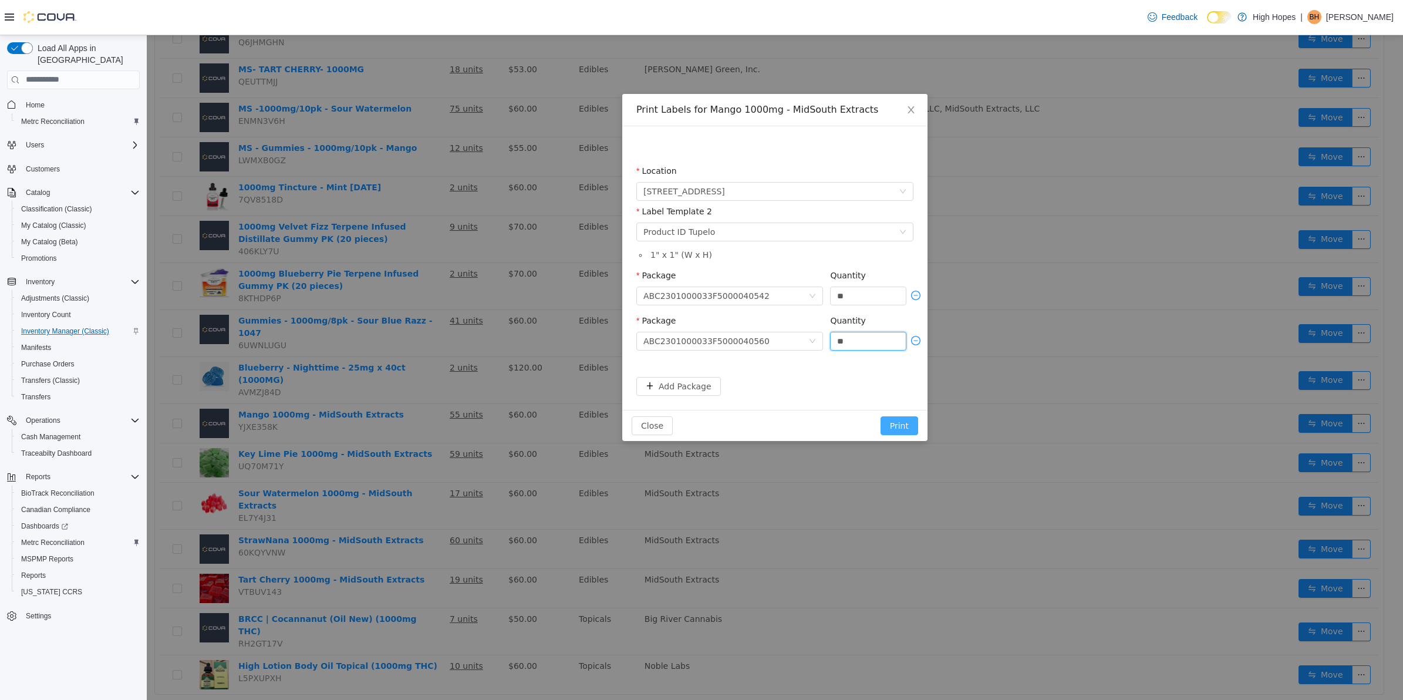
click at [906, 419] on button "Print" at bounding box center [900, 425] width 38 height 19
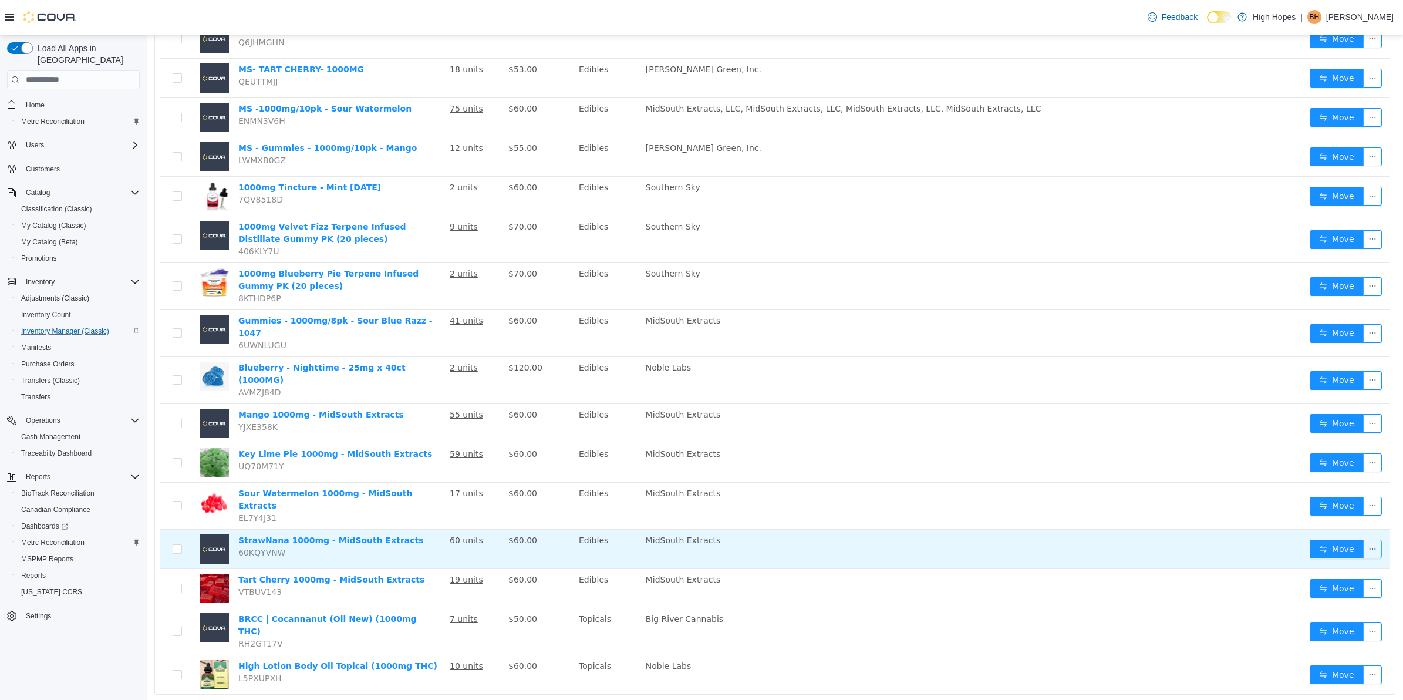
click at [1363, 539] on button "button" at bounding box center [1372, 548] width 19 height 19
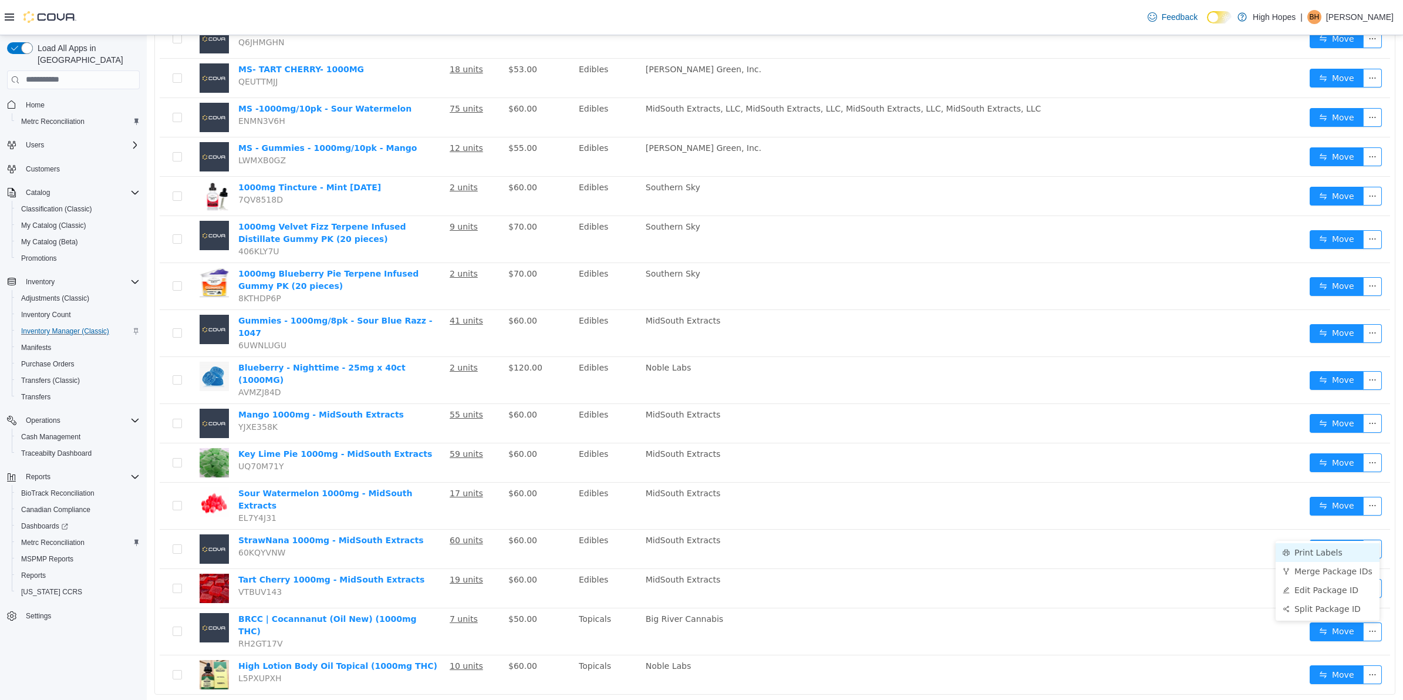
click at [1333, 550] on li "Print Labels" at bounding box center [1328, 552] width 104 height 19
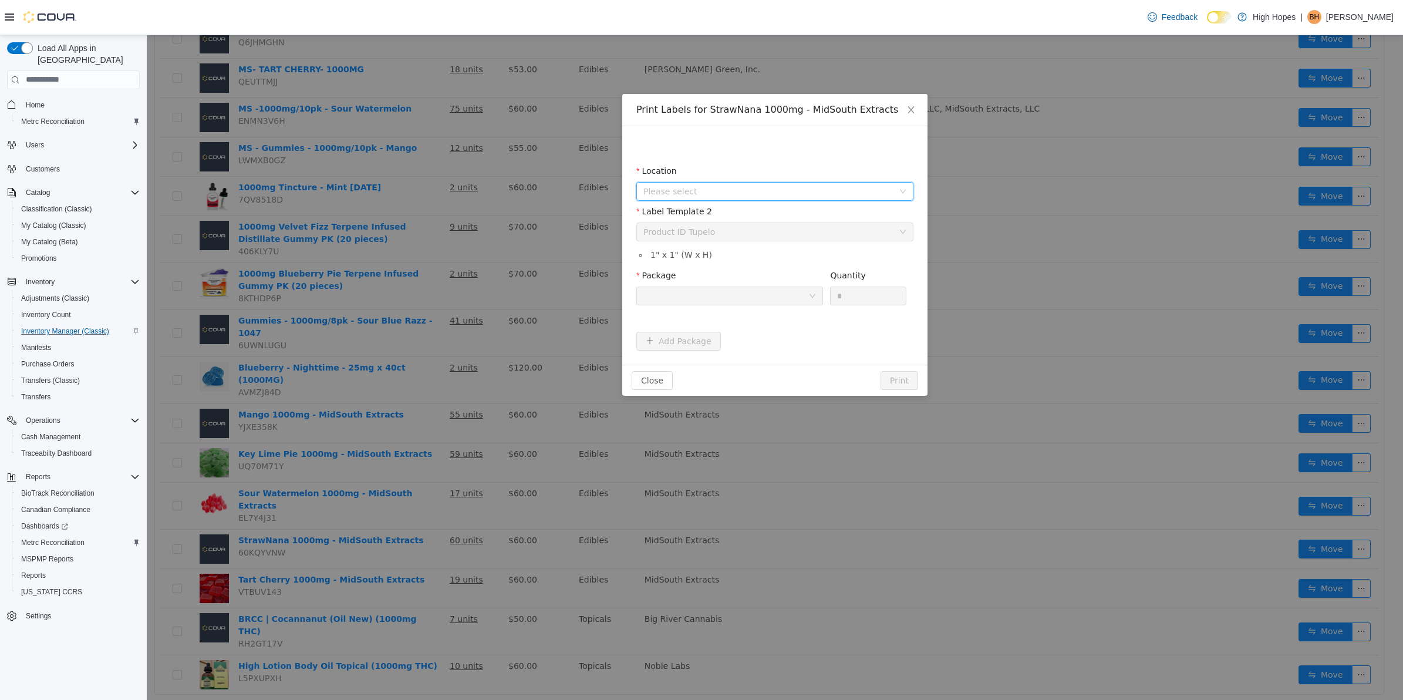
click at [762, 188] on span "Please select" at bounding box center [768, 191] width 250 height 12
click at [720, 274] on span "[STREET_ADDRESS]" at bounding box center [707, 276] width 82 height 9
click at [726, 297] on div at bounding box center [725, 296] width 165 height 18
click at [772, 336] on li "1A42301000033F5000042863" at bounding box center [729, 338] width 187 height 19
click at [847, 297] on input "*" at bounding box center [868, 296] width 75 height 18
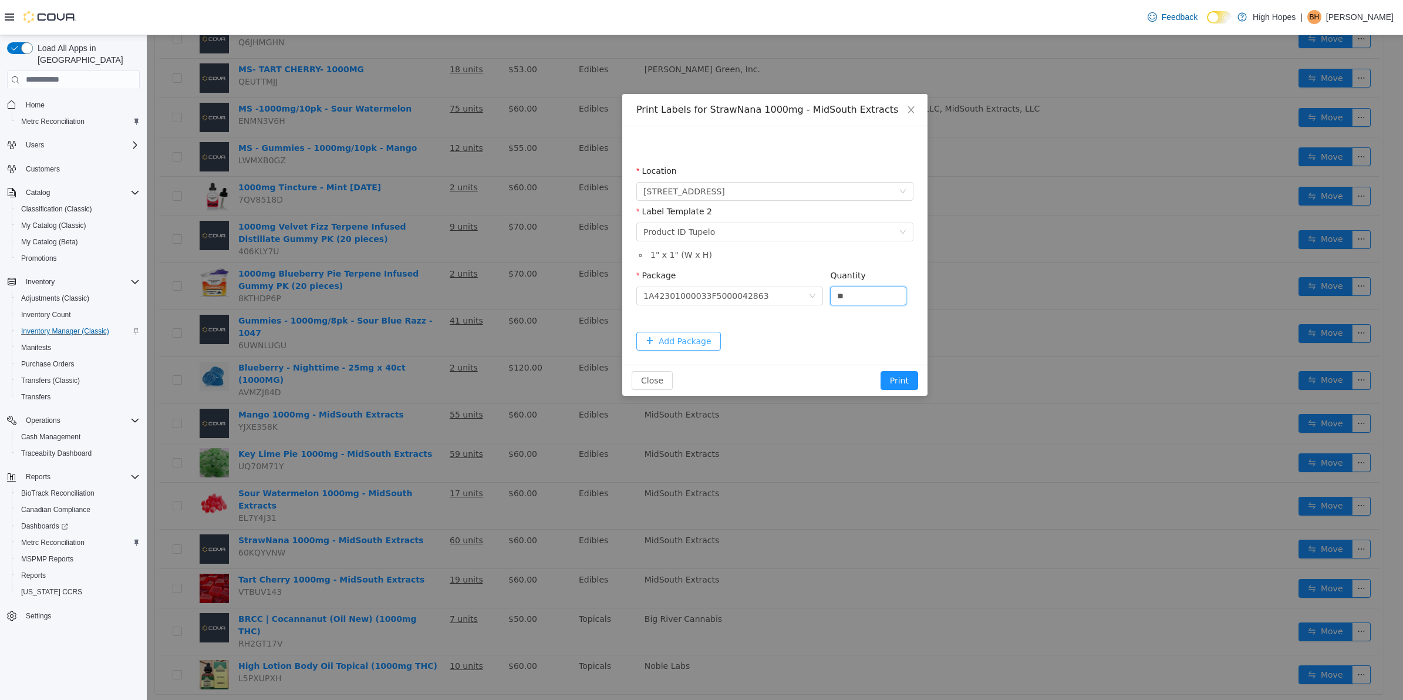
type input "**"
click at [666, 343] on button "Add Package" at bounding box center [678, 340] width 85 height 19
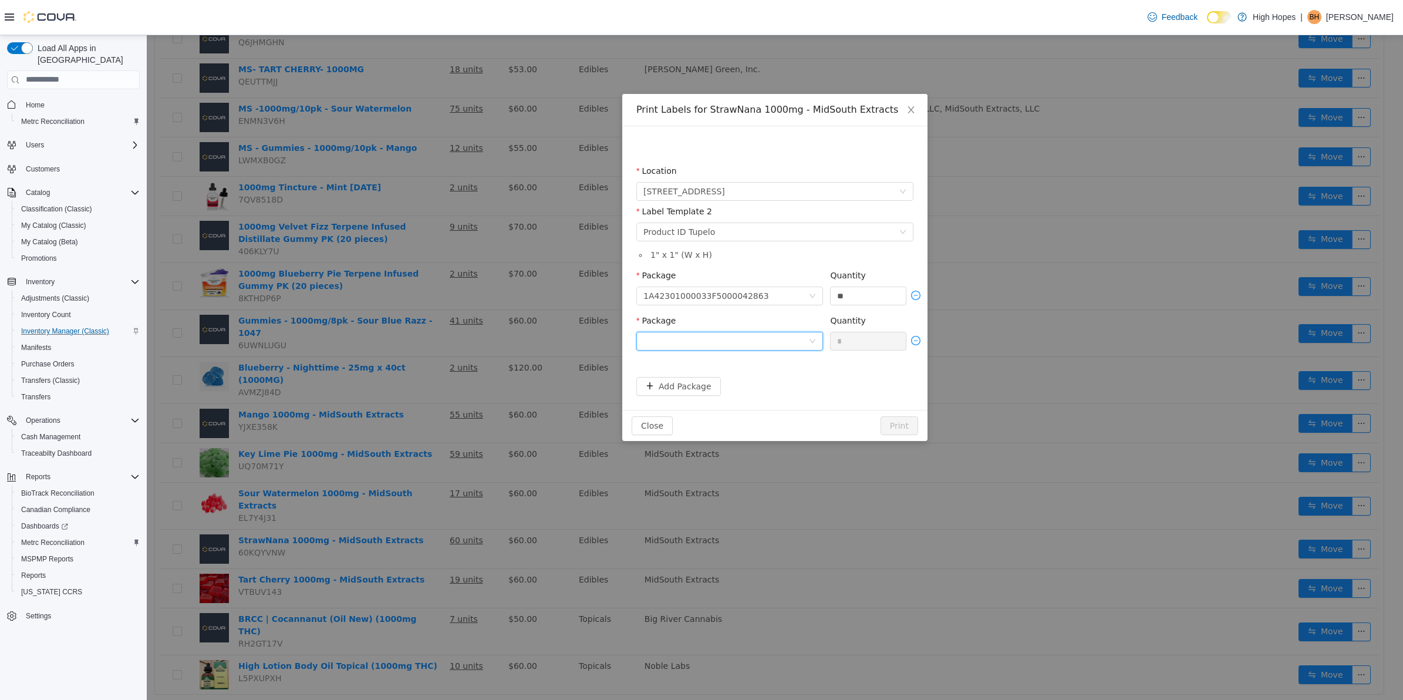
click at [738, 339] on div at bounding box center [725, 341] width 165 height 18
drag, startPoint x: 784, startPoint y: 387, endPoint x: 817, endPoint y: 370, distance: 37.5
click at [784, 386] on li "1A42301000033F5000042865" at bounding box center [729, 383] width 187 height 19
click at [820, 325] on span "Package 1A42301000033F5000042865 Quantity *" at bounding box center [774, 319] width 277 height 9
type input "**"
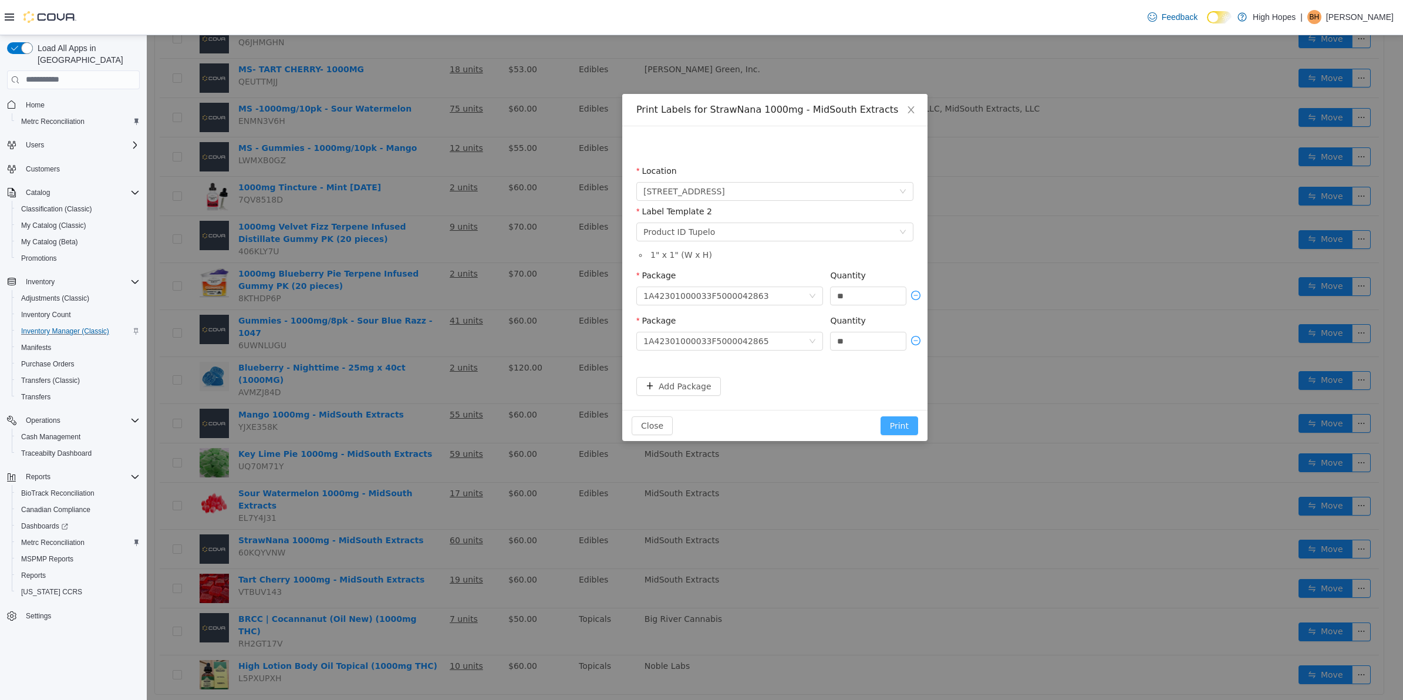
click at [902, 419] on button "Print" at bounding box center [900, 425] width 38 height 19
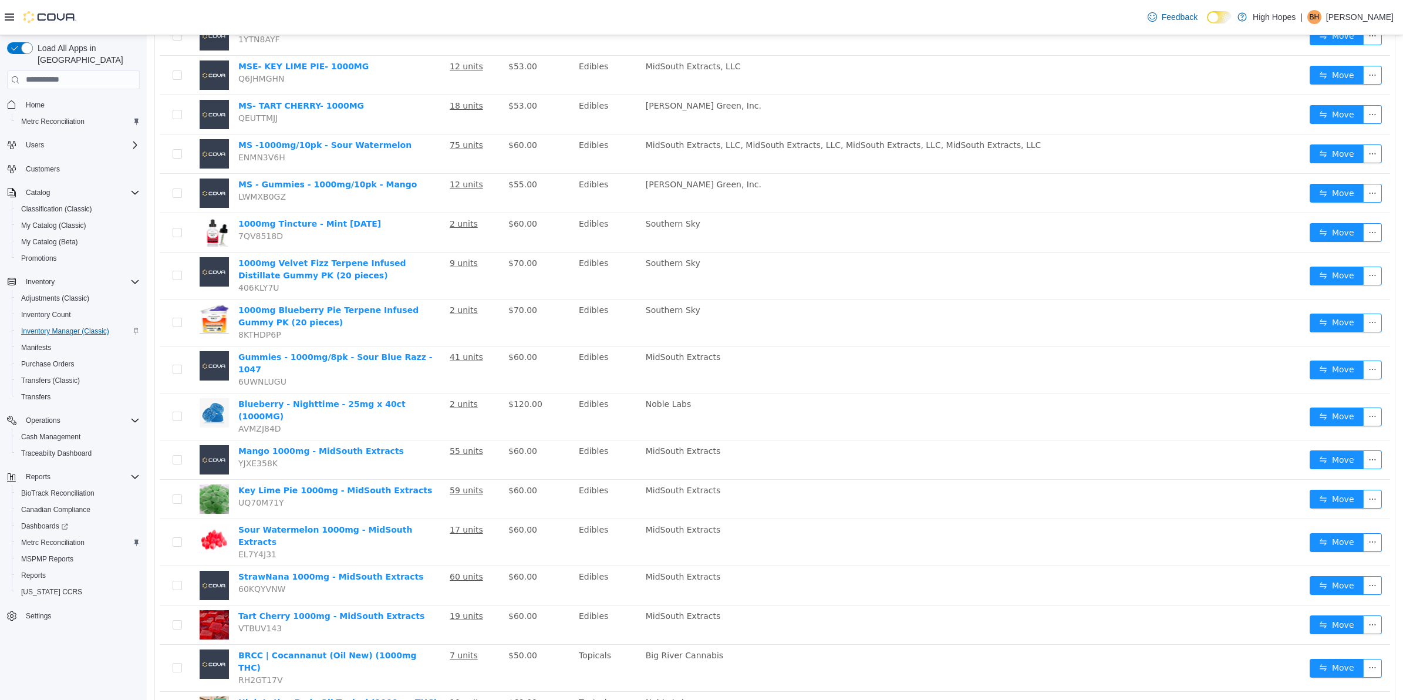
scroll to position [0, 0]
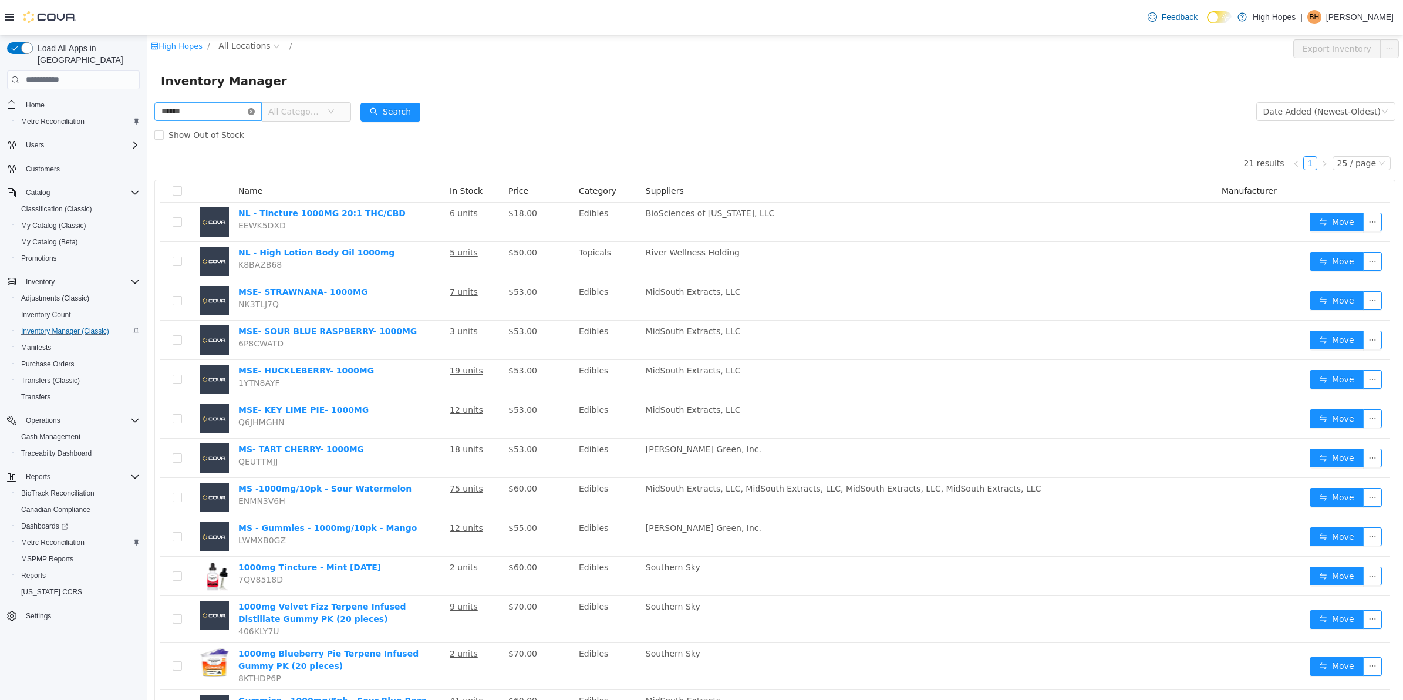
click at [255, 107] on icon "icon: close-circle" at bounding box center [251, 110] width 7 height 7
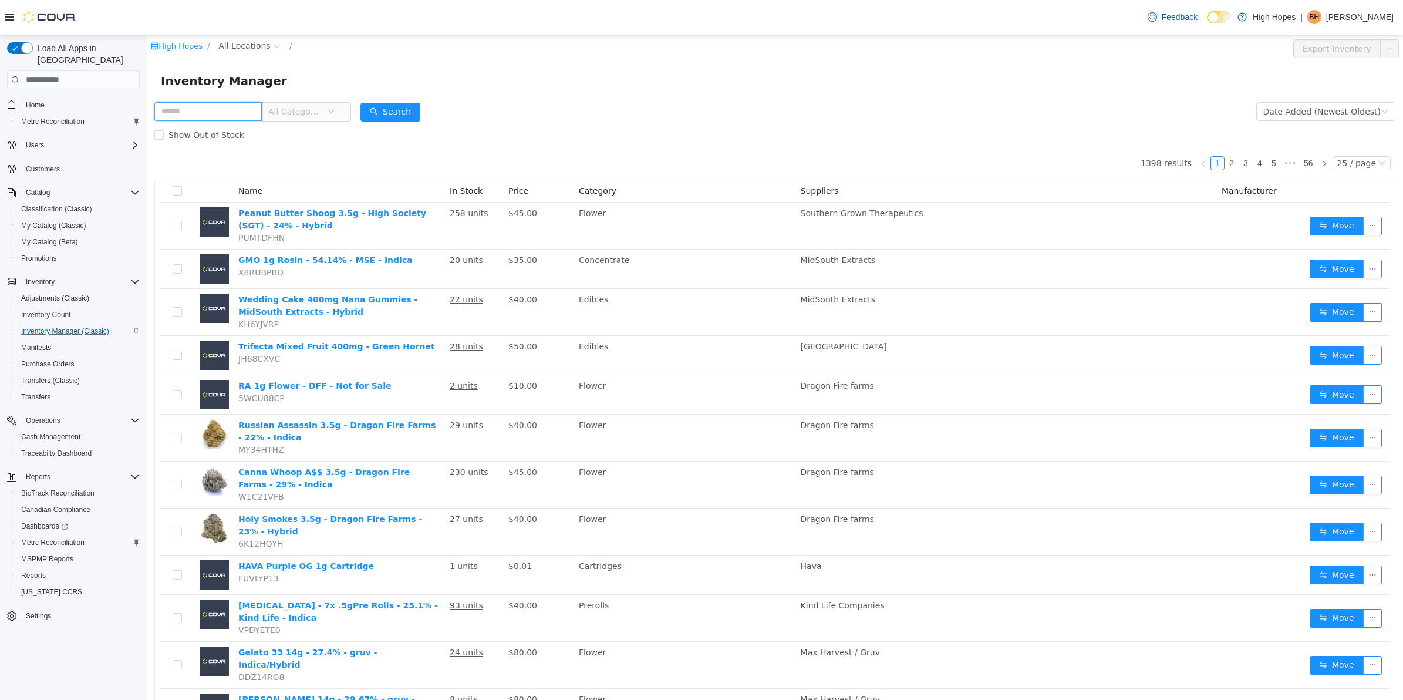
click at [245, 107] on input "text" at bounding box center [207, 111] width 107 height 19
type input "****"
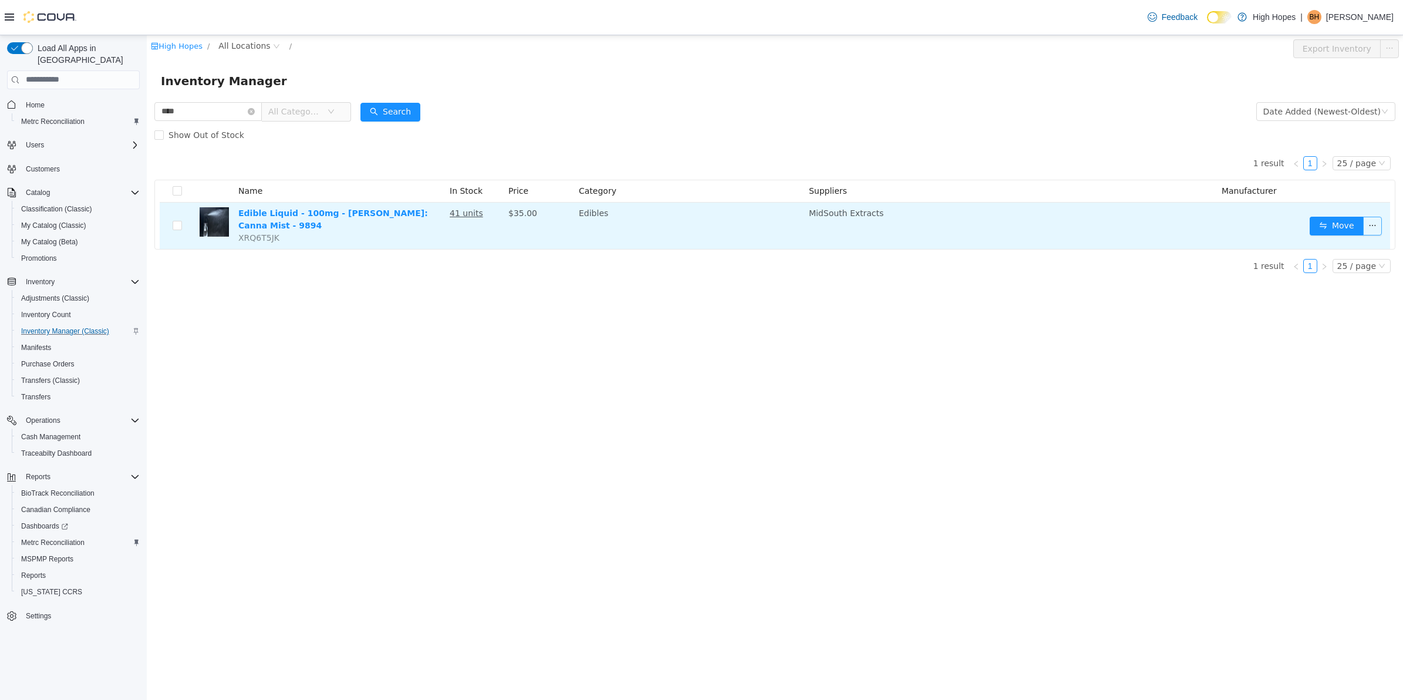
click at [1373, 224] on button "button" at bounding box center [1372, 225] width 19 height 19
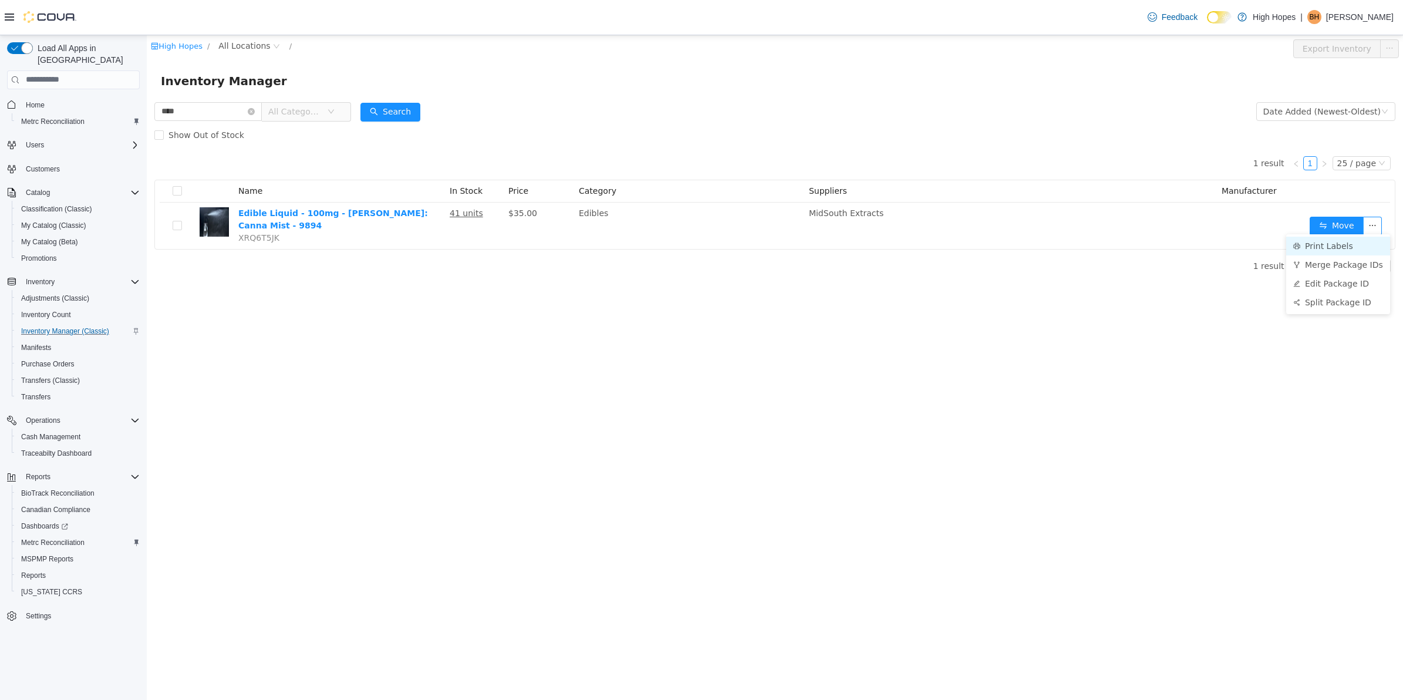
click at [1354, 246] on li "Print Labels" at bounding box center [1338, 245] width 104 height 19
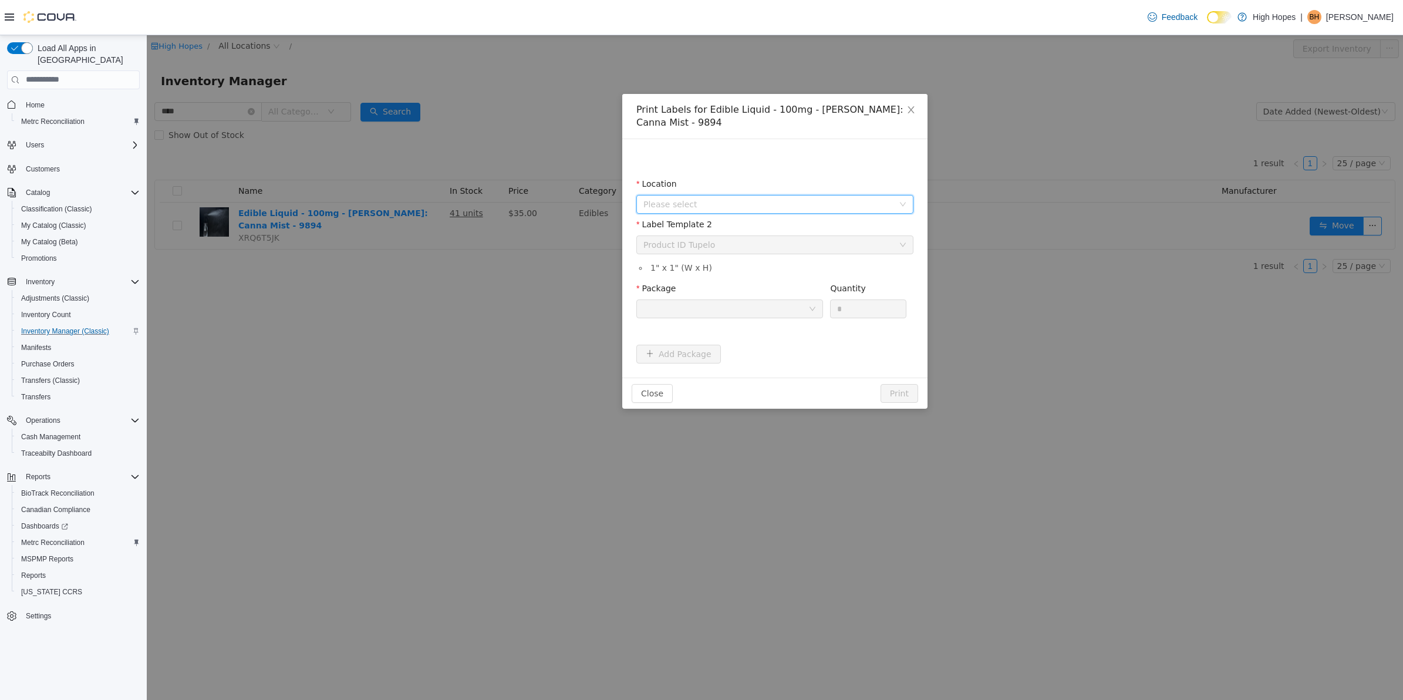
click at [858, 195] on span "Please select" at bounding box center [770, 204] width 255 height 18
drag, startPoint x: 782, startPoint y: 284, endPoint x: 787, endPoint y: 281, distance: 6.0
click at [787, 282] on span "[STREET_ADDRESS]" at bounding box center [787, 290] width 248 height 16
click at [785, 302] on div at bounding box center [725, 308] width 165 height 18
click at [759, 375] on li "ABC2301000033F5000040887" at bounding box center [729, 369] width 187 height 19
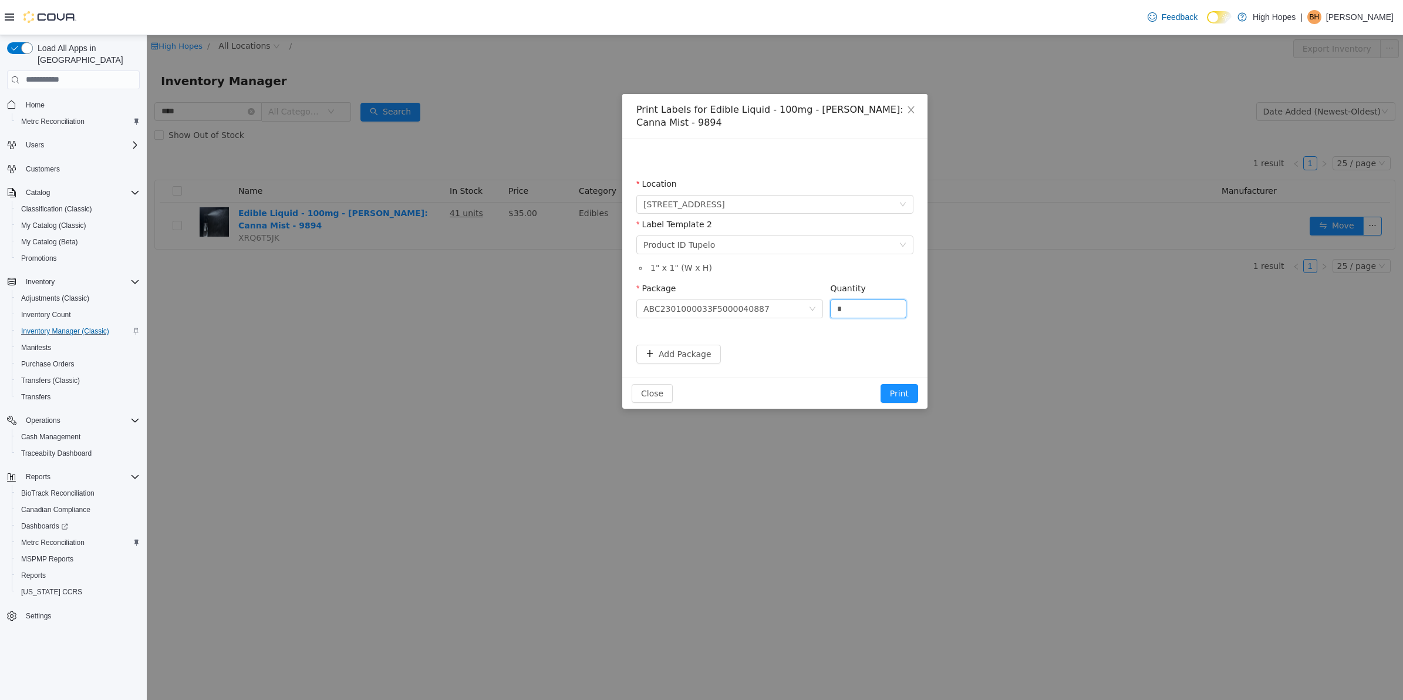
drag, startPoint x: 868, startPoint y: 311, endPoint x: 819, endPoint y: 324, distance: 50.4
click at [819, 324] on div "Package ABC2301000033F5000040887 Quantity *" at bounding box center [774, 304] width 277 height 45
type input "**"
click at [682, 354] on button "Add Package" at bounding box center [678, 353] width 85 height 19
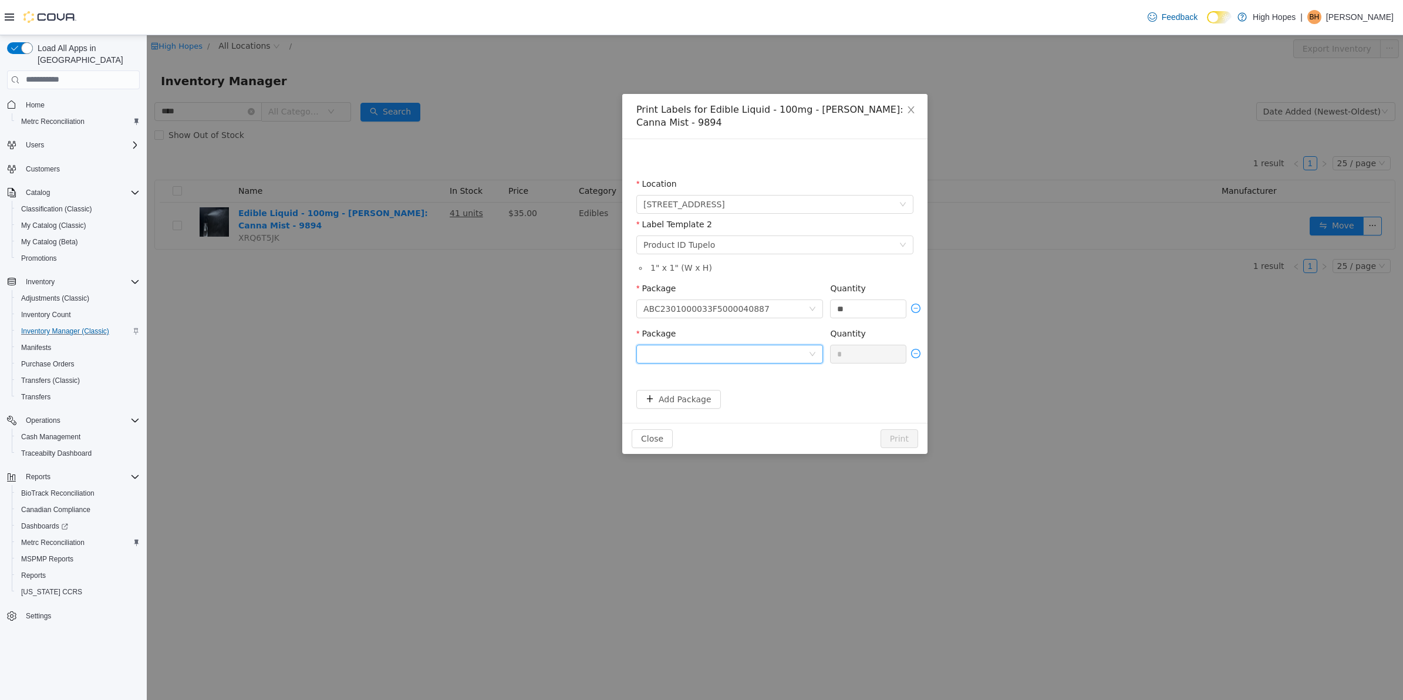
click at [780, 354] on div at bounding box center [725, 354] width 165 height 18
drag, startPoint x: 776, startPoint y: 416, endPoint x: 861, endPoint y: 360, distance: 102.3
click at [781, 411] on li "ABC2301000033F5000040888" at bounding box center [729, 414] width 187 height 19
drag, startPoint x: 861, startPoint y: 355, endPoint x: 804, endPoint y: 360, distance: 56.7
click at [806, 338] on span "Package ABC2301000033F5000040888 Quantity *" at bounding box center [774, 332] width 277 height 9
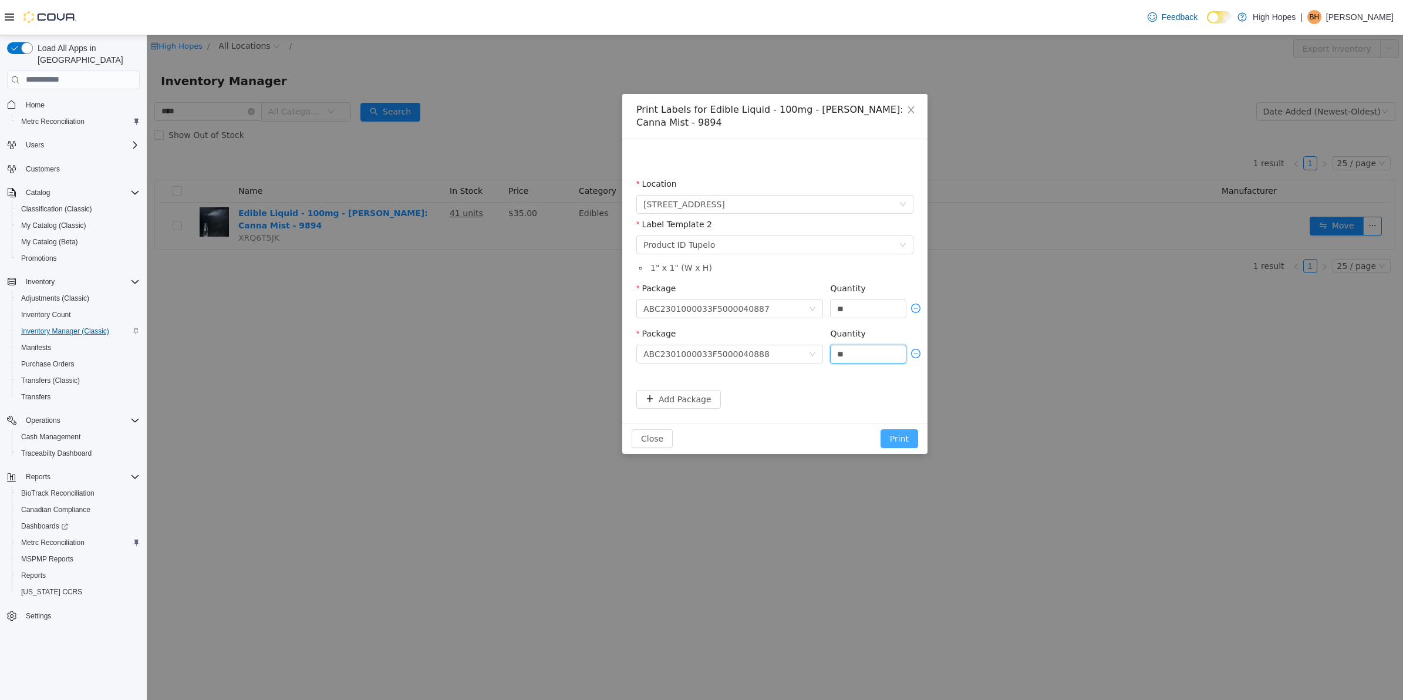
type input "**"
click at [902, 438] on button "Print" at bounding box center [900, 438] width 38 height 19
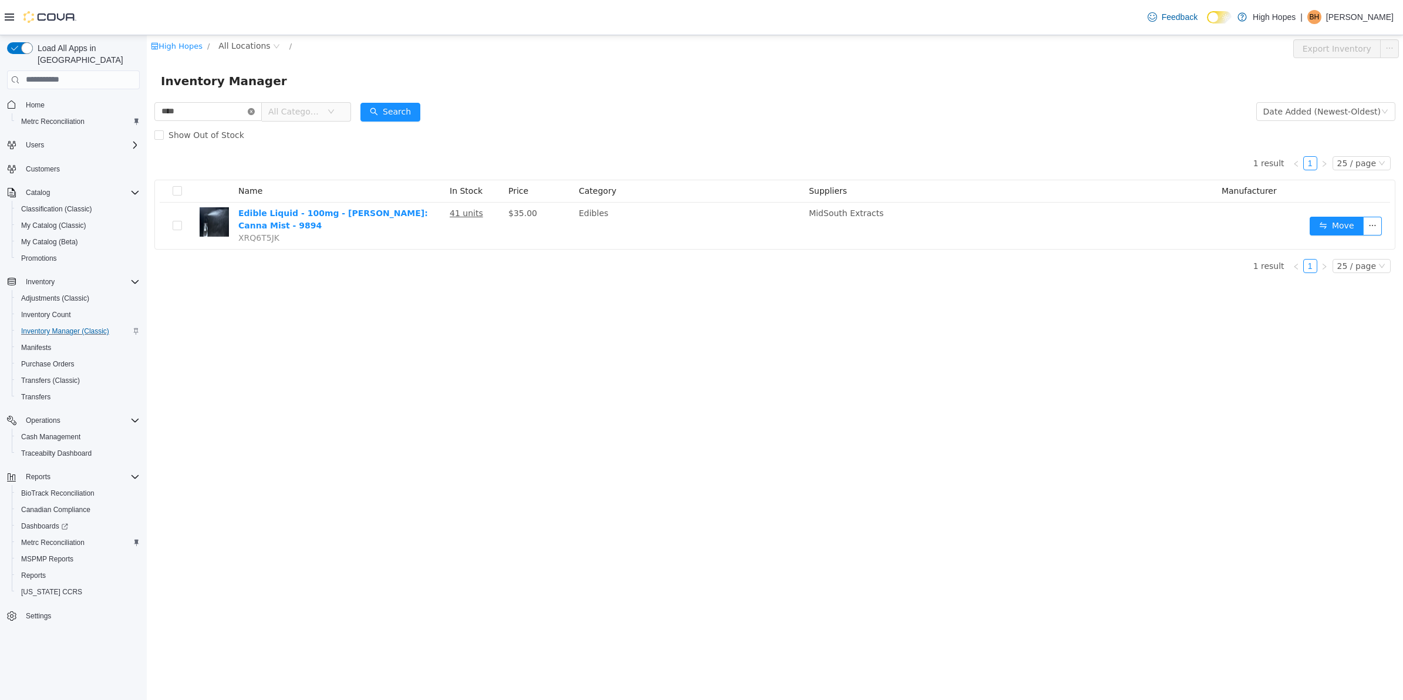
click at [255, 109] on icon "icon: close-circle" at bounding box center [251, 110] width 7 height 7
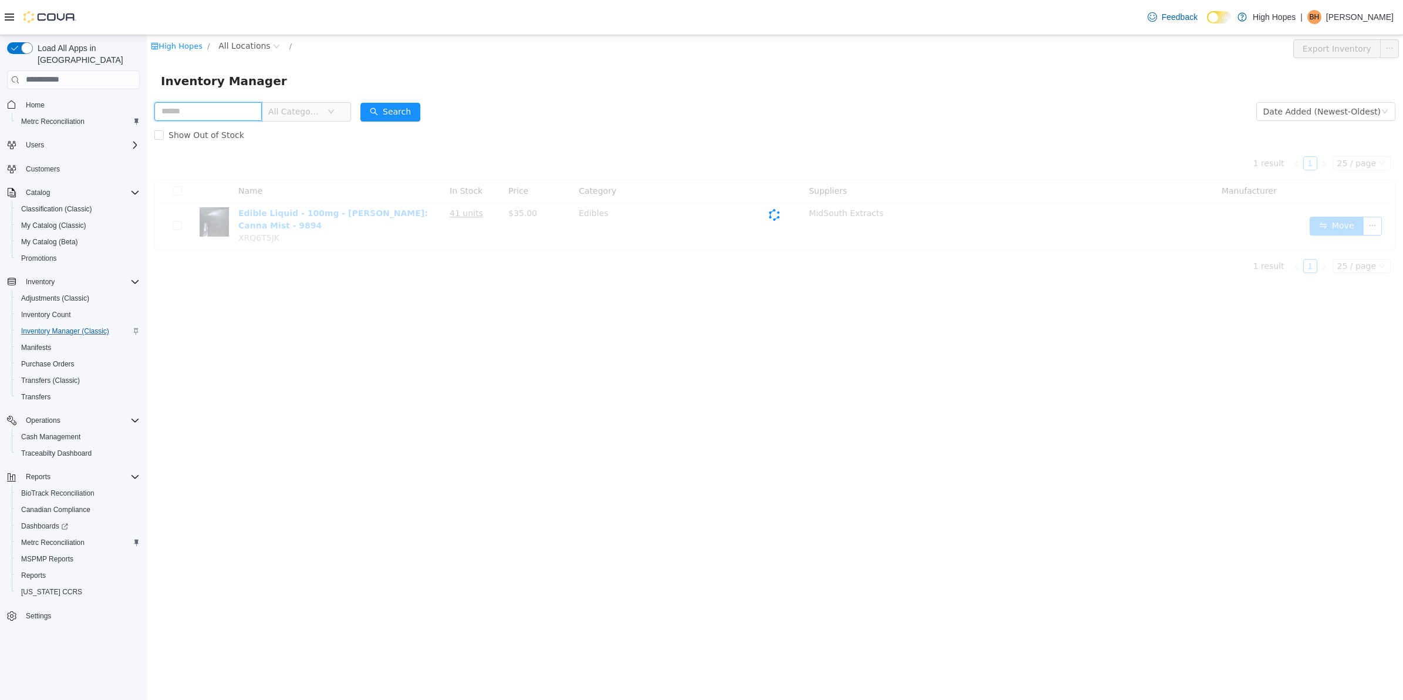
click at [250, 102] on input "text" at bounding box center [207, 111] width 107 height 19
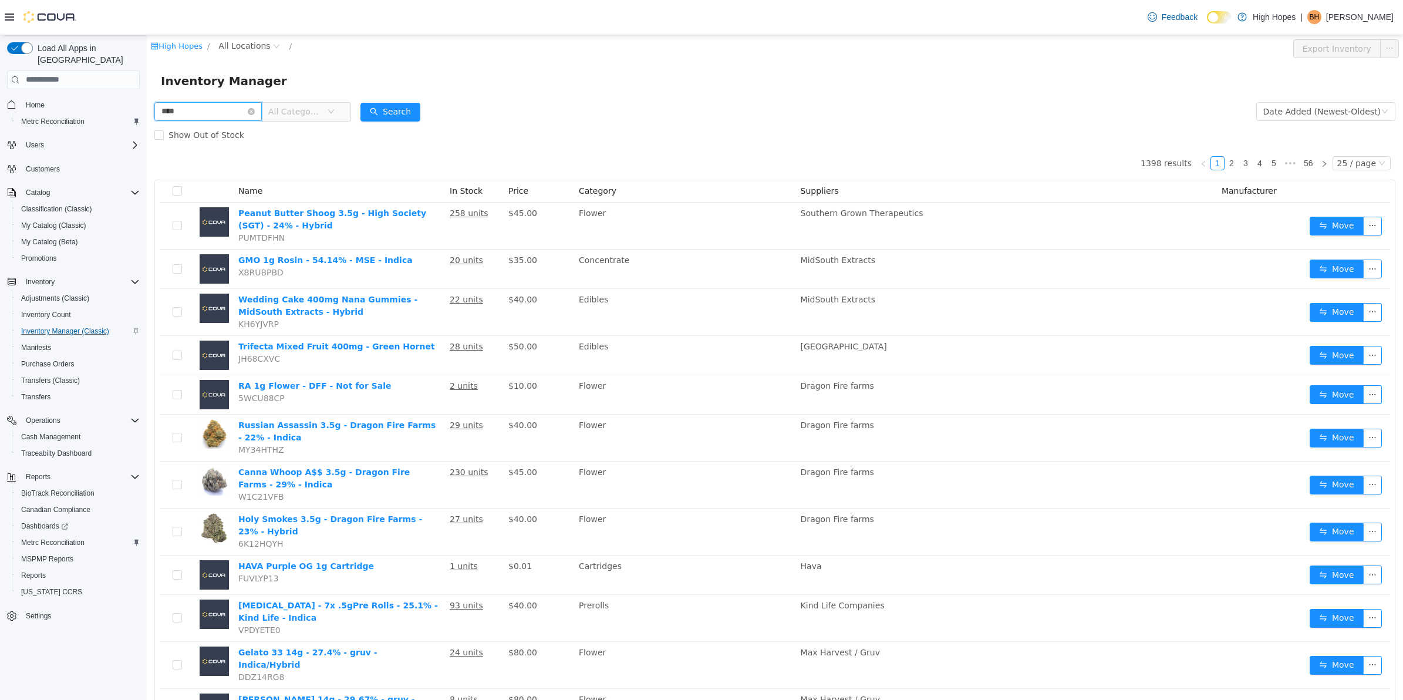
type input "****"
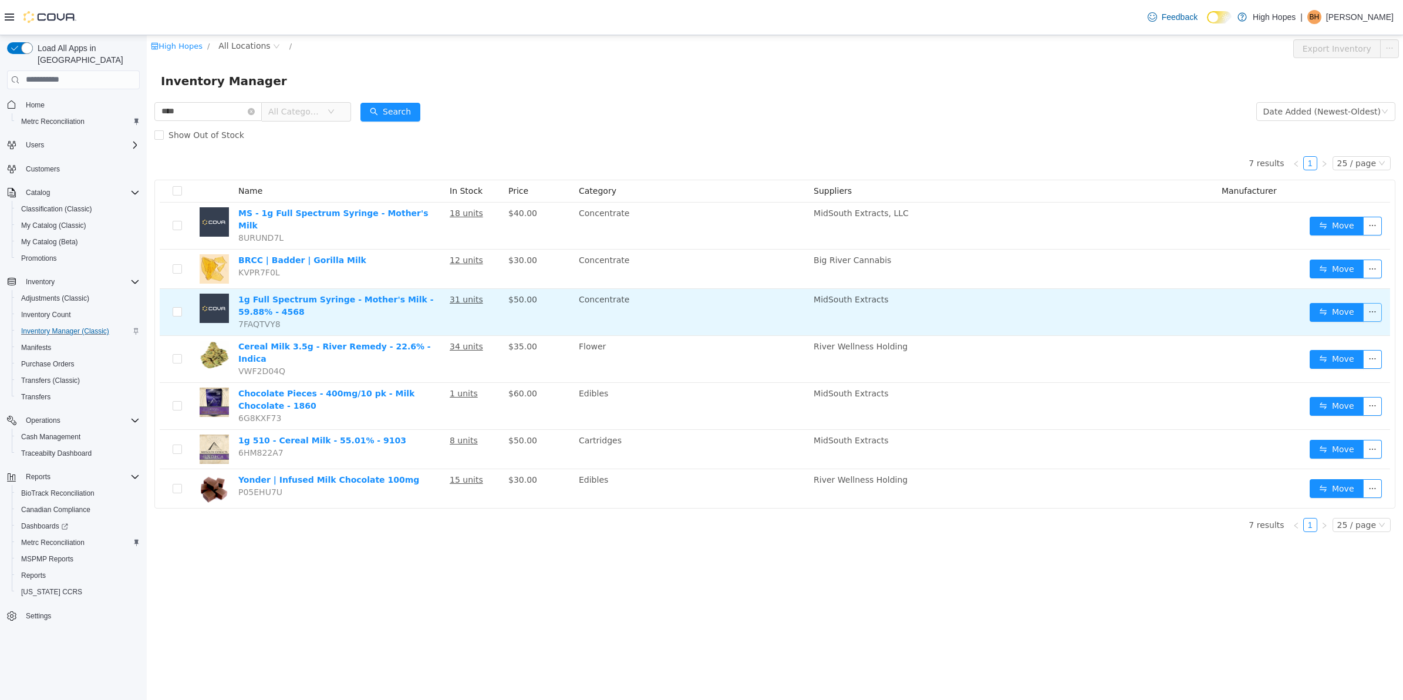
click at [1372, 302] on button "button" at bounding box center [1372, 311] width 19 height 19
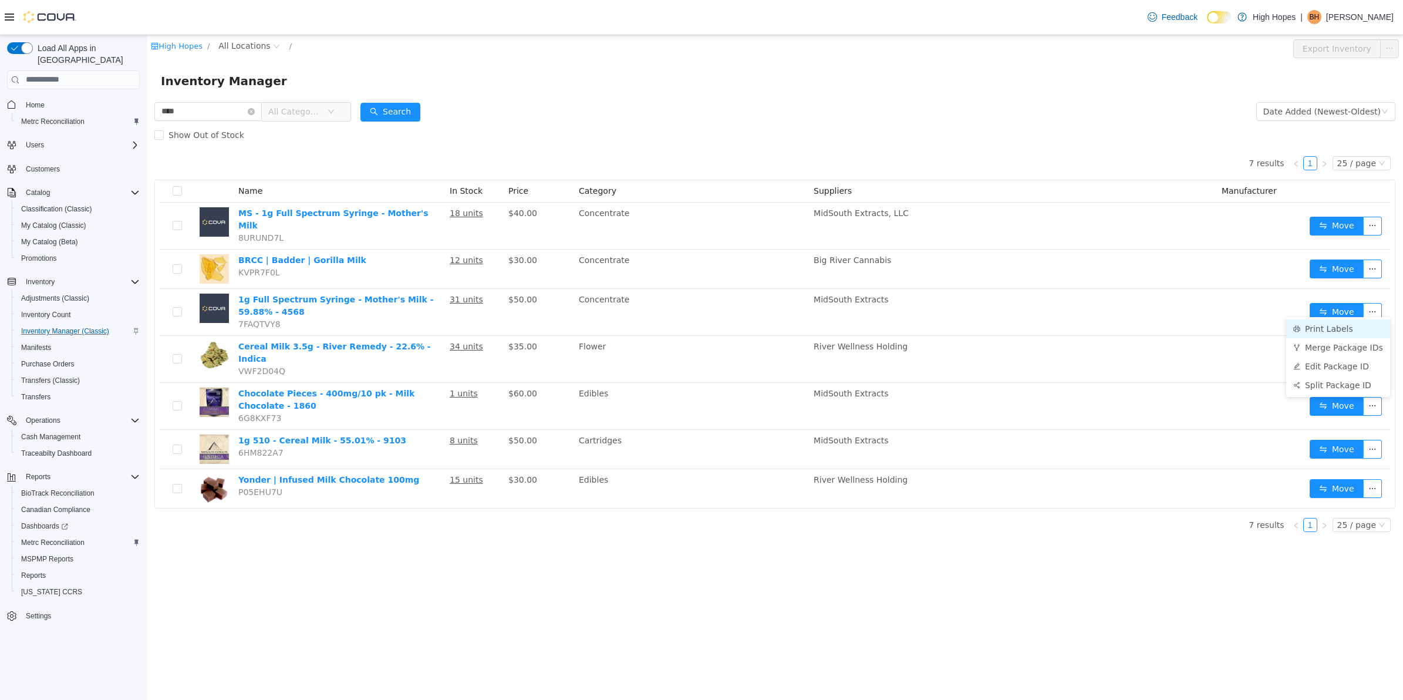
click at [1325, 326] on li "Print Labels" at bounding box center [1338, 328] width 104 height 19
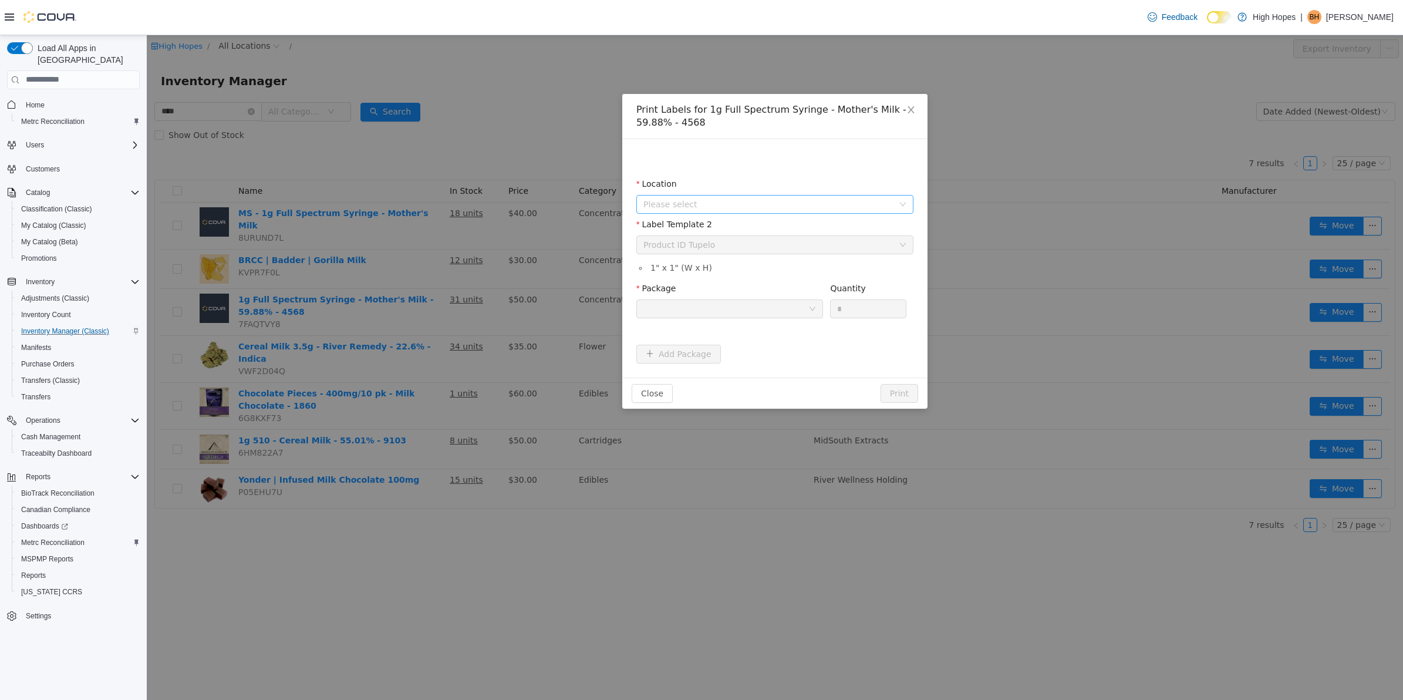
click at [772, 208] on span "Please select" at bounding box center [768, 204] width 250 height 12
click at [744, 287] on span "[STREET_ADDRESS]" at bounding box center [787, 290] width 248 height 16
click at [764, 247] on div "Please select a label template Product ID Tupelo" at bounding box center [770, 244] width 255 height 18
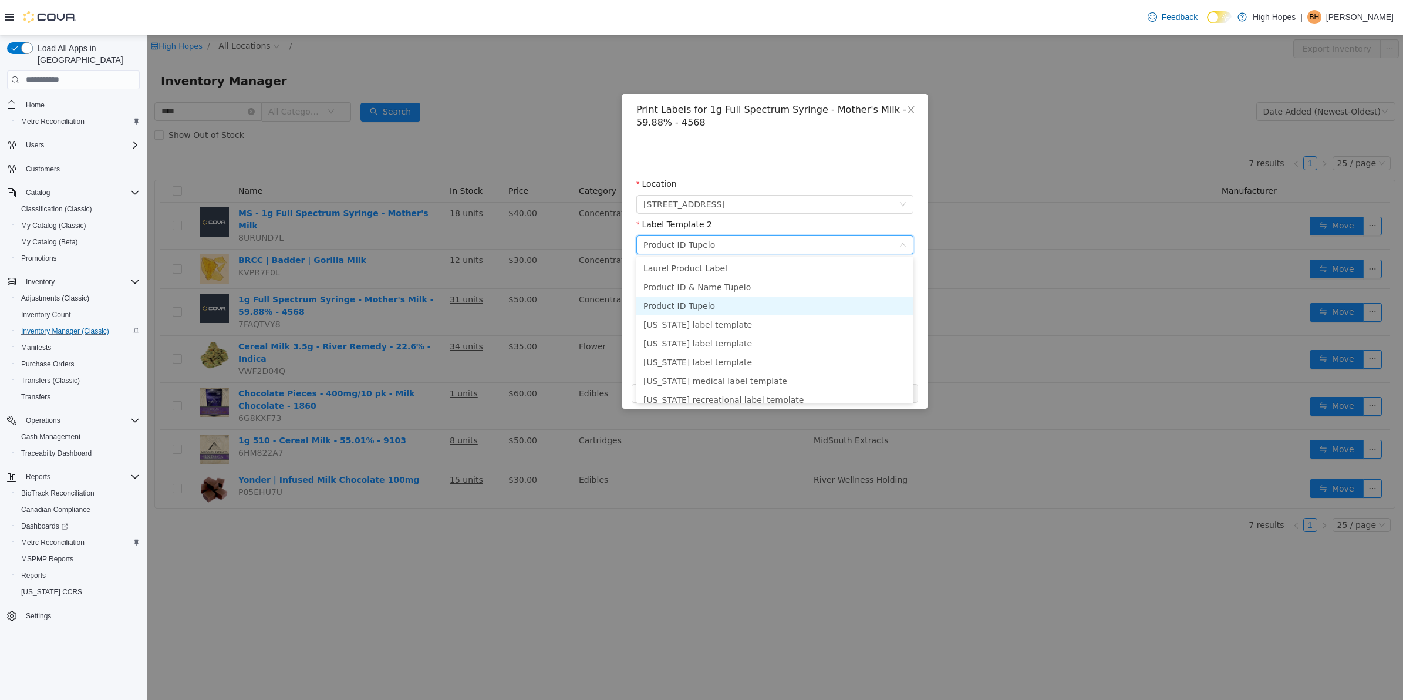
click at [766, 301] on li "Product ID Tupelo" at bounding box center [774, 305] width 277 height 19
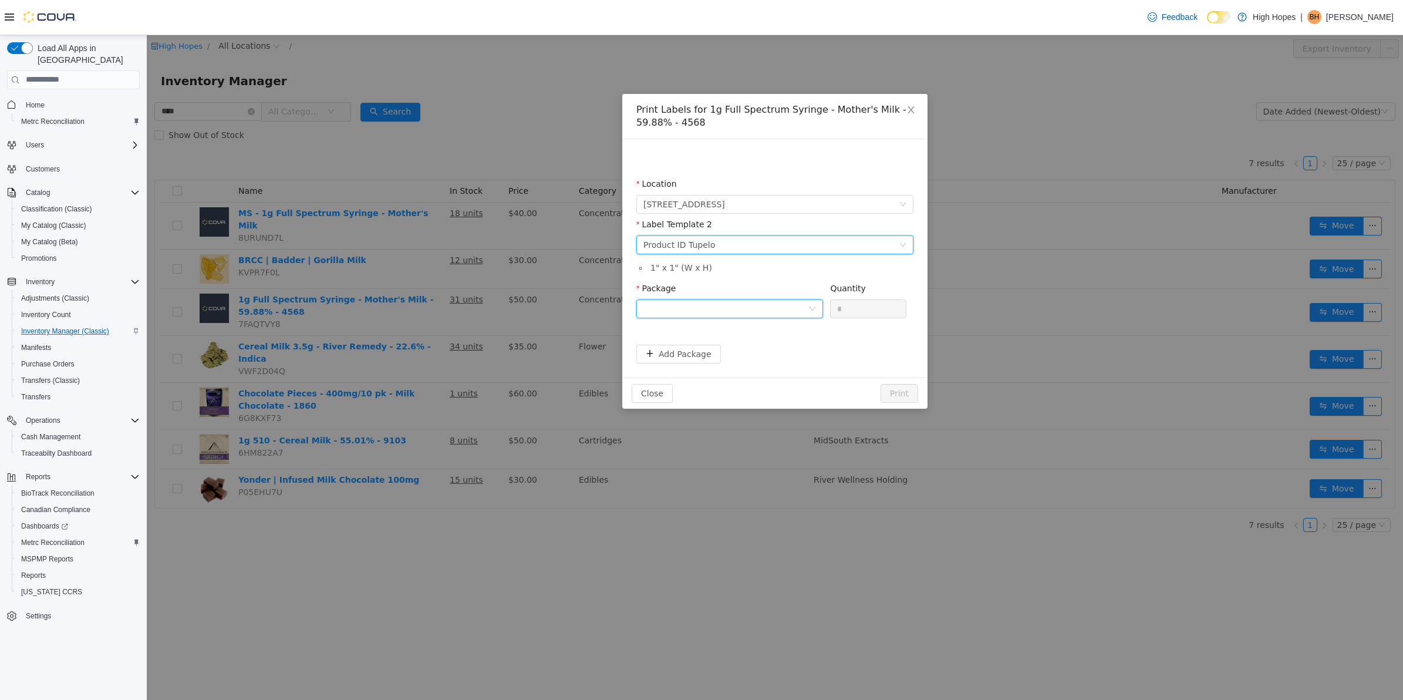
click at [772, 308] on div at bounding box center [725, 308] width 165 height 18
click at [771, 350] on li "1A42301000033F5000035102" at bounding box center [729, 350] width 187 height 19
click at [911, 106] on icon "icon: close" at bounding box center [911, 109] width 9 height 9
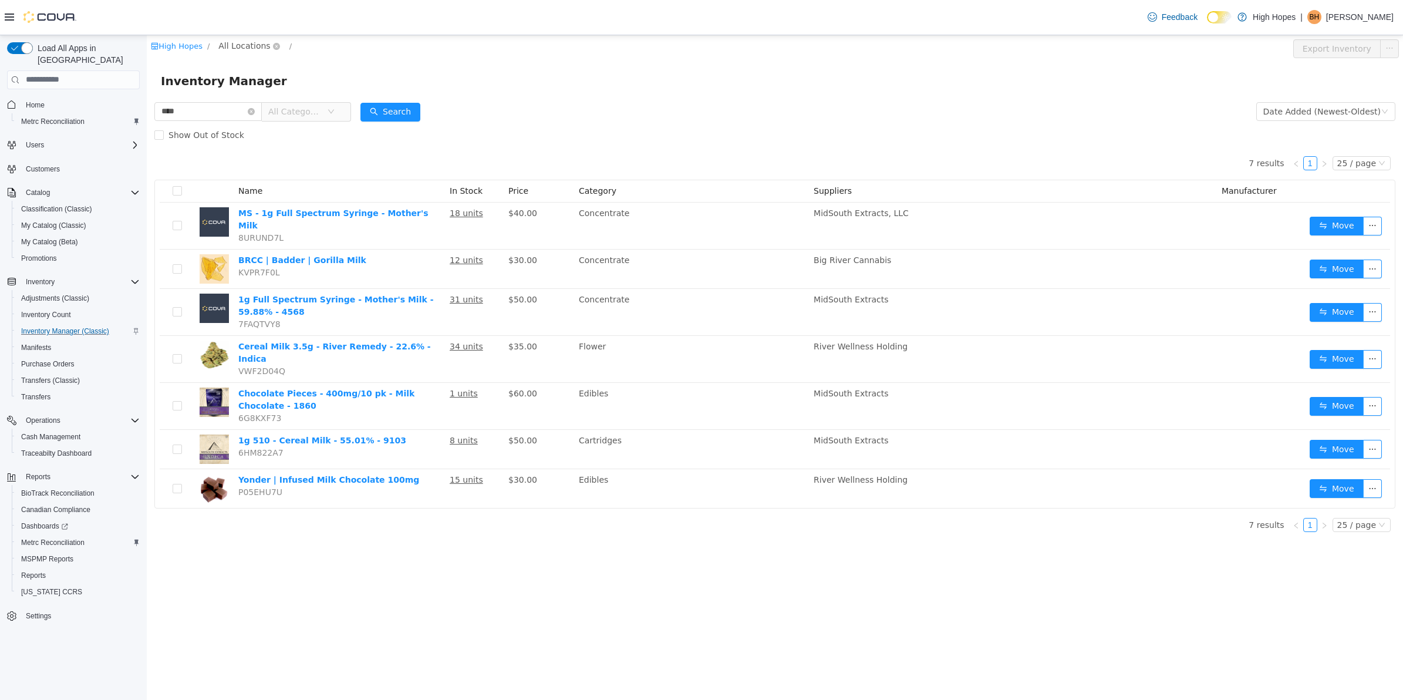
click at [257, 47] on span "All Locations" at bounding box center [244, 45] width 52 height 13
click at [263, 135] on span "[STREET_ADDRESS]" at bounding box center [283, 130] width 87 height 16
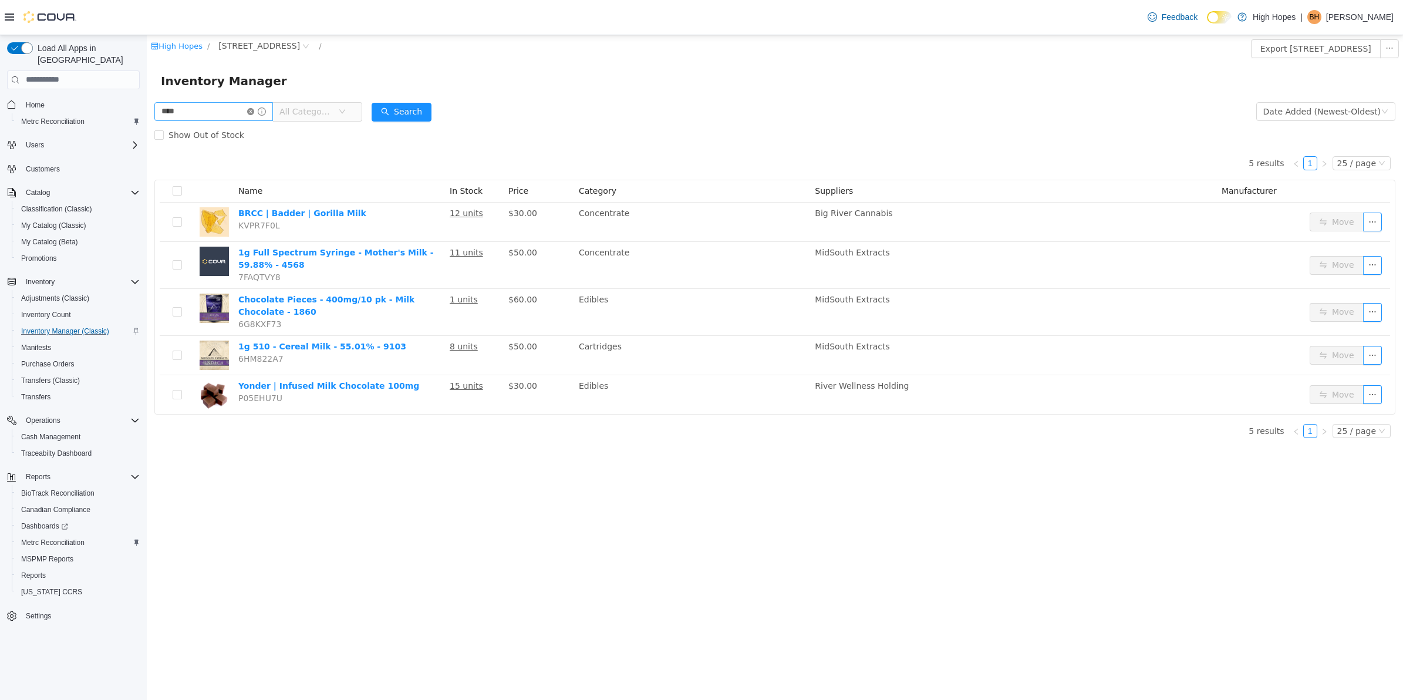
click at [254, 113] on icon "icon: close-circle" at bounding box center [250, 110] width 7 height 7
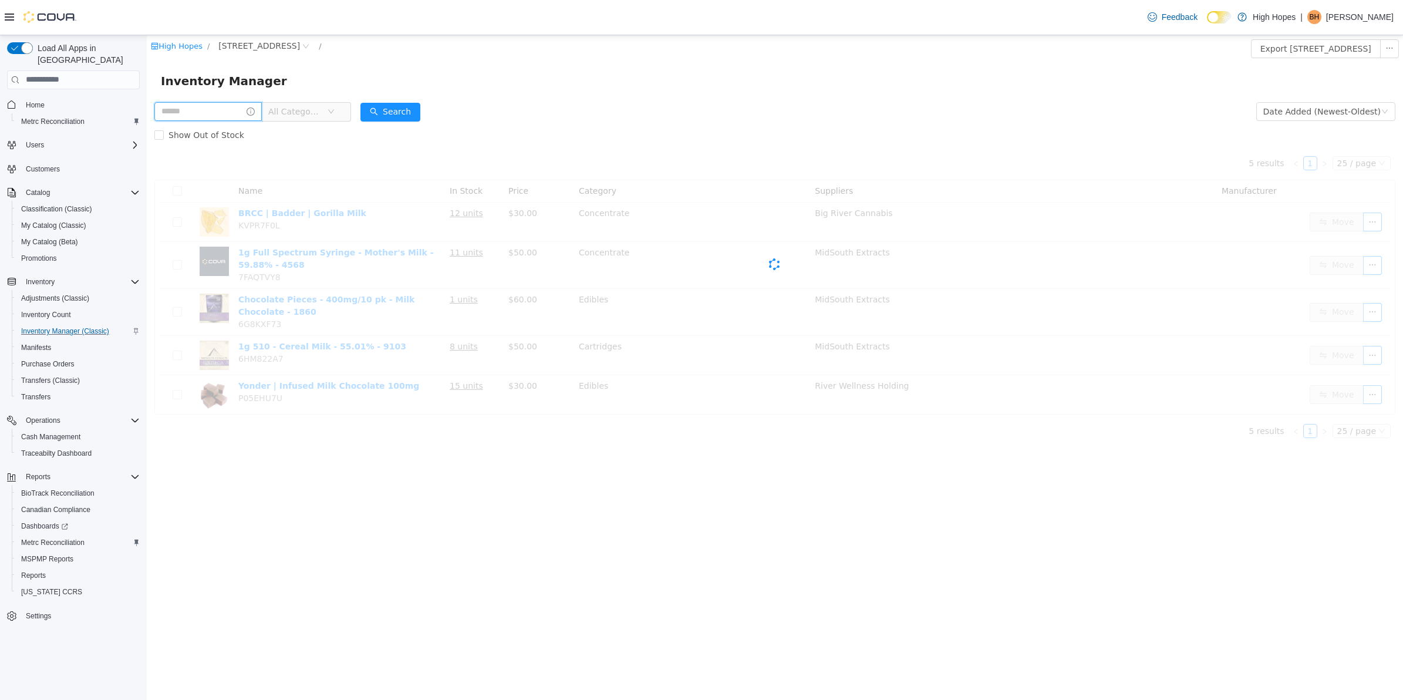
click at [245, 109] on input "text" at bounding box center [207, 111] width 107 height 19
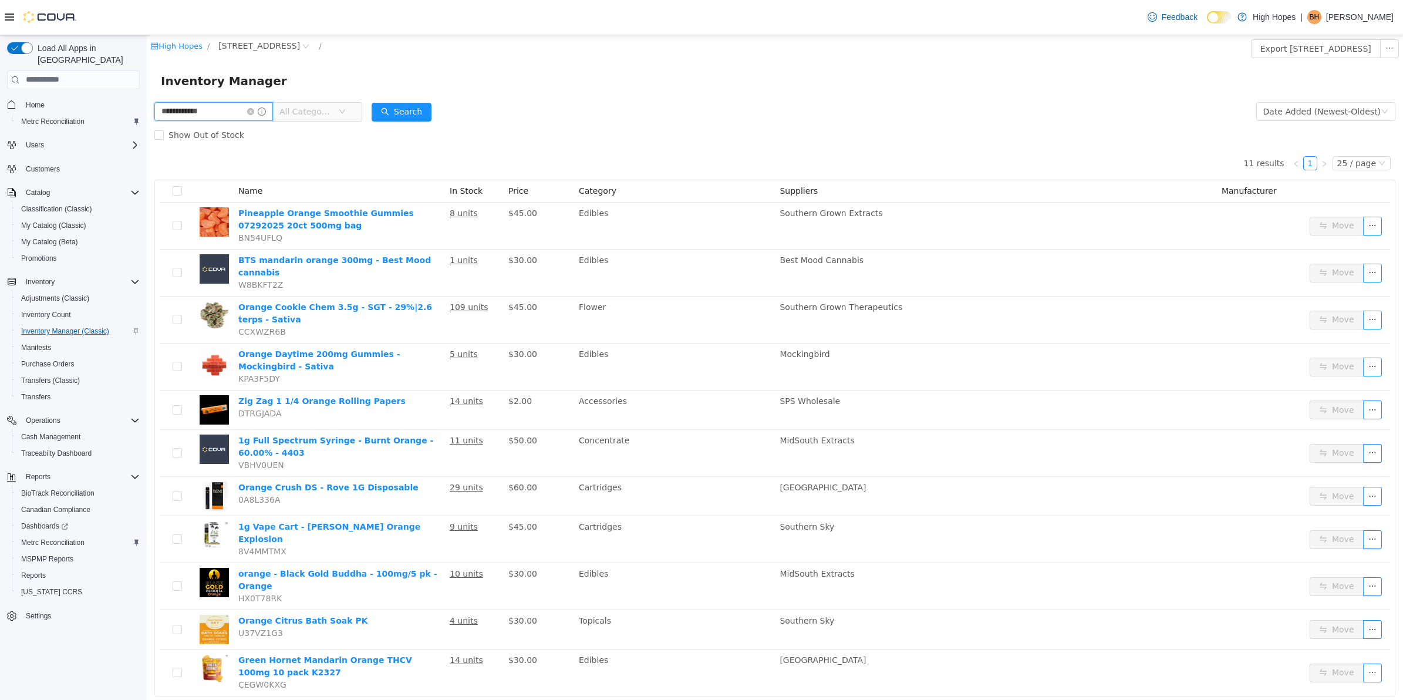
drag, startPoint x: 237, startPoint y: 109, endPoint x: 181, endPoint y: 105, distance: 55.9
click at [181, 105] on input "**********" at bounding box center [213, 111] width 119 height 19
type input "*****"
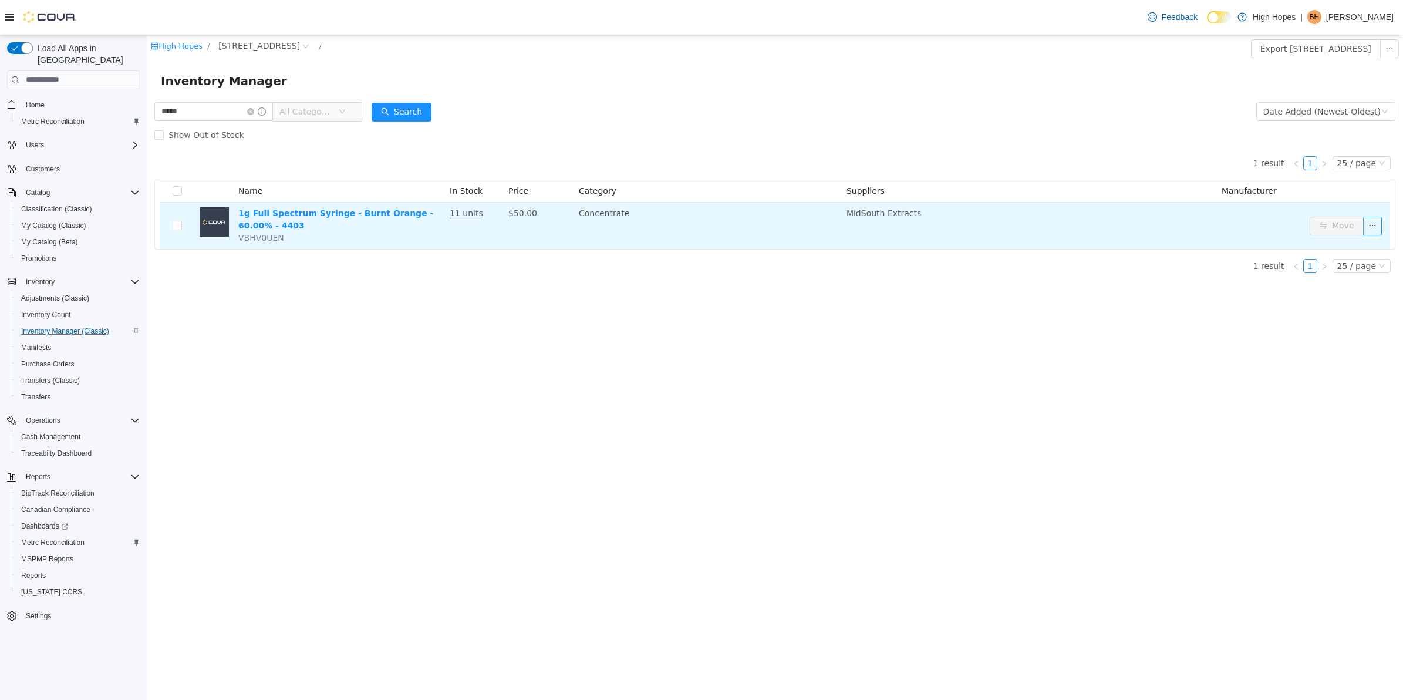
click at [1360, 230] on button "Move" at bounding box center [1337, 225] width 54 height 19
click at [1379, 220] on button "button" at bounding box center [1372, 225] width 19 height 19
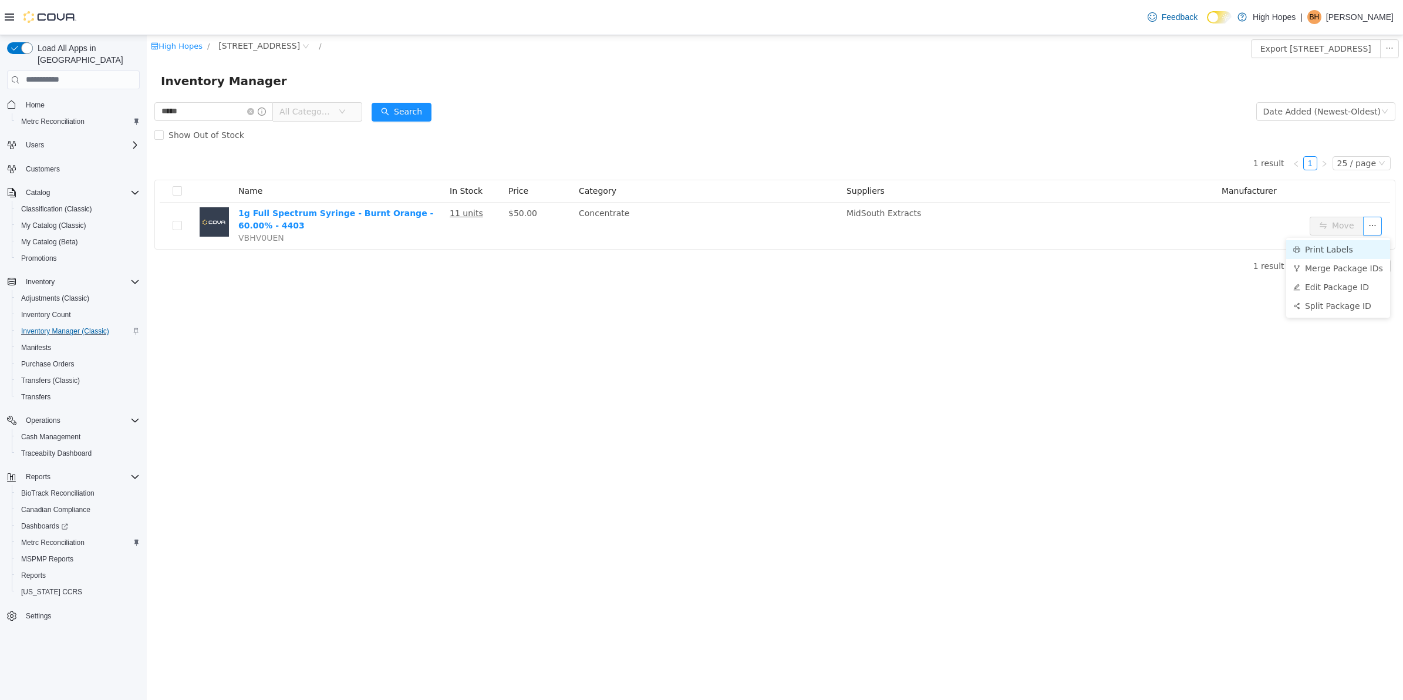
click at [1346, 255] on li "Print Labels" at bounding box center [1338, 249] width 104 height 19
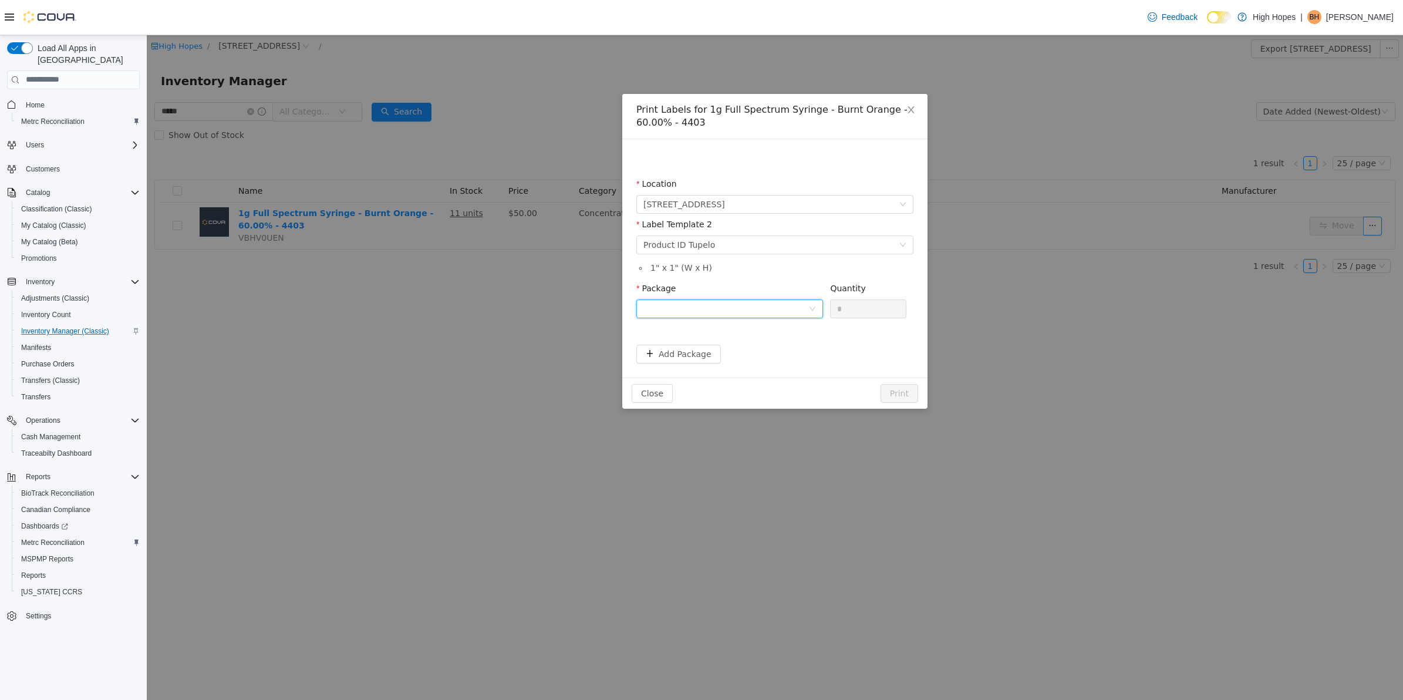
click at [773, 305] on div at bounding box center [725, 308] width 165 height 18
click at [759, 347] on li "1A42301000033F5000042948" at bounding box center [729, 350] width 187 height 19
click at [856, 308] on input "*" at bounding box center [868, 308] width 75 height 18
type input "**"
click at [896, 399] on button "Print" at bounding box center [900, 392] width 38 height 19
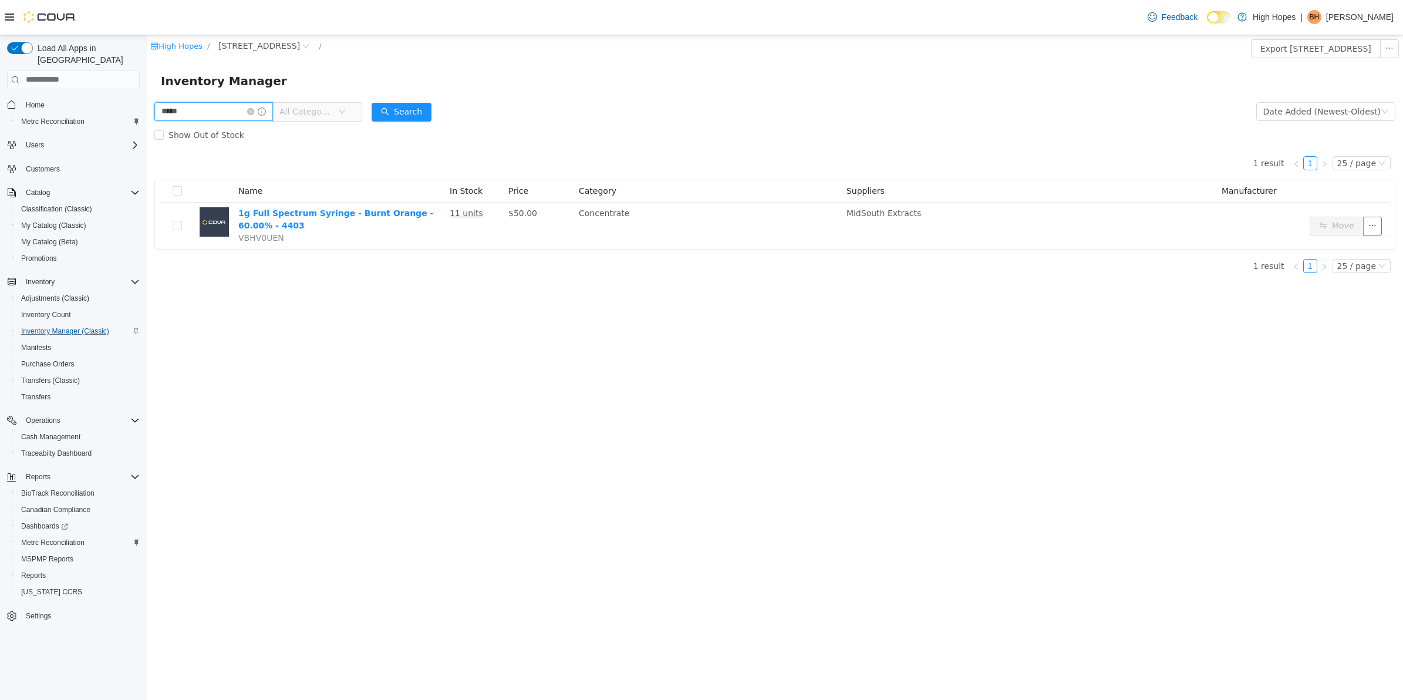
drag, startPoint x: 247, startPoint y: 106, endPoint x: -2, endPoint y: 128, distance: 249.9
click at [147, 128] on html "High Hopes / [STREET_ADDRESS] / Export [STREET_ADDRESS] Inventory Inventory Man…" at bounding box center [775, 367] width 1256 height 665
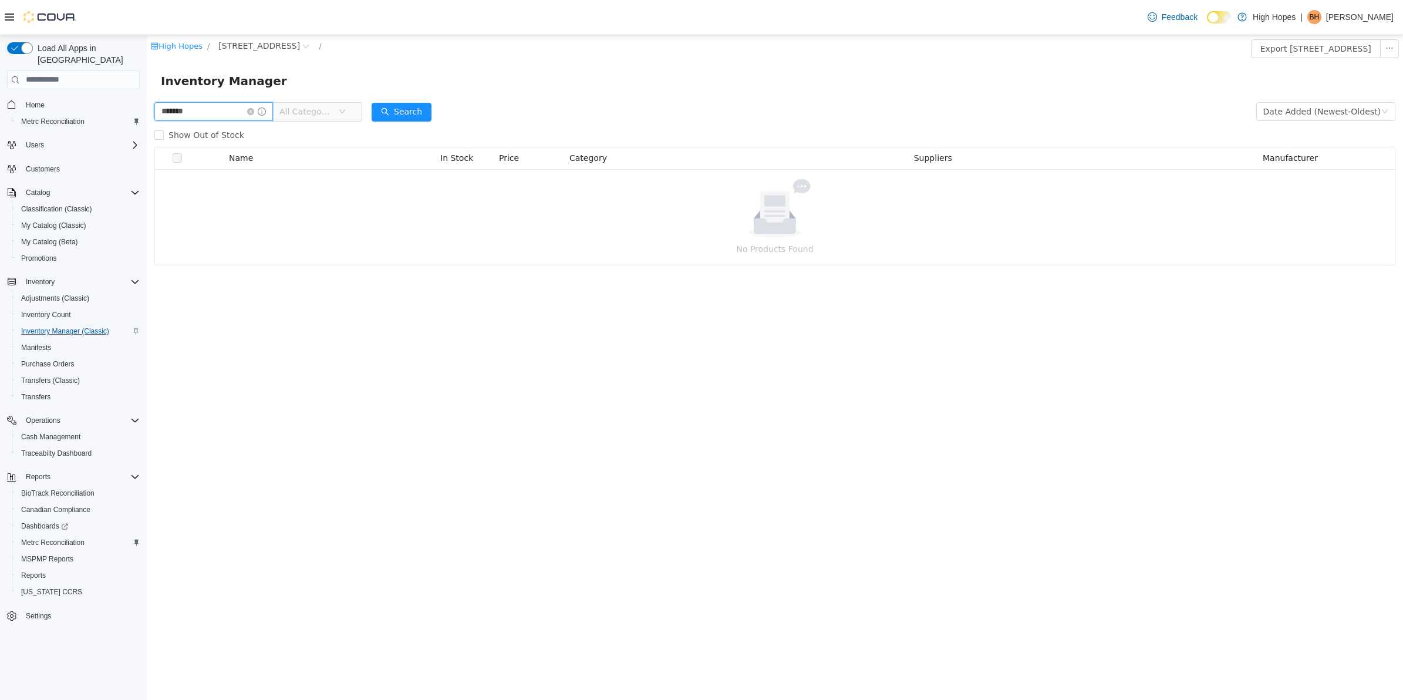
drag, startPoint x: 188, startPoint y: 114, endPoint x: 112, endPoint y: 107, distance: 76.0
click at [147, 107] on html "High Hopes / [STREET_ADDRESS] / Export [STREET_ADDRESS] Inventory Inventory Man…" at bounding box center [775, 367] width 1256 height 665
type input "*******"
